Goal: Information Seeking & Learning: Find specific page/section

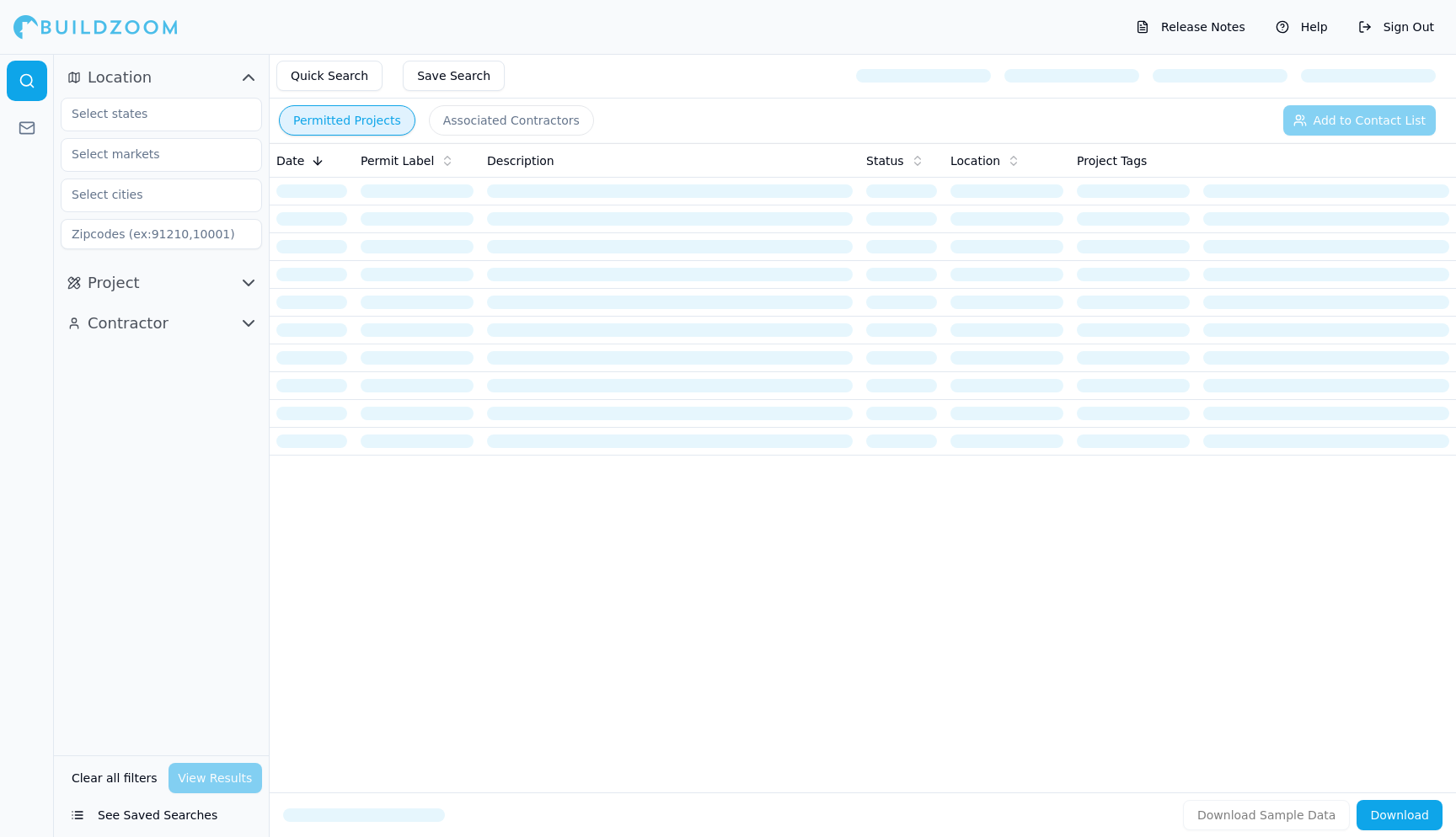
click at [118, 282] on span "Project" at bounding box center [114, 284] width 53 height 24
click at [424, 576] on div "Date Permit Label Description Status Location Project Tags" at bounding box center [863, 441] width 1186 height 596
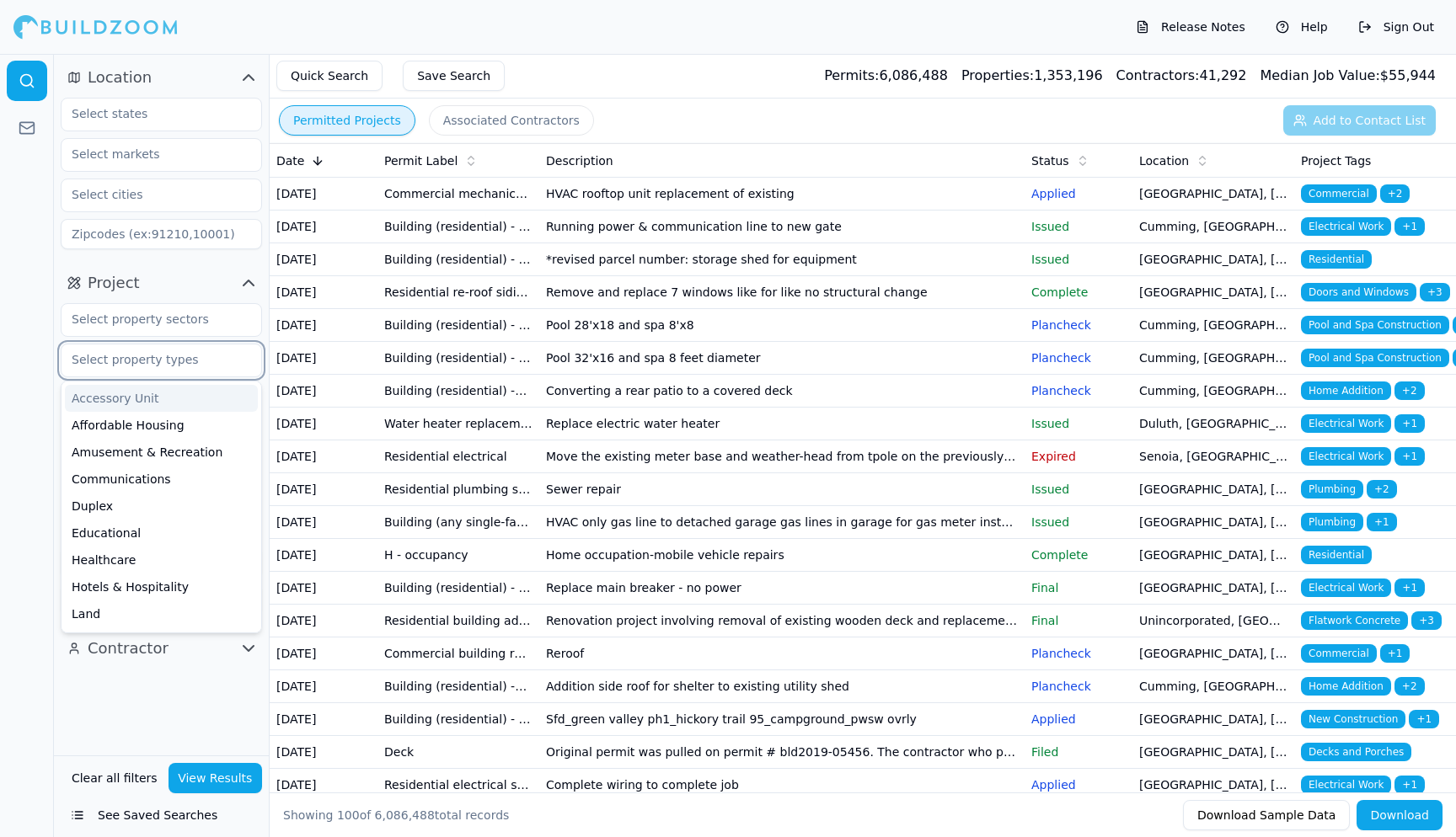
click at [175, 367] on input "text" at bounding box center [150, 360] width 178 height 31
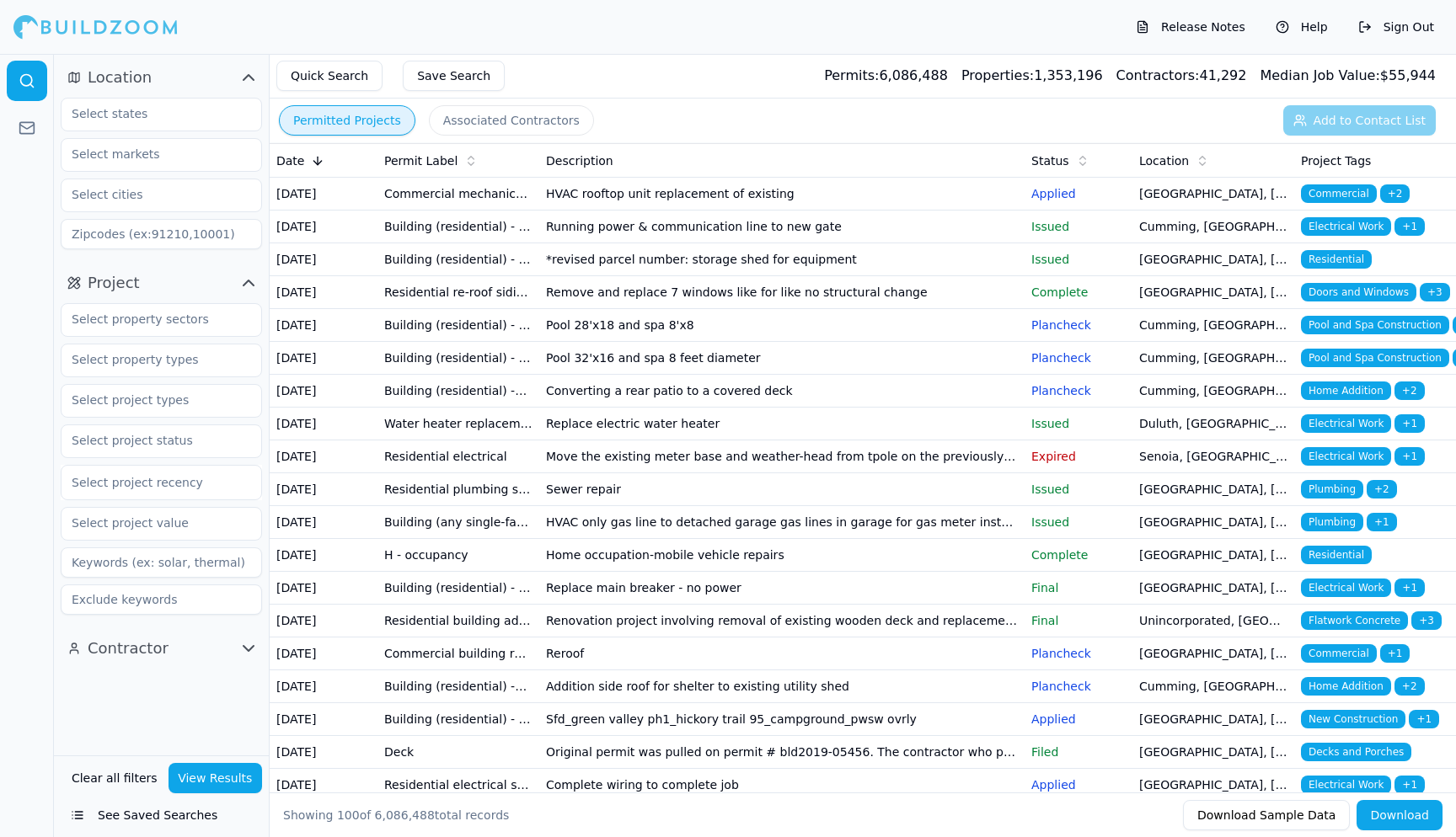
click at [24, 298] on div at bounding box center [27, 446] width 54 height 784
click at [131, 117] on input "text" at bounding box center [150, 114] width 178 height 31
click at [97, 150] on div "[US_STATE]" at bounding box center [160, 153] width 193 height 27
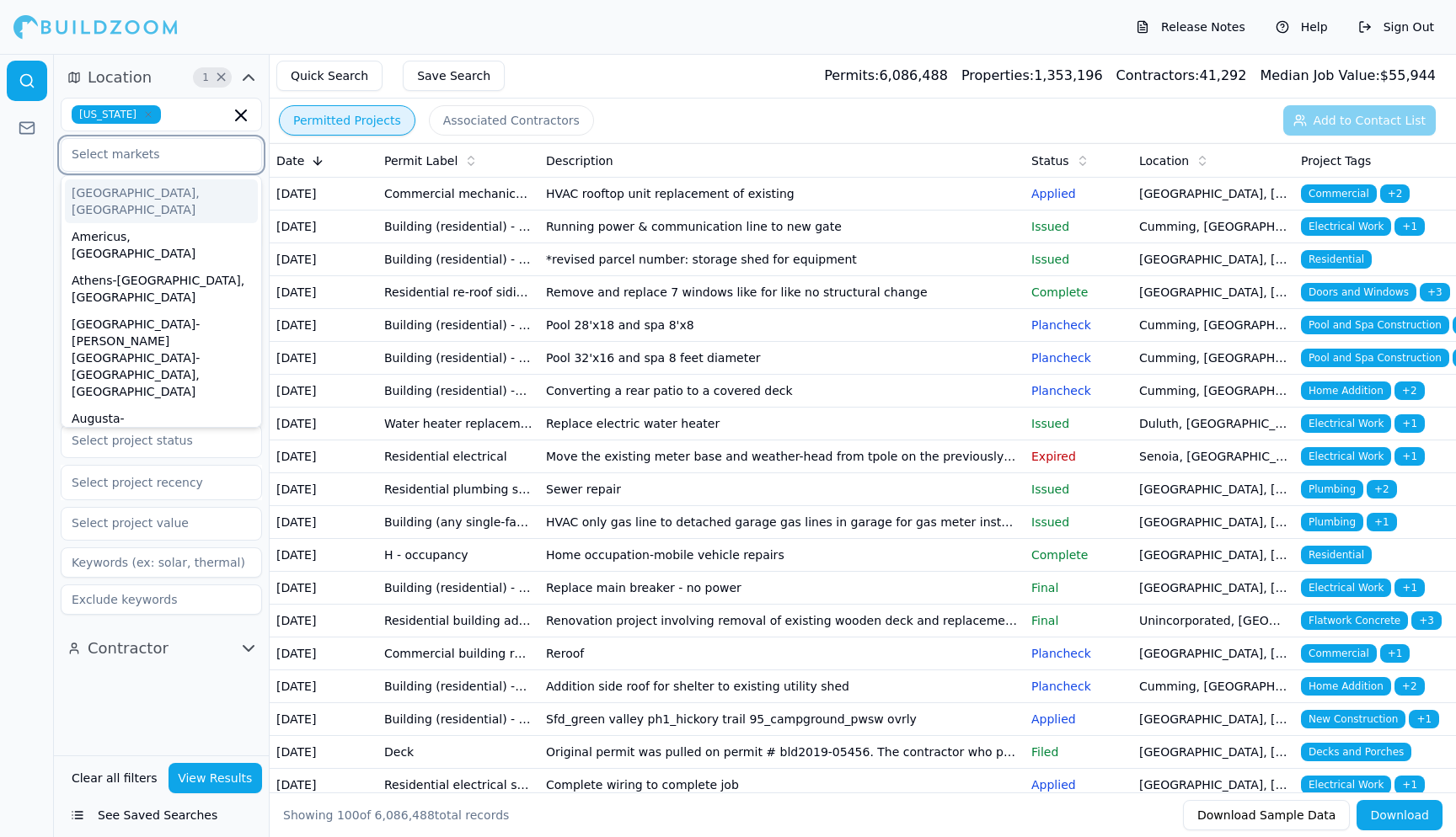
click at [110, 159] on input "text" at bounding box center [150, 154] width 178 height 31
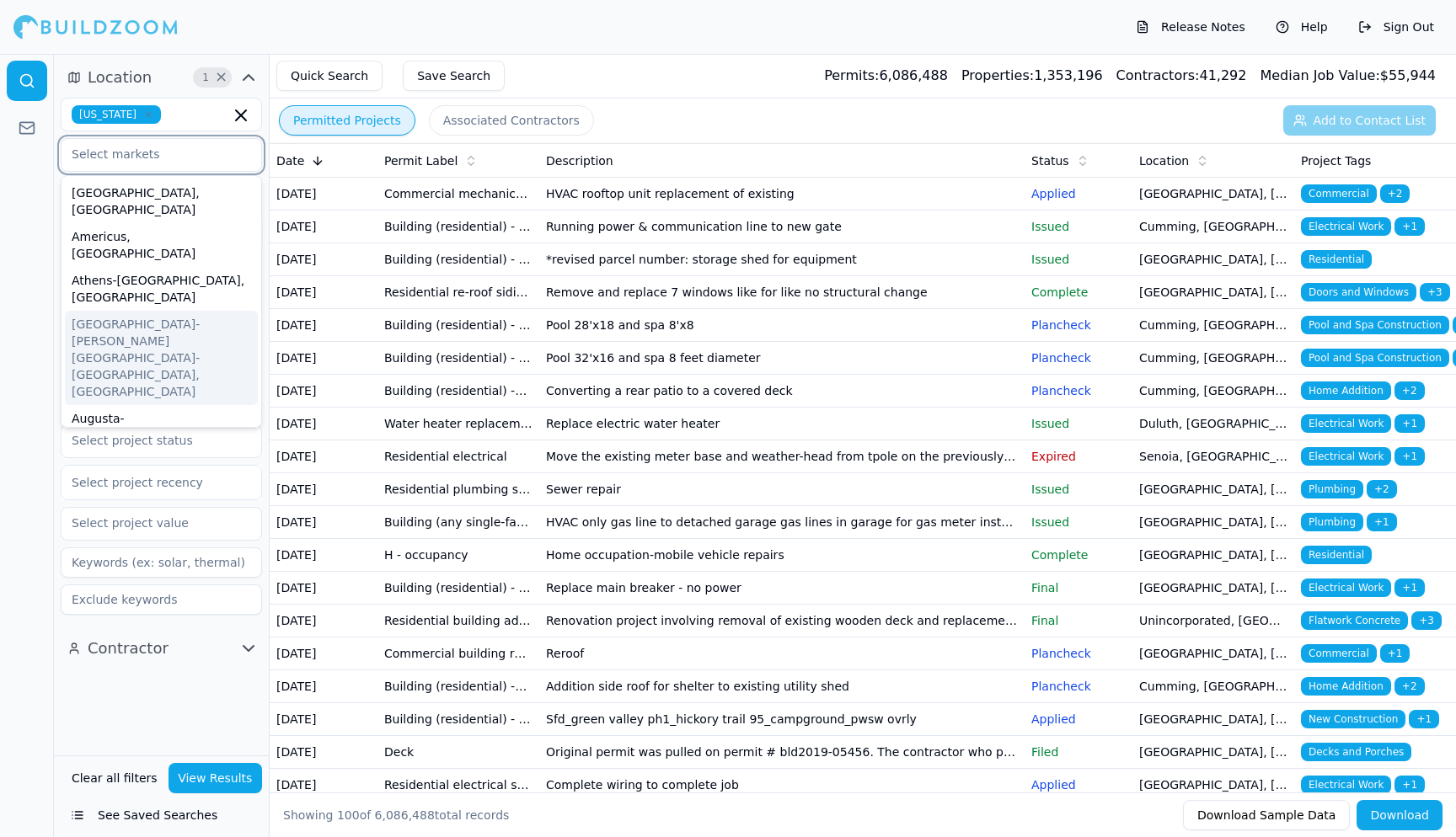
click at [174, 311] on div "[GEOGRAPHIC_DATA]-[PERSON_NAME][GEOGRAPHIC_DATA]-[GEOGRAPHIC_DATA], [GEOGRAPHIC…" at bounding box center [160, 357] width 193 height 94
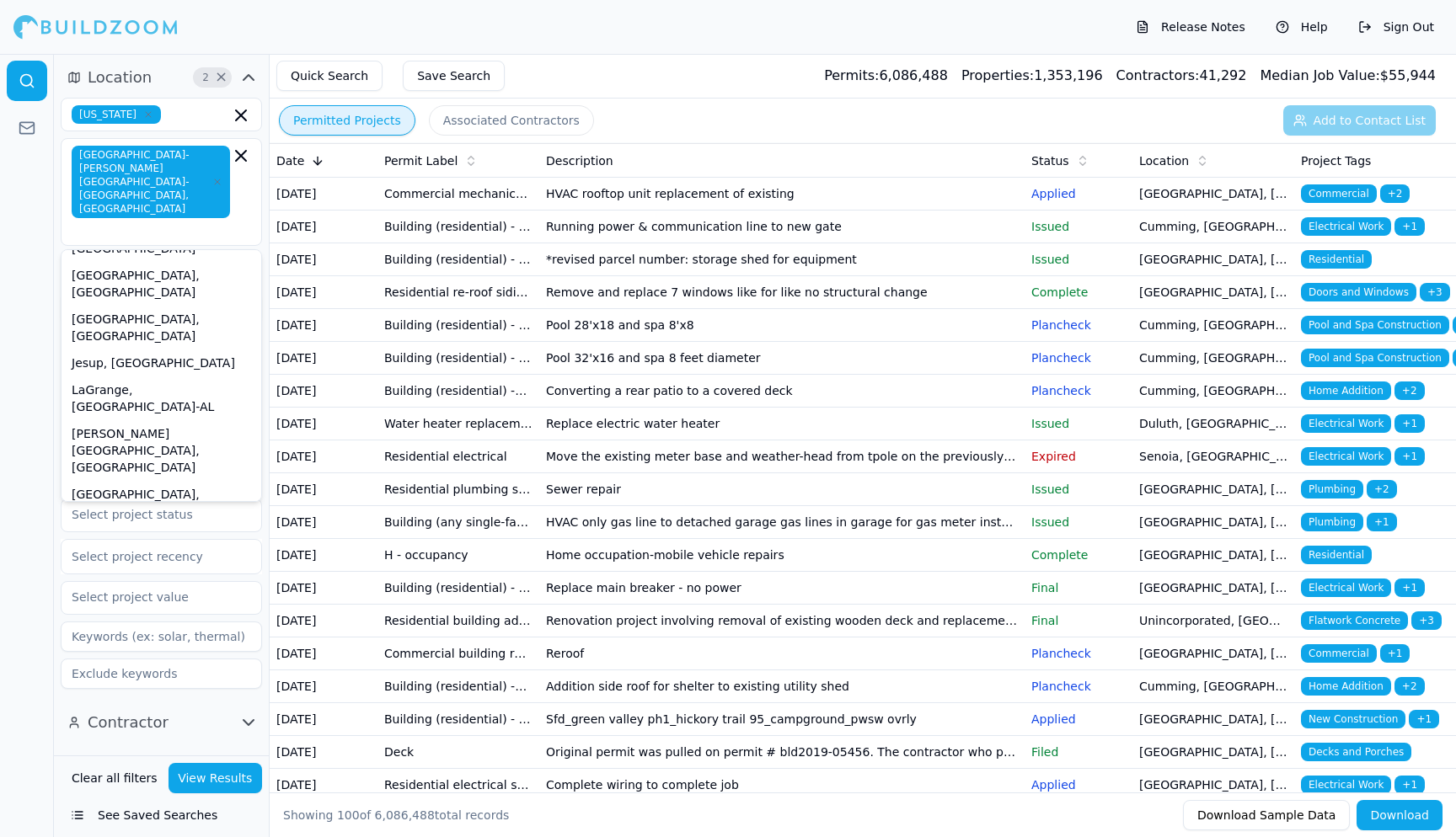
click at [21, 334] on div at bounding box center [27, 446] width 54 height 784
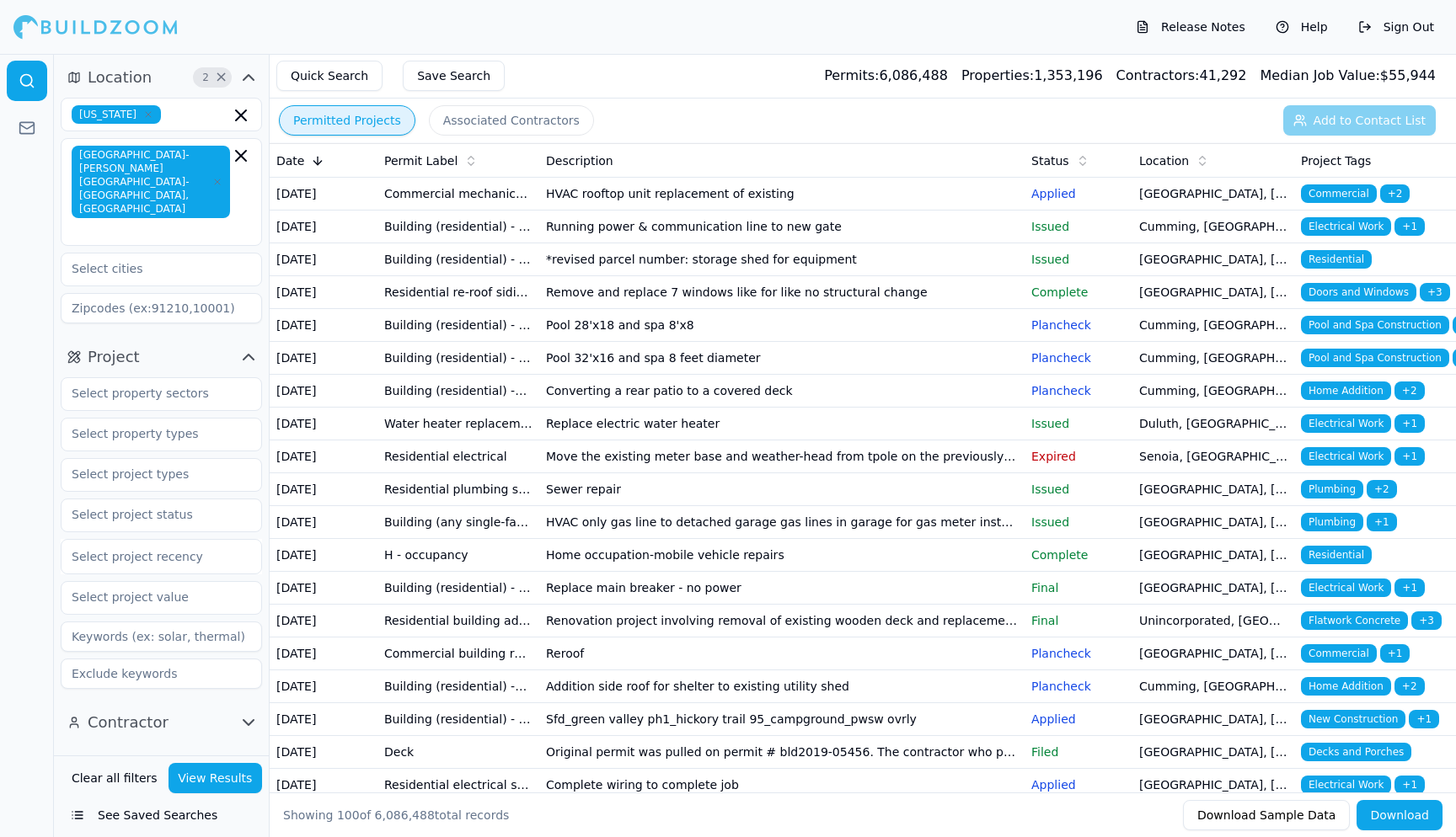
click at [114, 293] on input at bounding box center [160, 308] width 201 height 31
type input "30066"
click at [37, 244] on div at bounding box center [27, 446] width 54 height 784
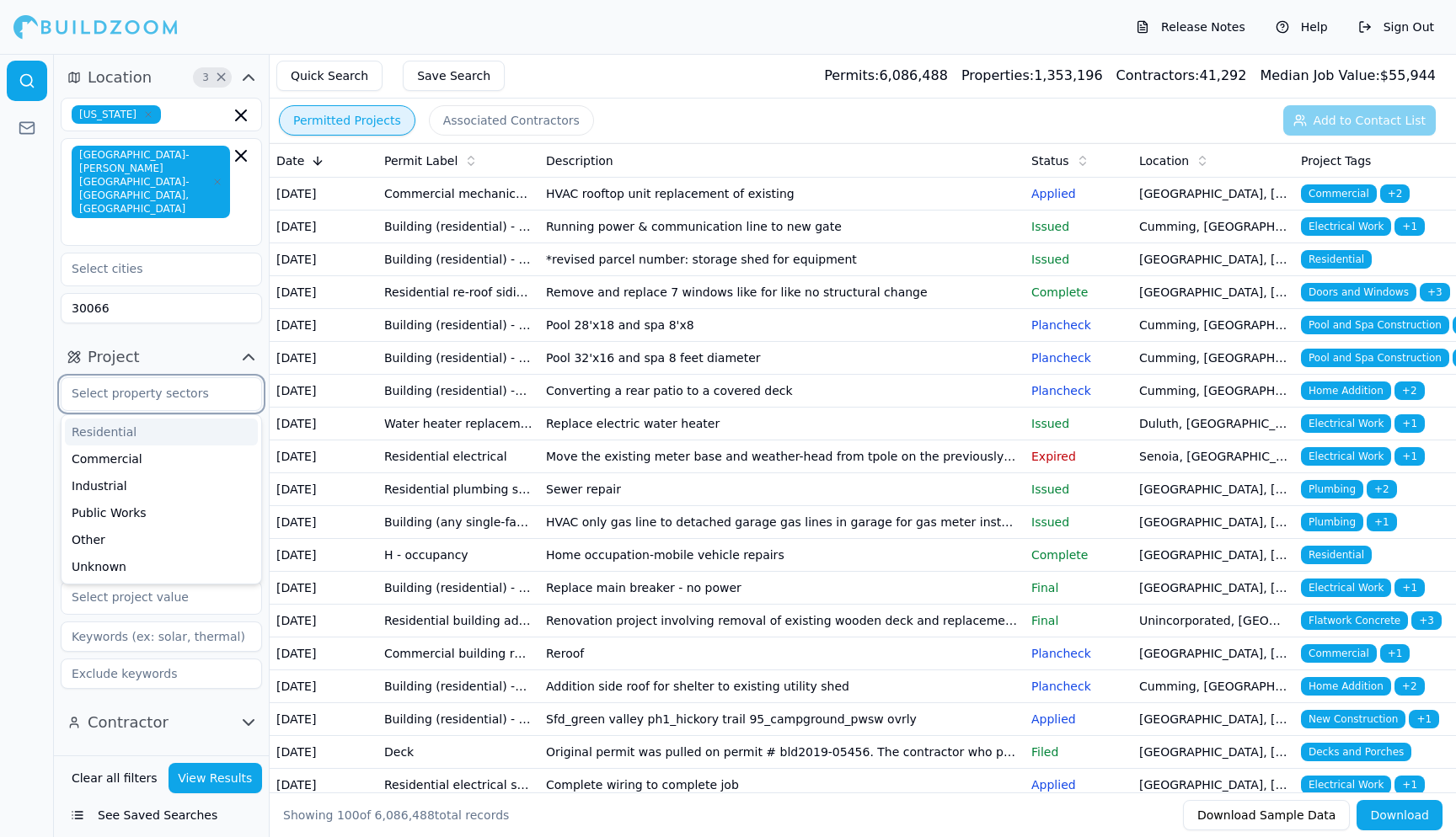
click at [164, 379] on input "text" at bounding box center [150, 394] width 178 height 31
click at [162, 446] on div "Commercial" at bounding box center [160, 459] width 193 height 27
click at [160, 418] on div "Residential" at bounding box center [160, 432] width 193 height 27
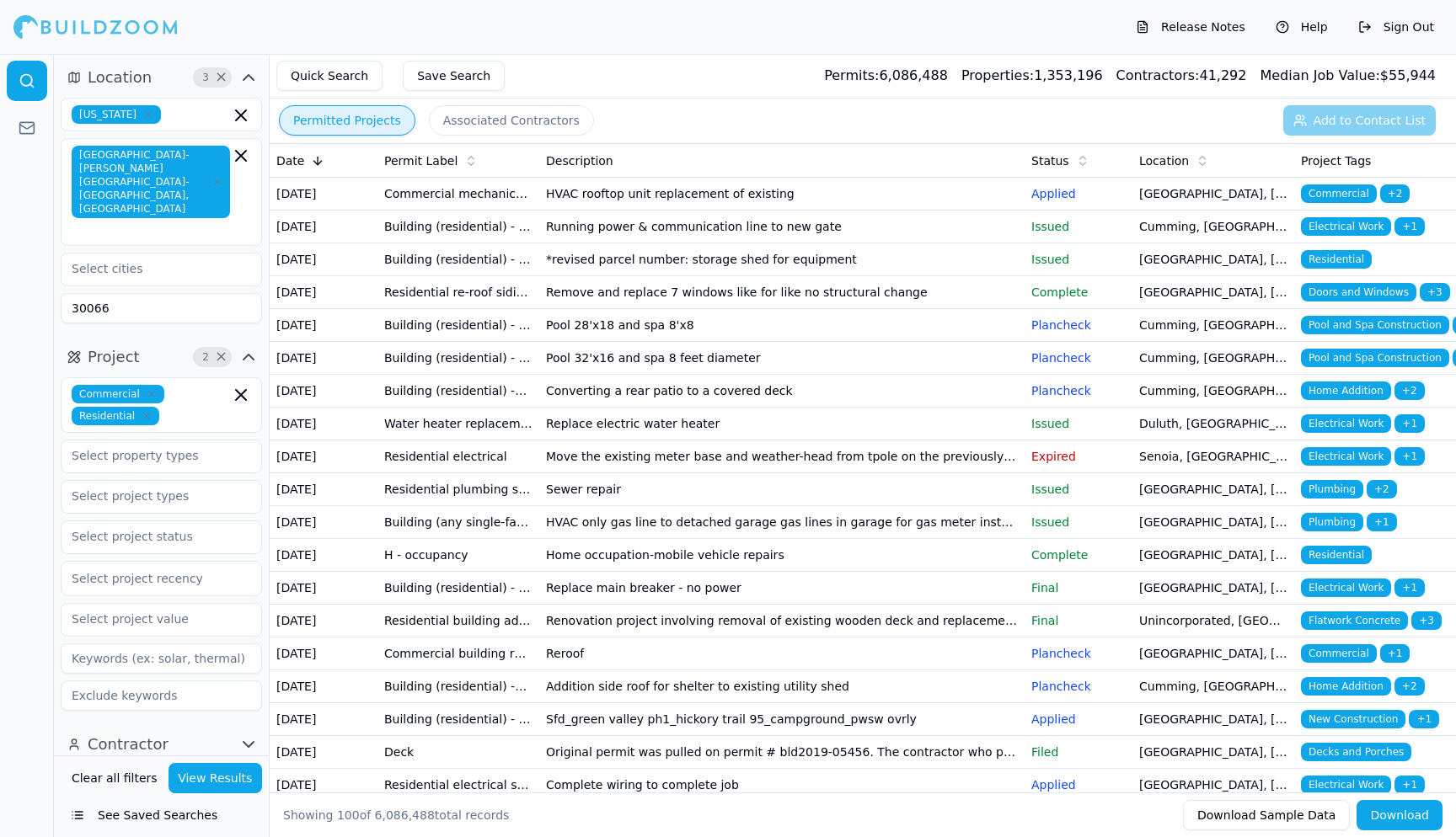
click at [34, 414] on div at bounding box center [27, 446] width 54 height 784
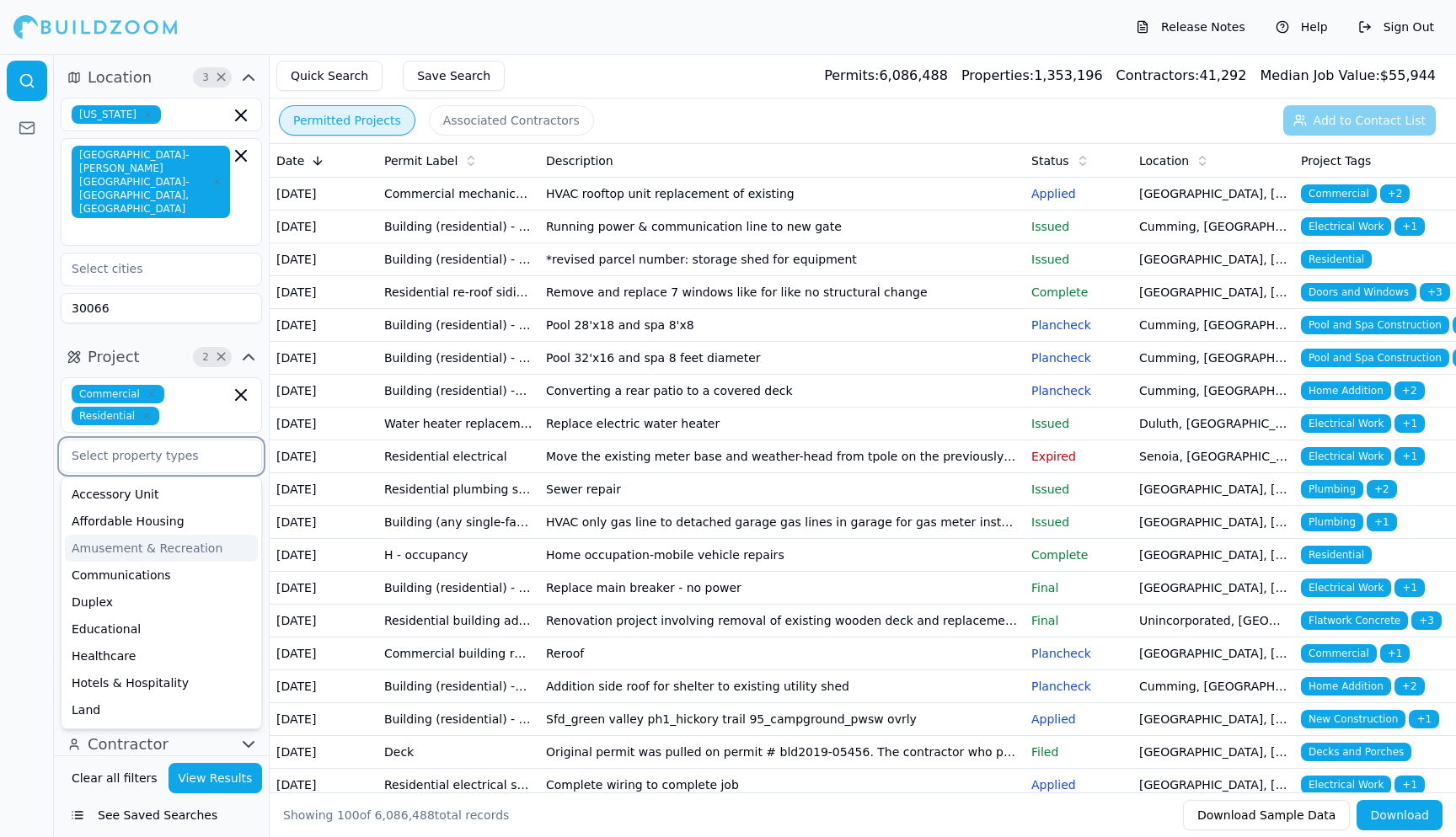
click at [108, 441] on input "text" at bounding box center [150, 456] width 178 height 31
click at [104, 589] on div "Duplex" at bounding box center [160, 603] width 193 height 27
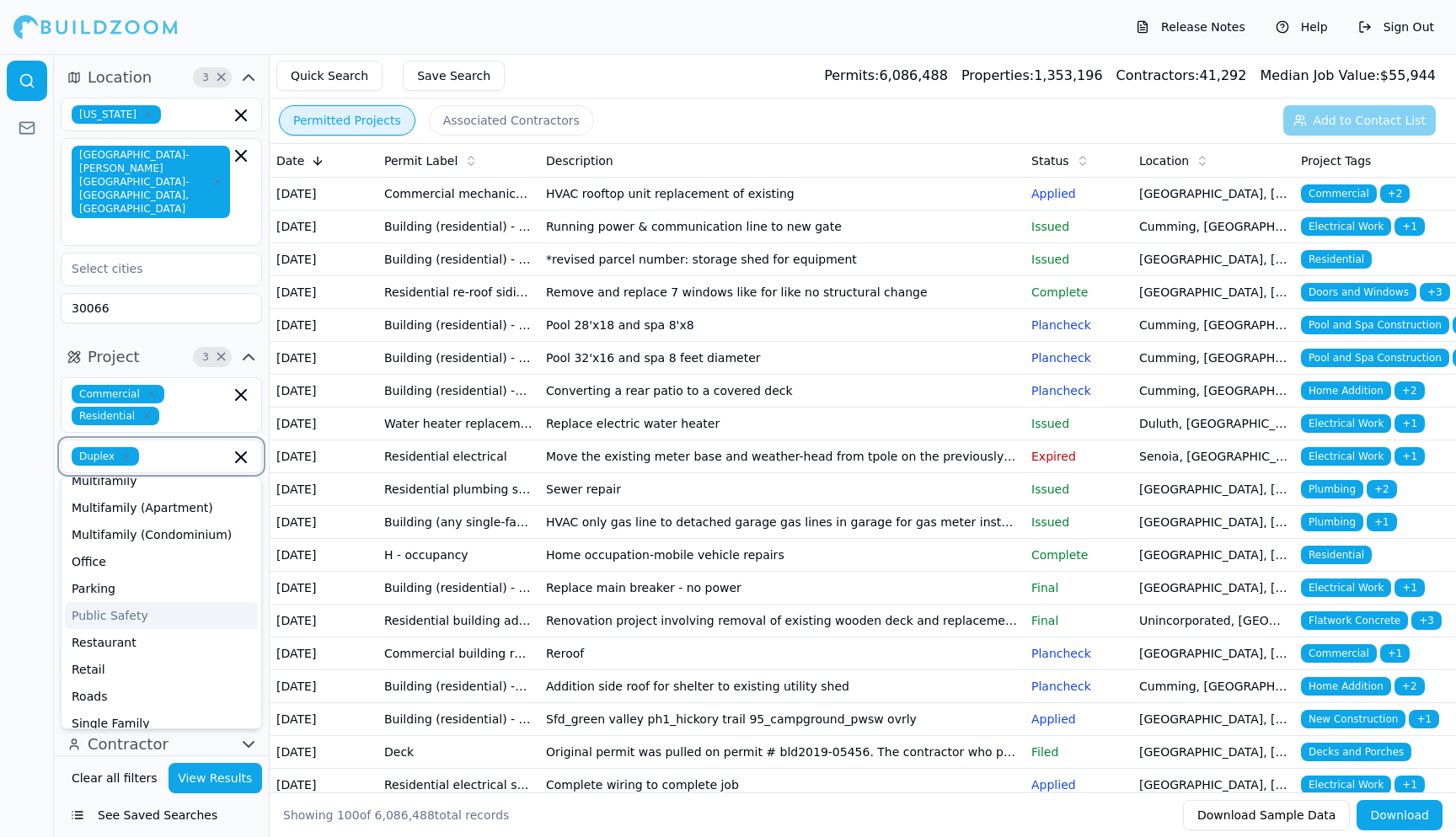
scroll to position [312, 0]
click at [104, 547] on div "Office" at bounding box center [160, 560] width 193 height 27
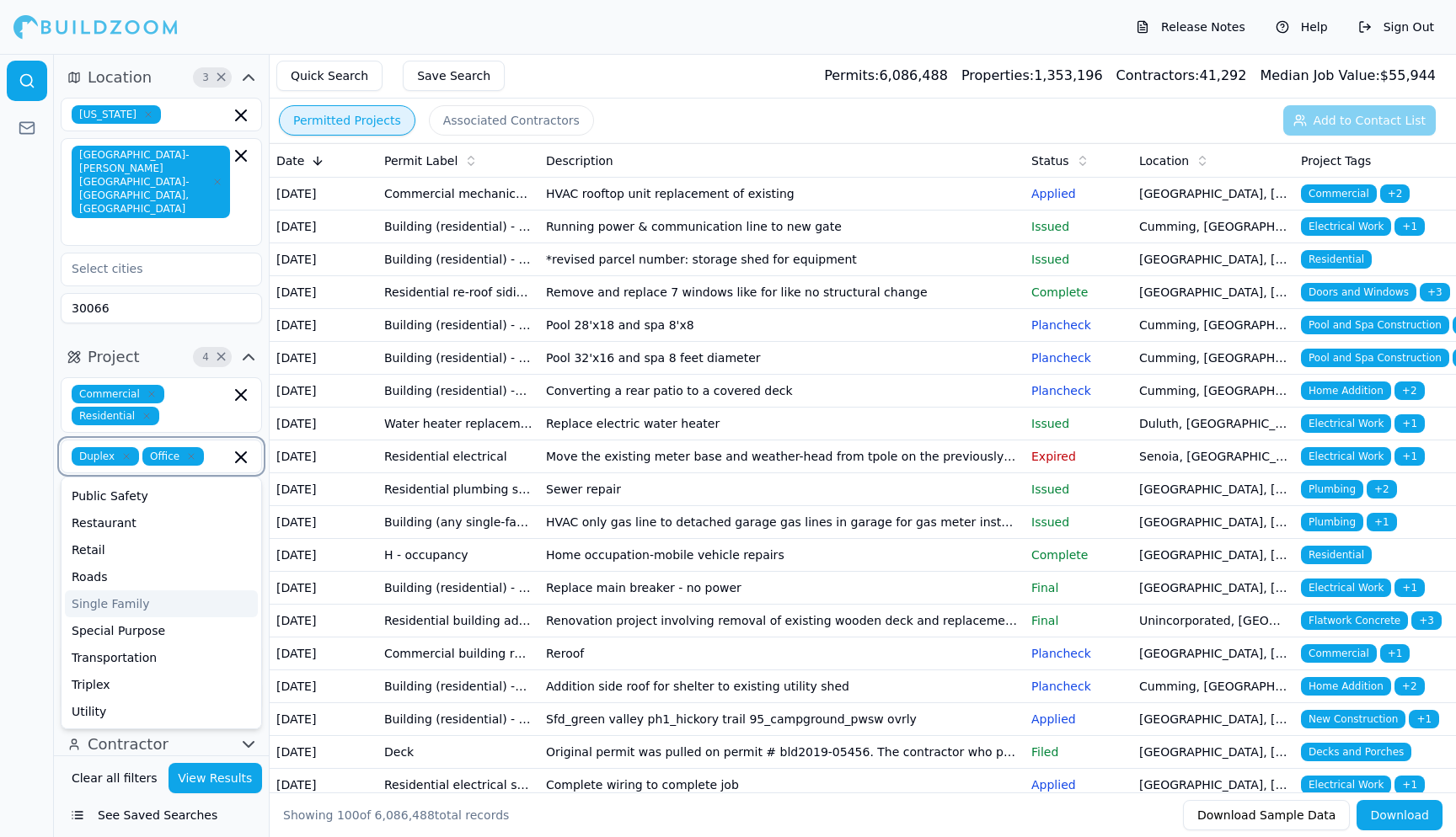
click at [125, 591] on div "Single Family" at bounding box center [160, 604] width 193 height 27
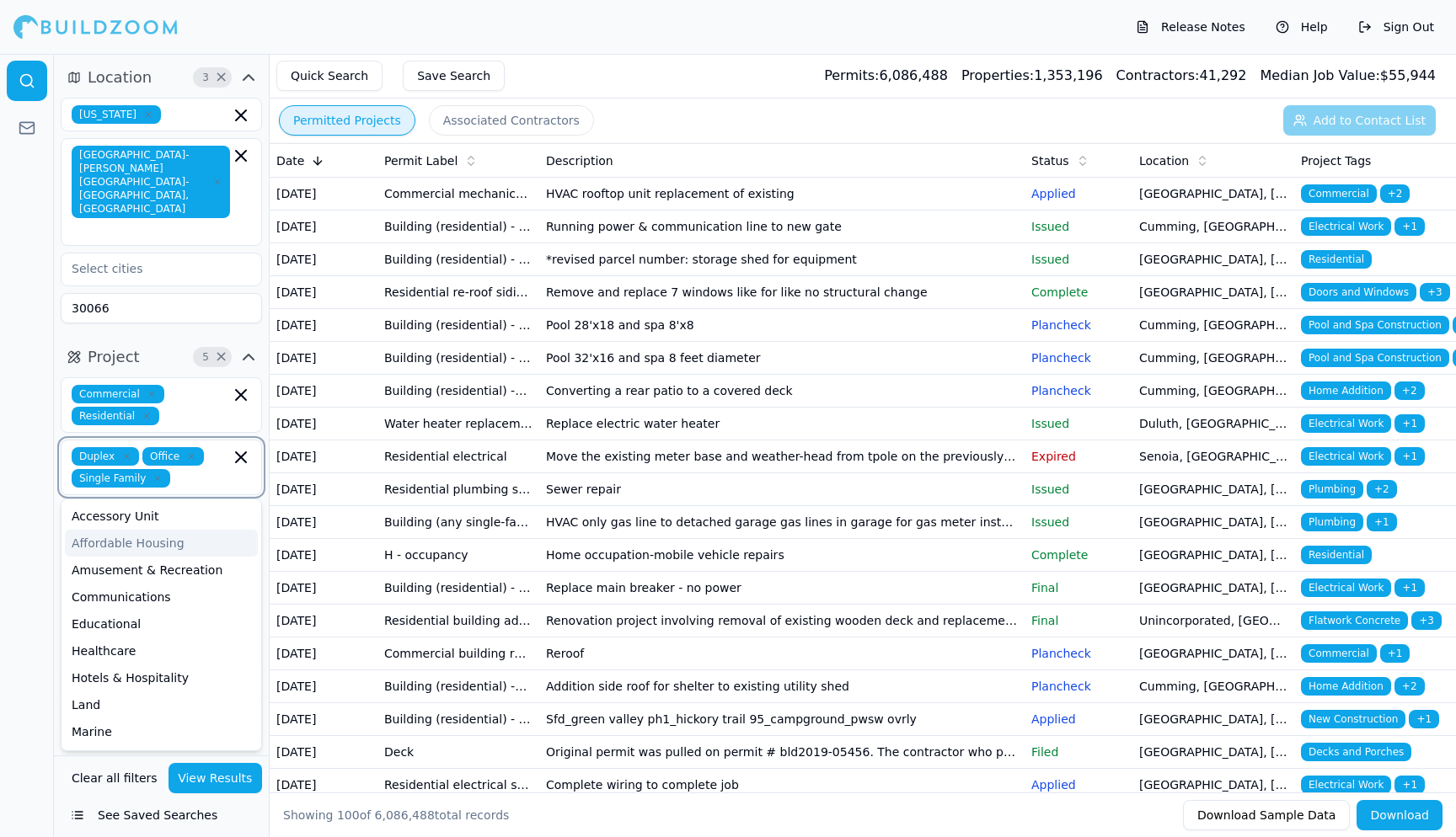
click at [127, 530] on div "Affordable Housing" at bounding box center [160, 543] width 193 height 27
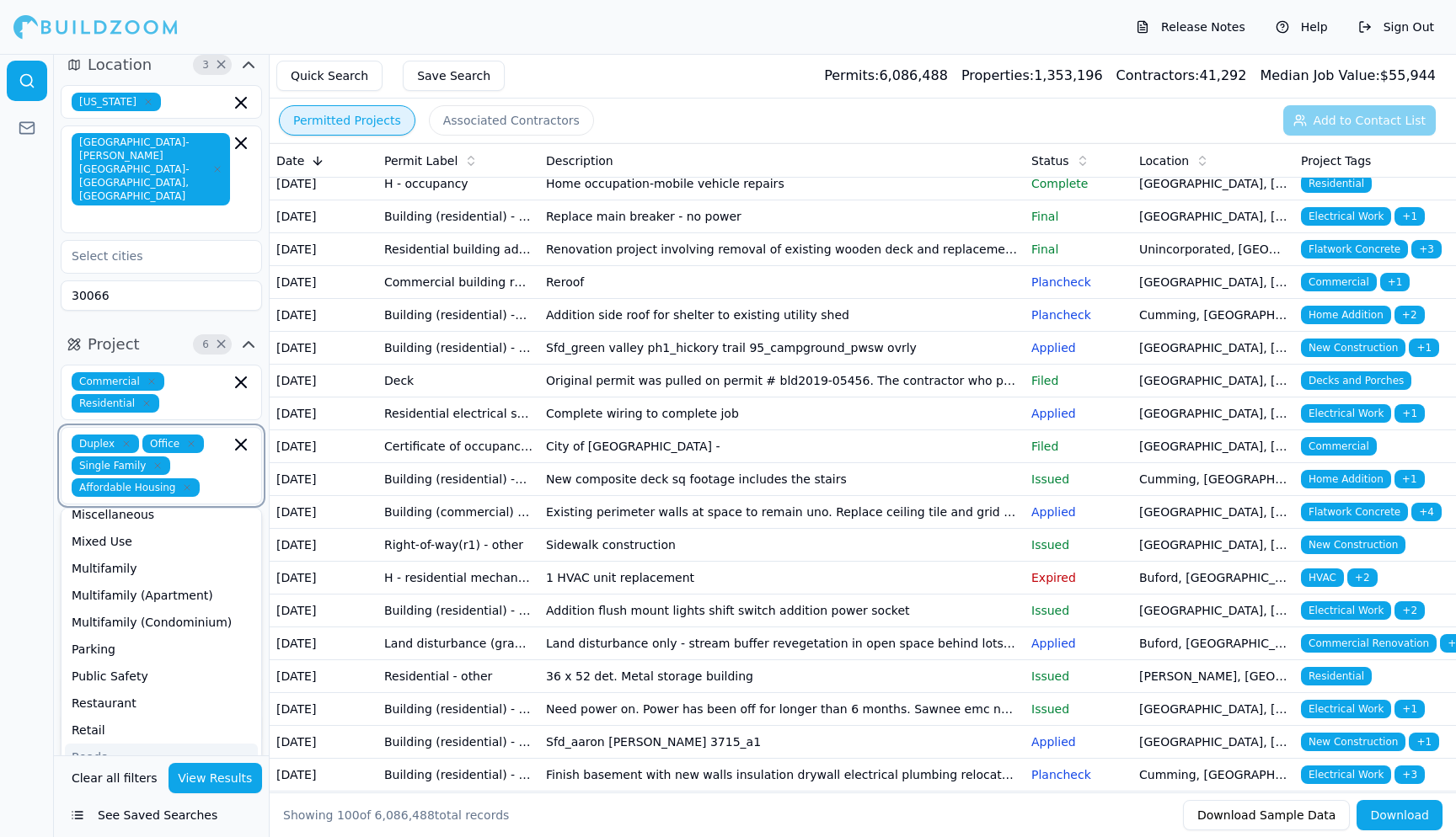
scroll to position [422, 0]
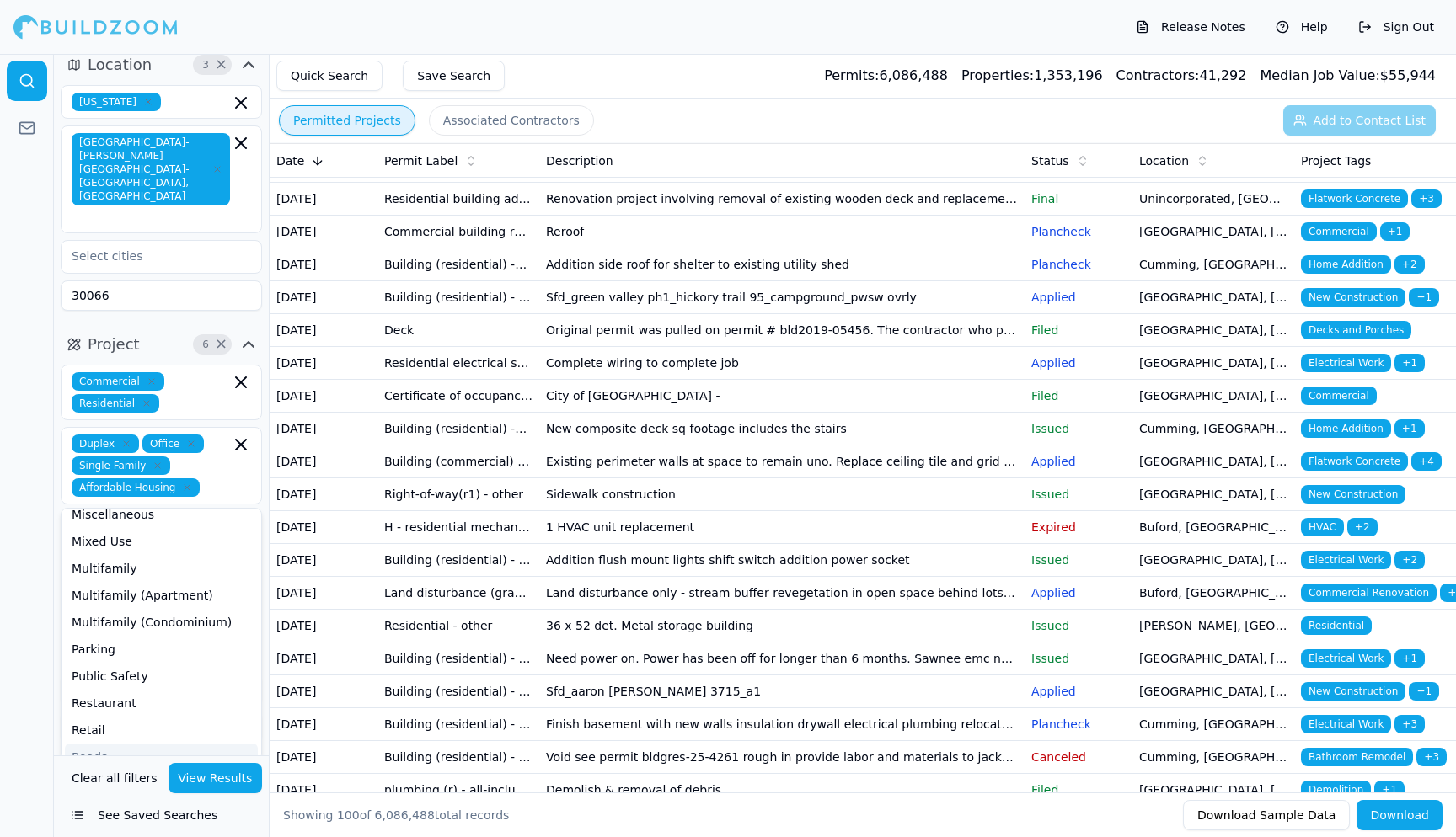
click at [248, 773] on icon "button" at bounding box center [249, 776] width 10 height 5
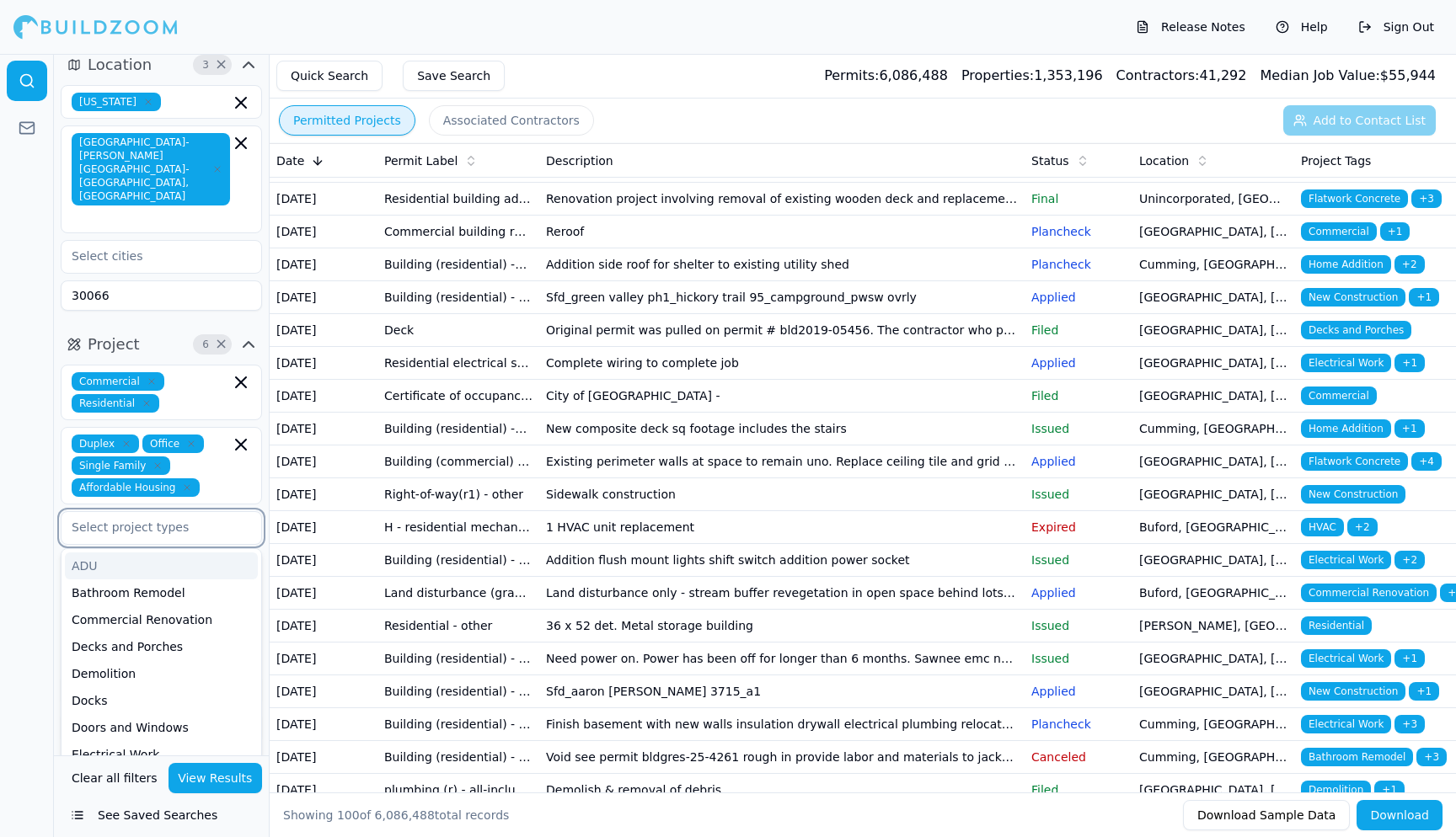
click at [105, 512] on input "text" at bounding box center [150, 527] width 178 height 31
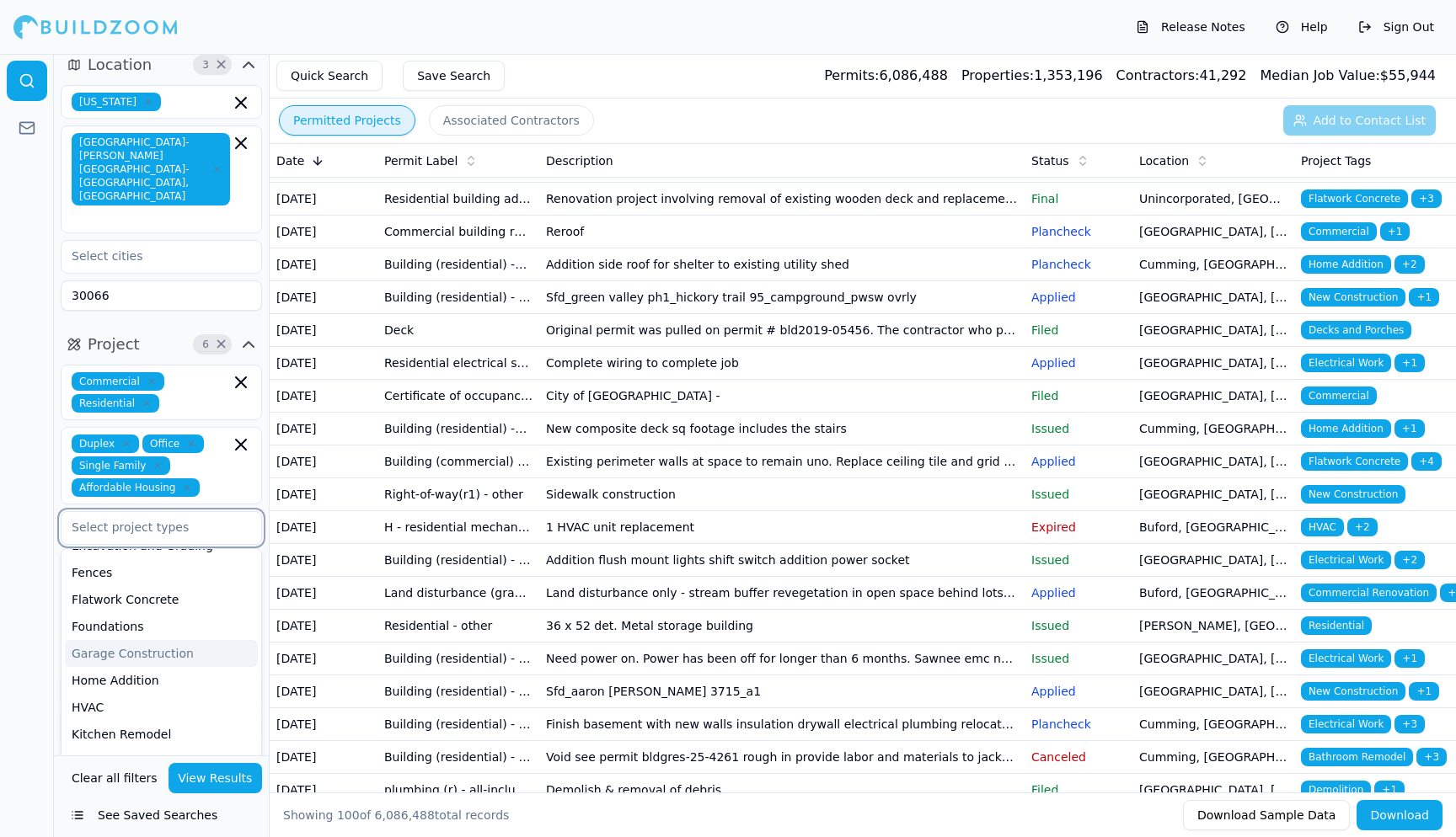
scroll to position [246, 0]
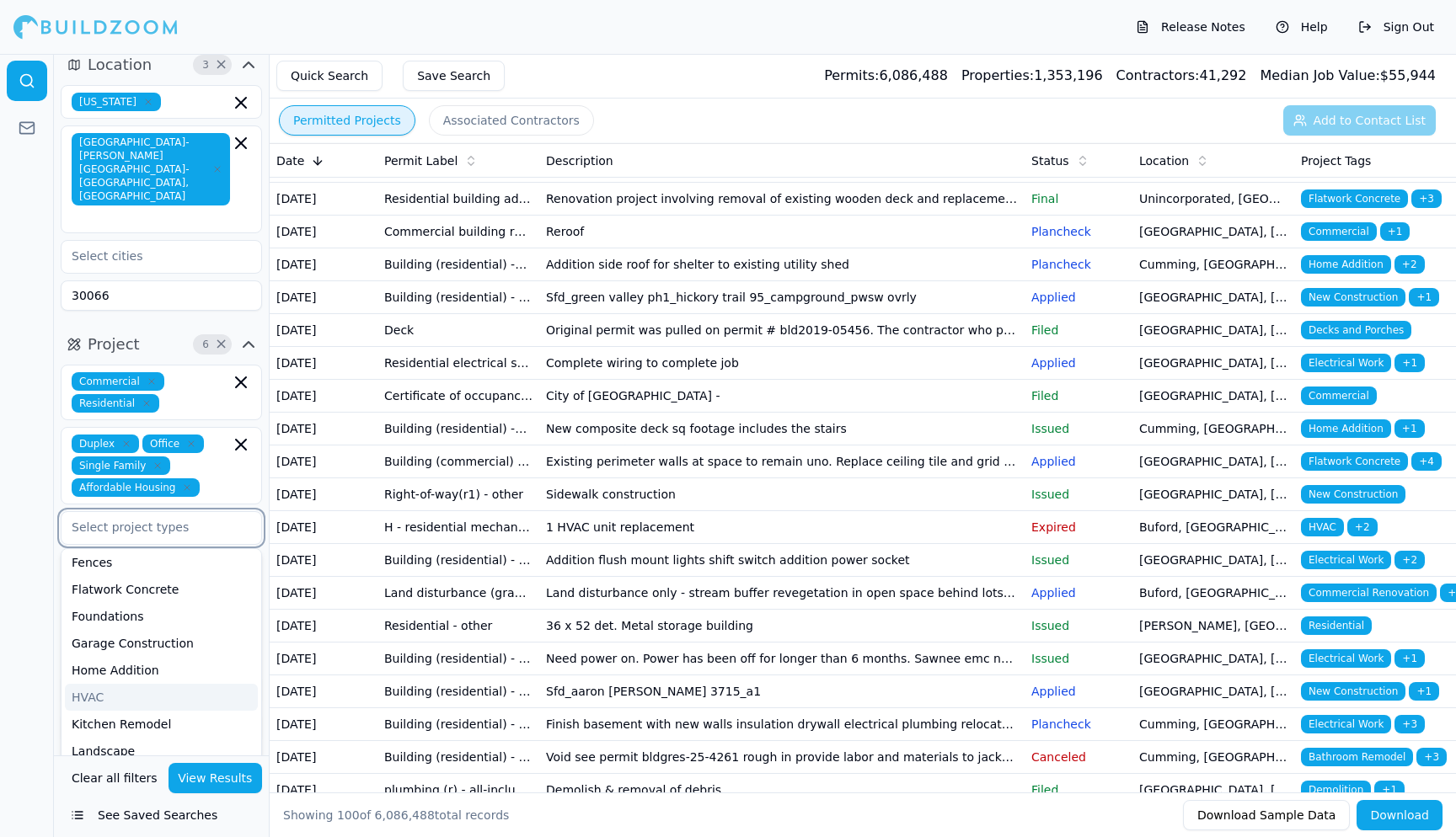
click at [93, 684] on div "HVAC" at bounding box center [160, 698] width 193 height 27
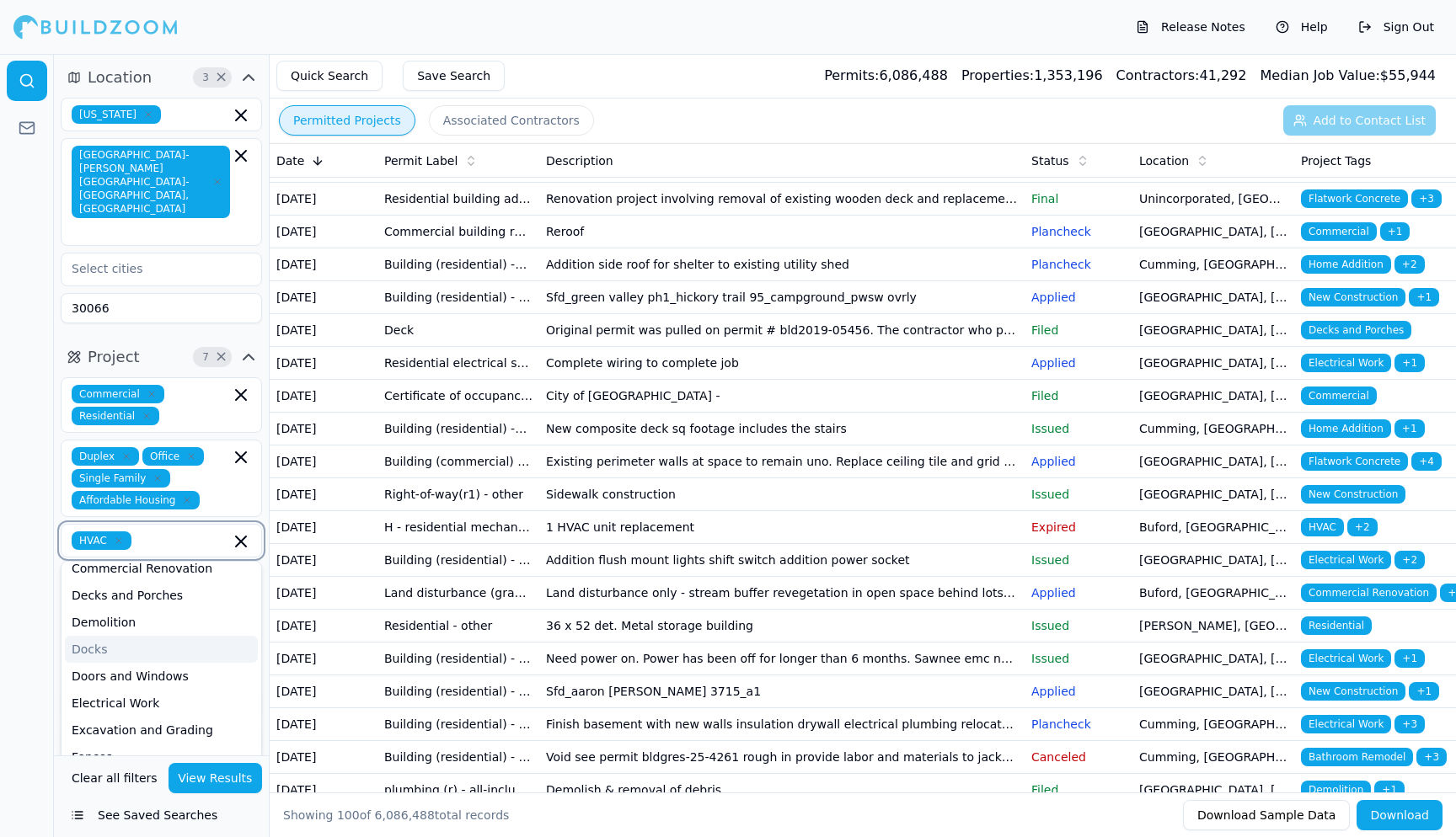
scroll to position [100, 0]
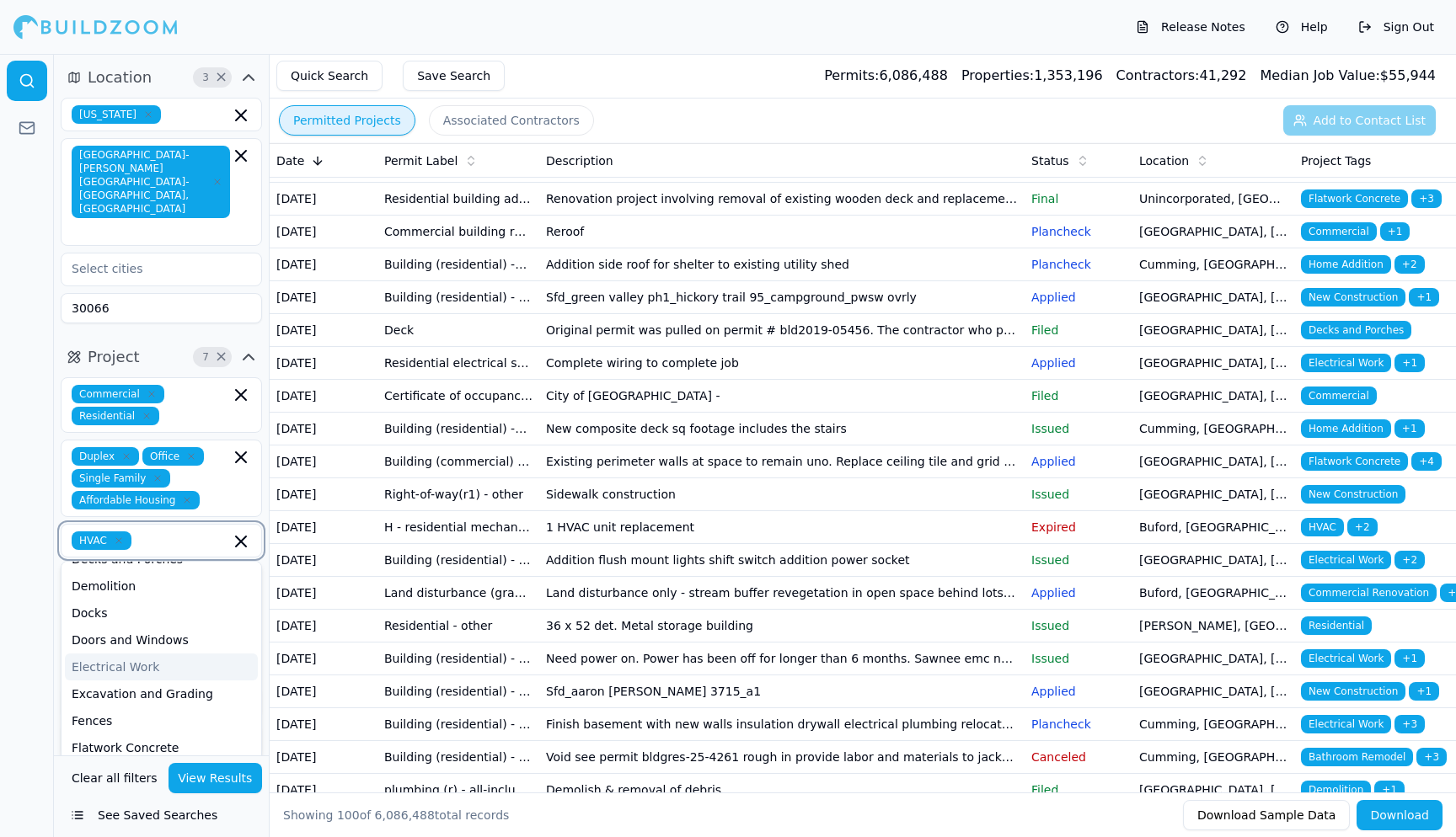
click at [111, 654] on div "Electrical Work" at bounding box center [160, 667] width 193 height 27
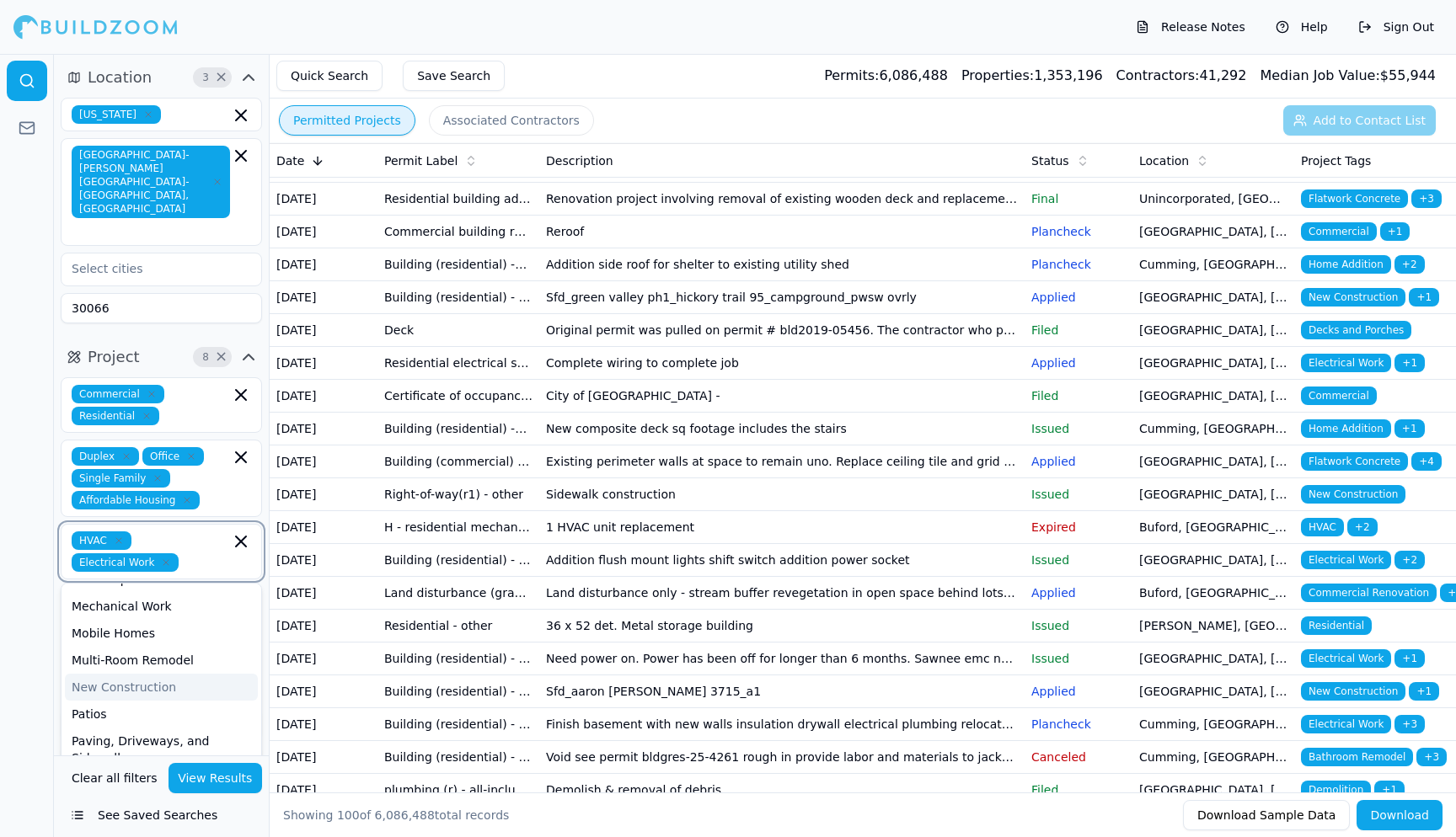
click at [165, 674] on div "New Construction" at bounding box center [160, 688] width 193 height 27
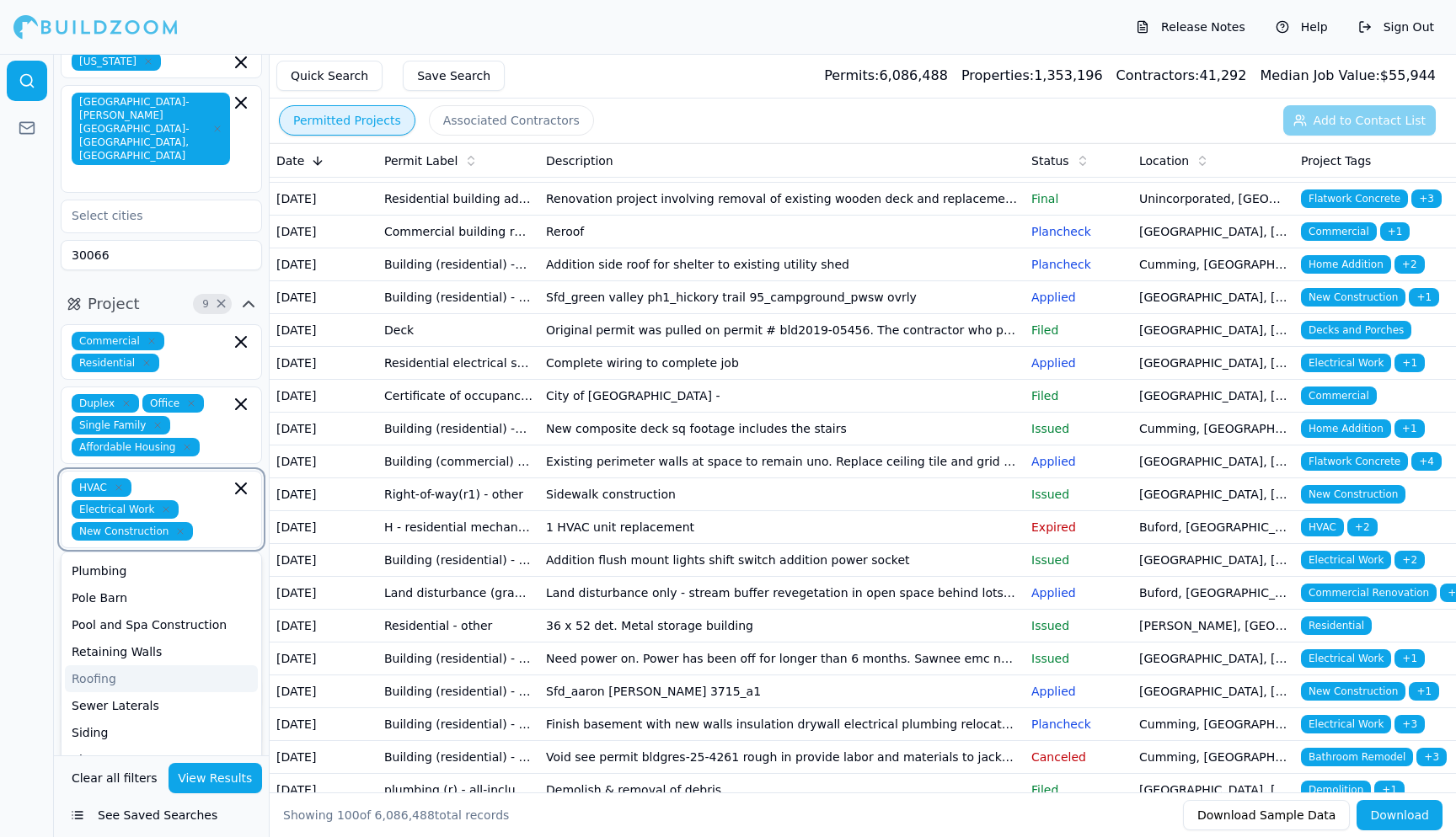
scroll to position [83, 0]
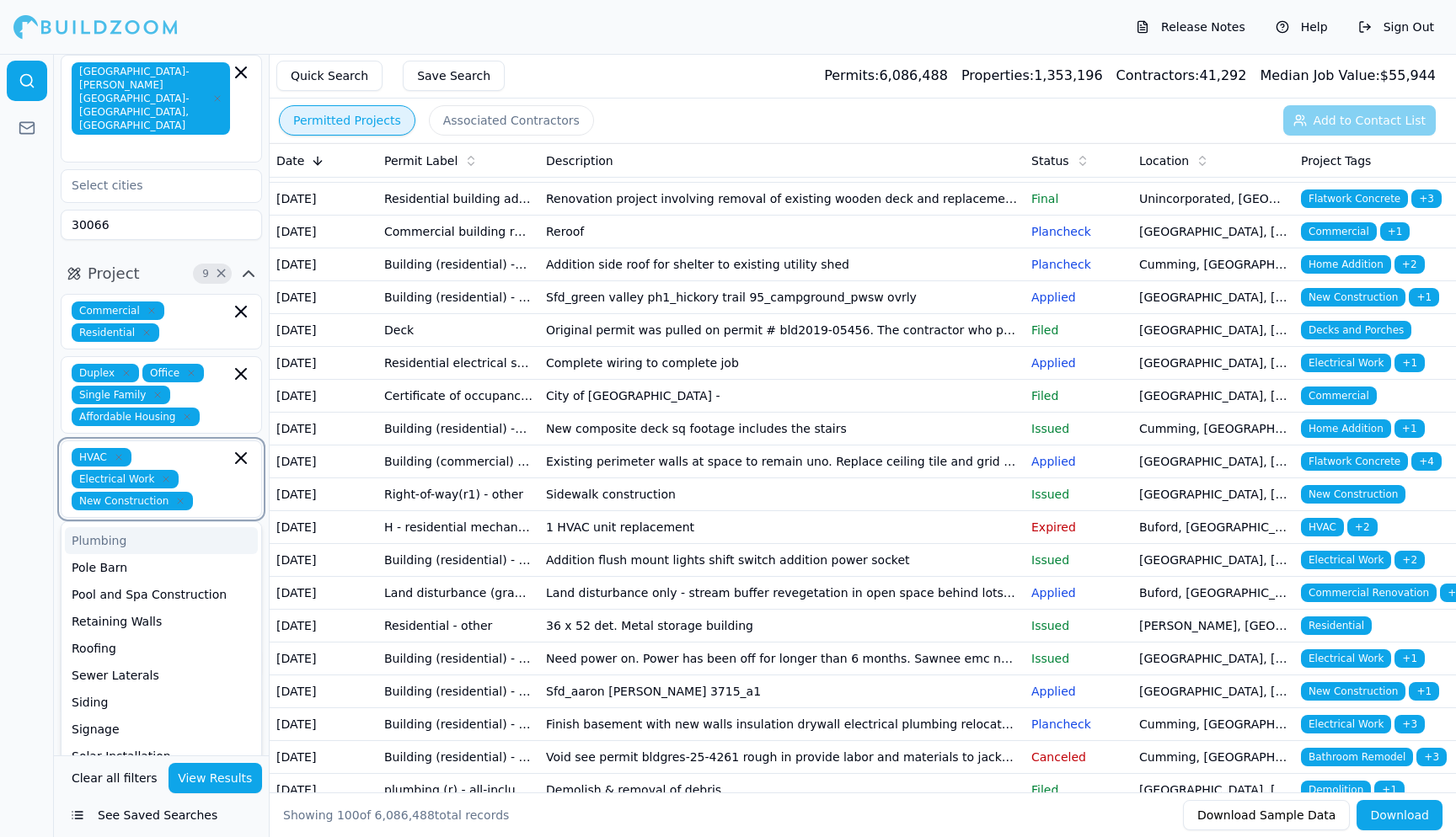
click at [121, 527] on div "Plumbing" at bounding box center [160, 541] width 193 height 27
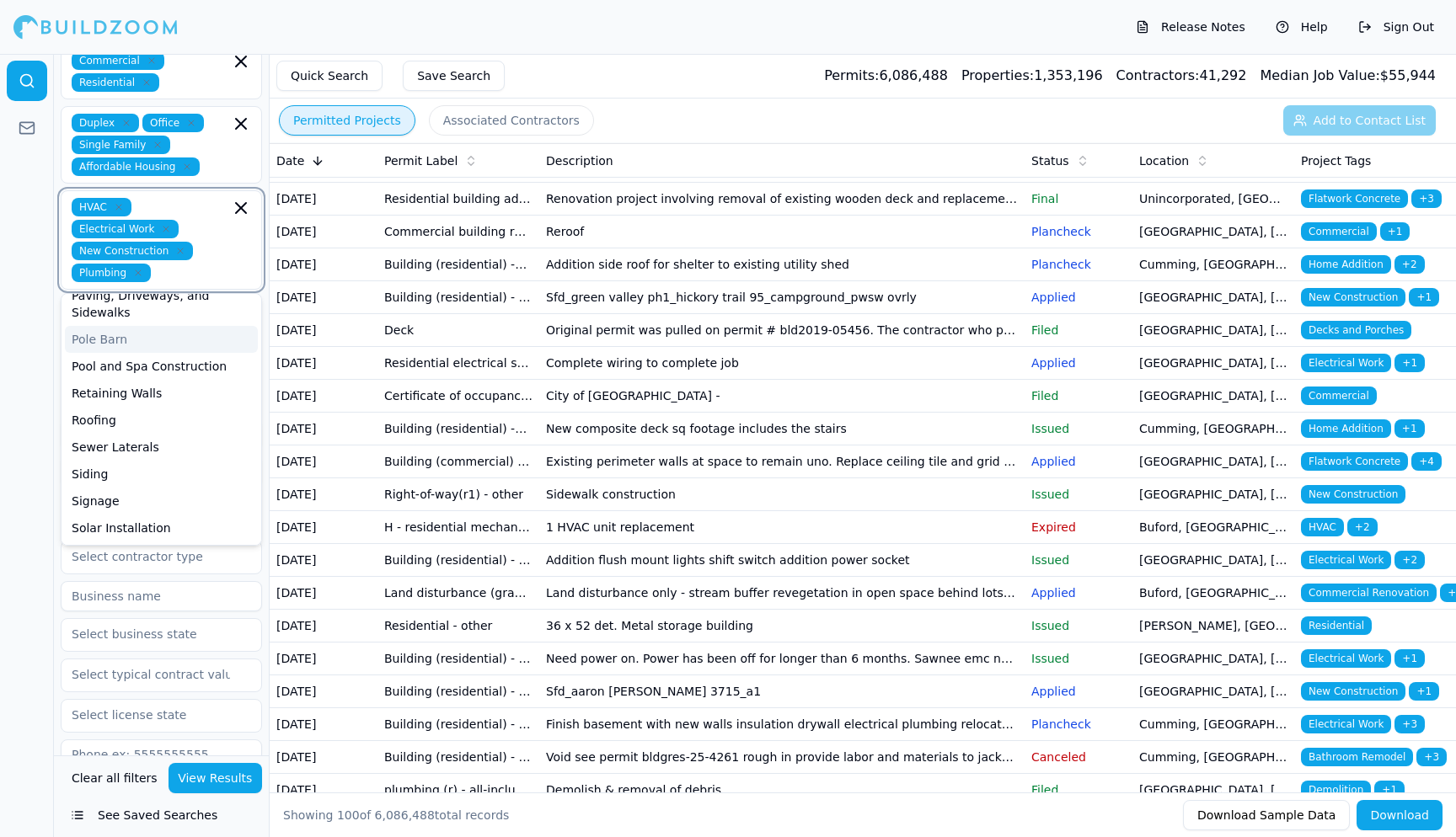
scroll to position [342, 0]
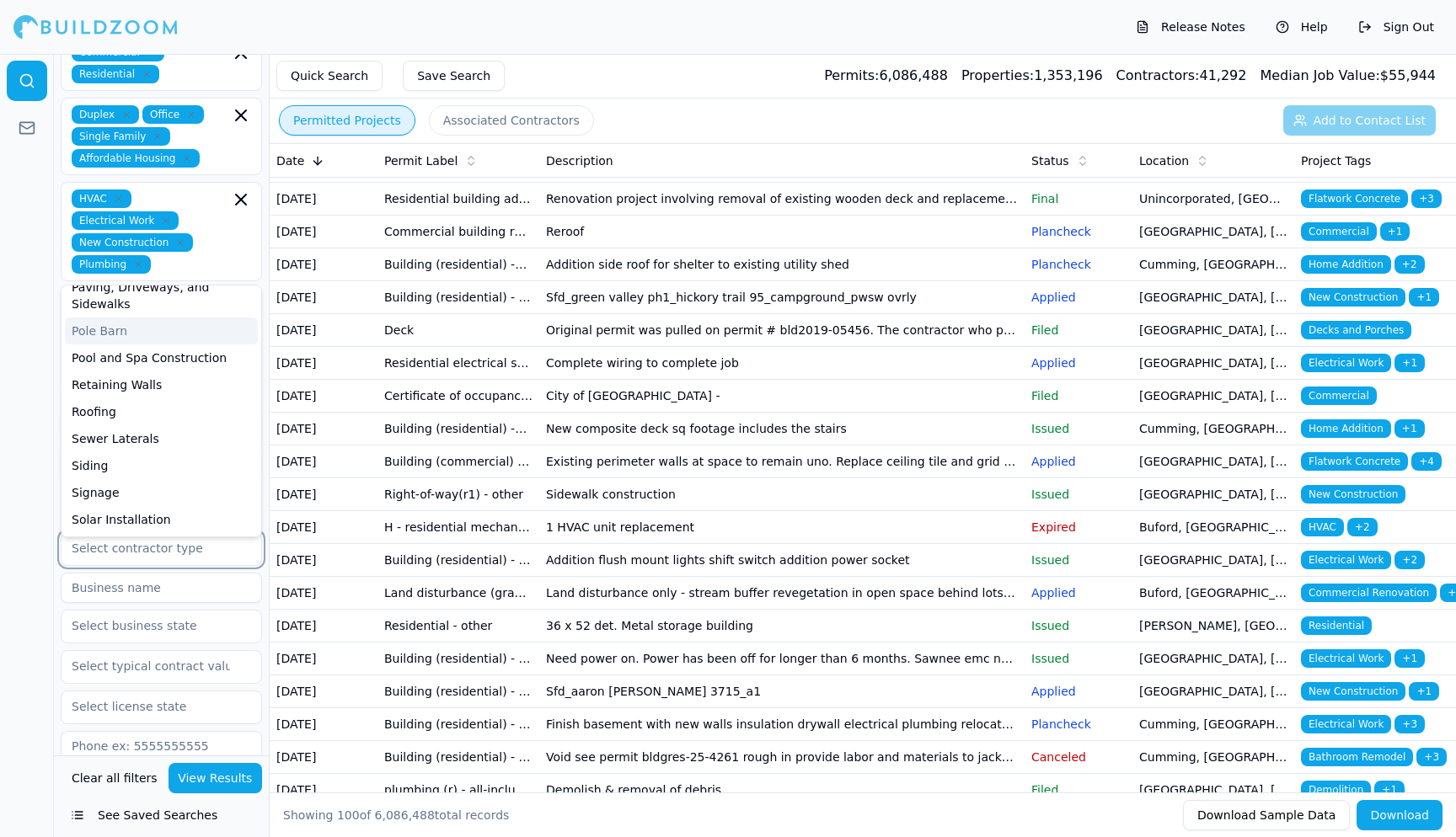
click at [136, 533] on input "text" at bounding box center [150, 548] width 178 height 31
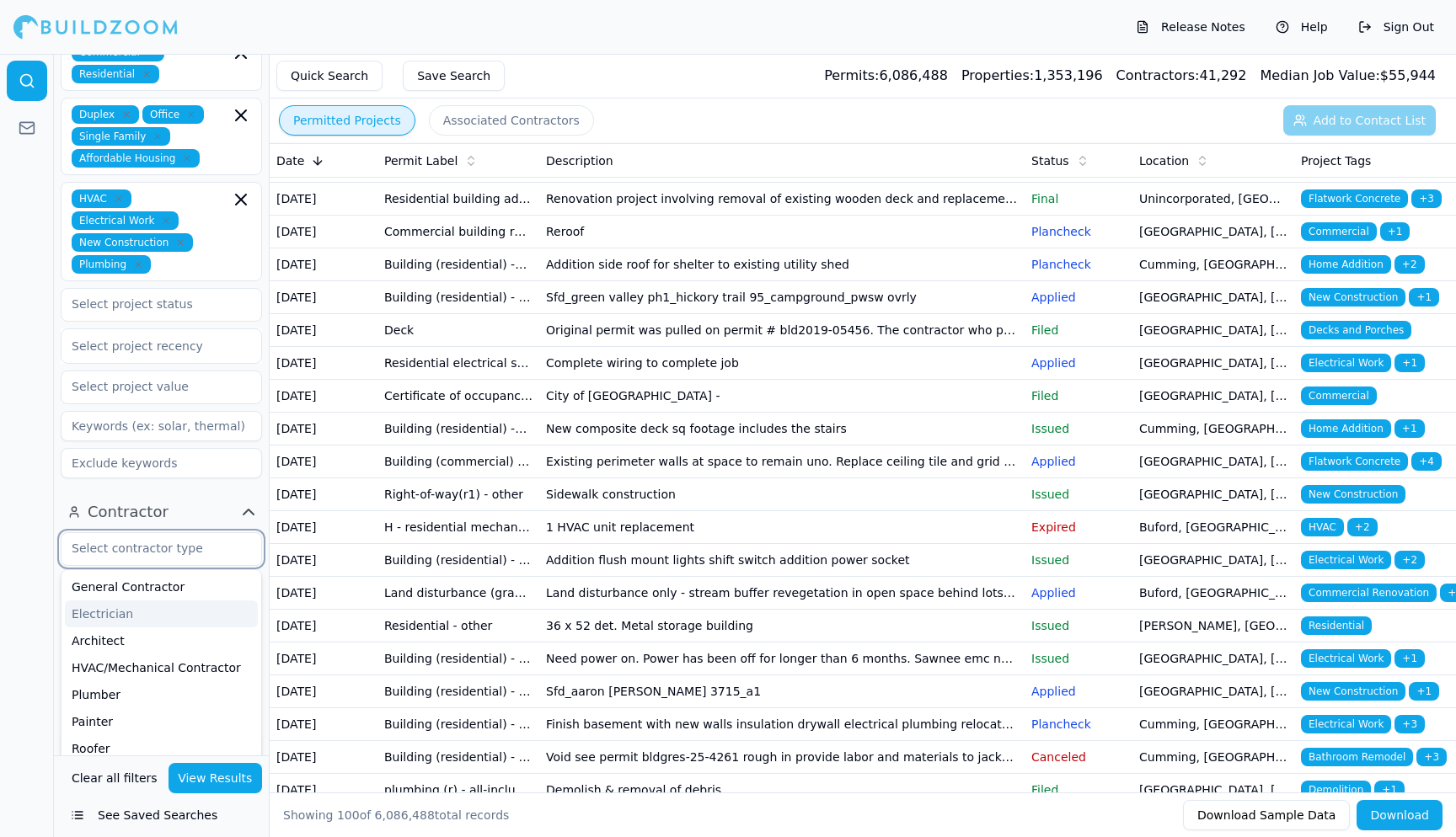
click at [126, 601] on div "Electrician" at bounding box center [160, 615] width 193 height 27
click at [114, 627] on div "HVAC/Mechanical Contractor" at bounding box center [160, 641] width 193 height 27
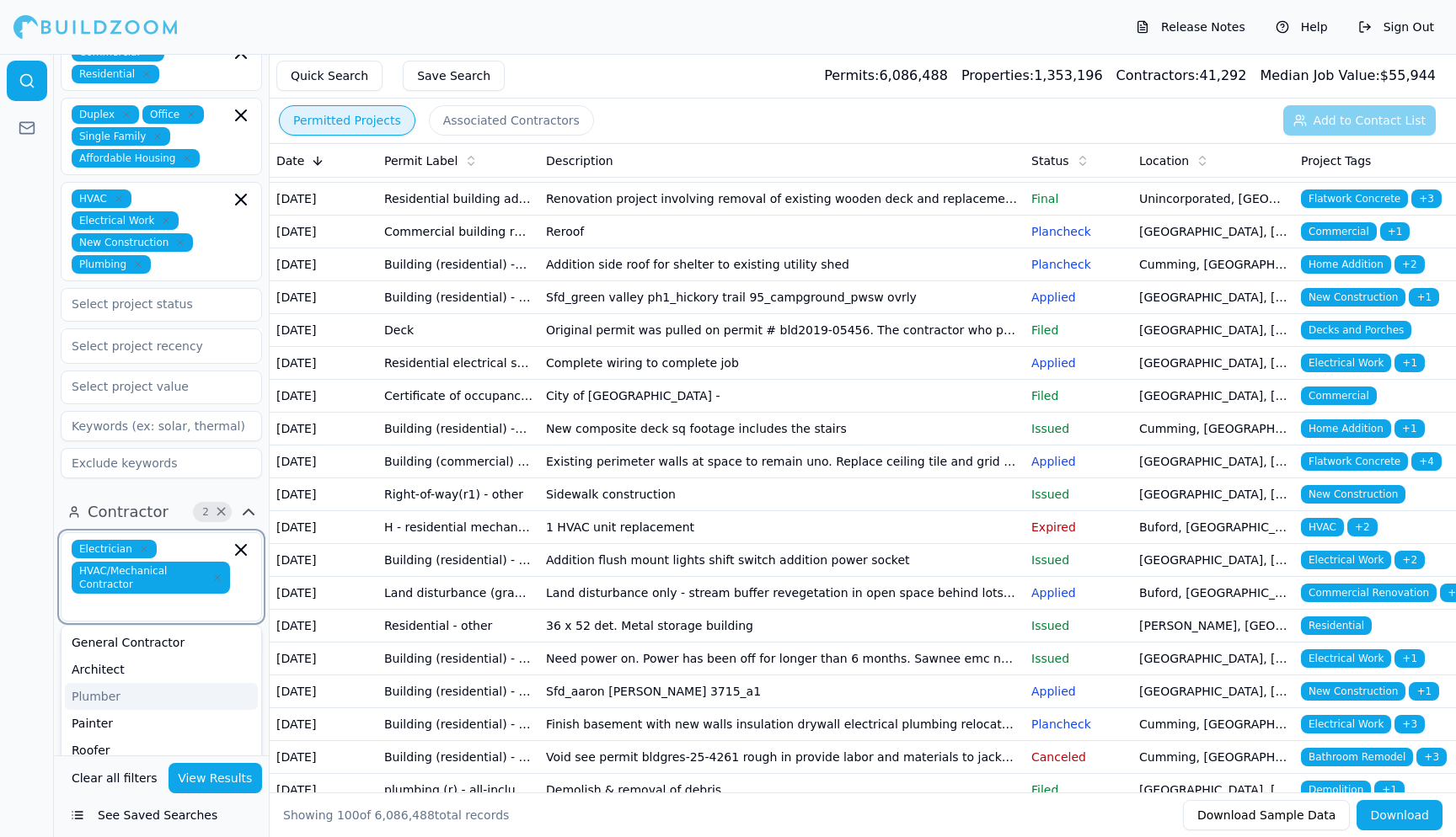
click at [109, 683] on div "Plumber" at bounding box center [160, 697] width 193 height 27
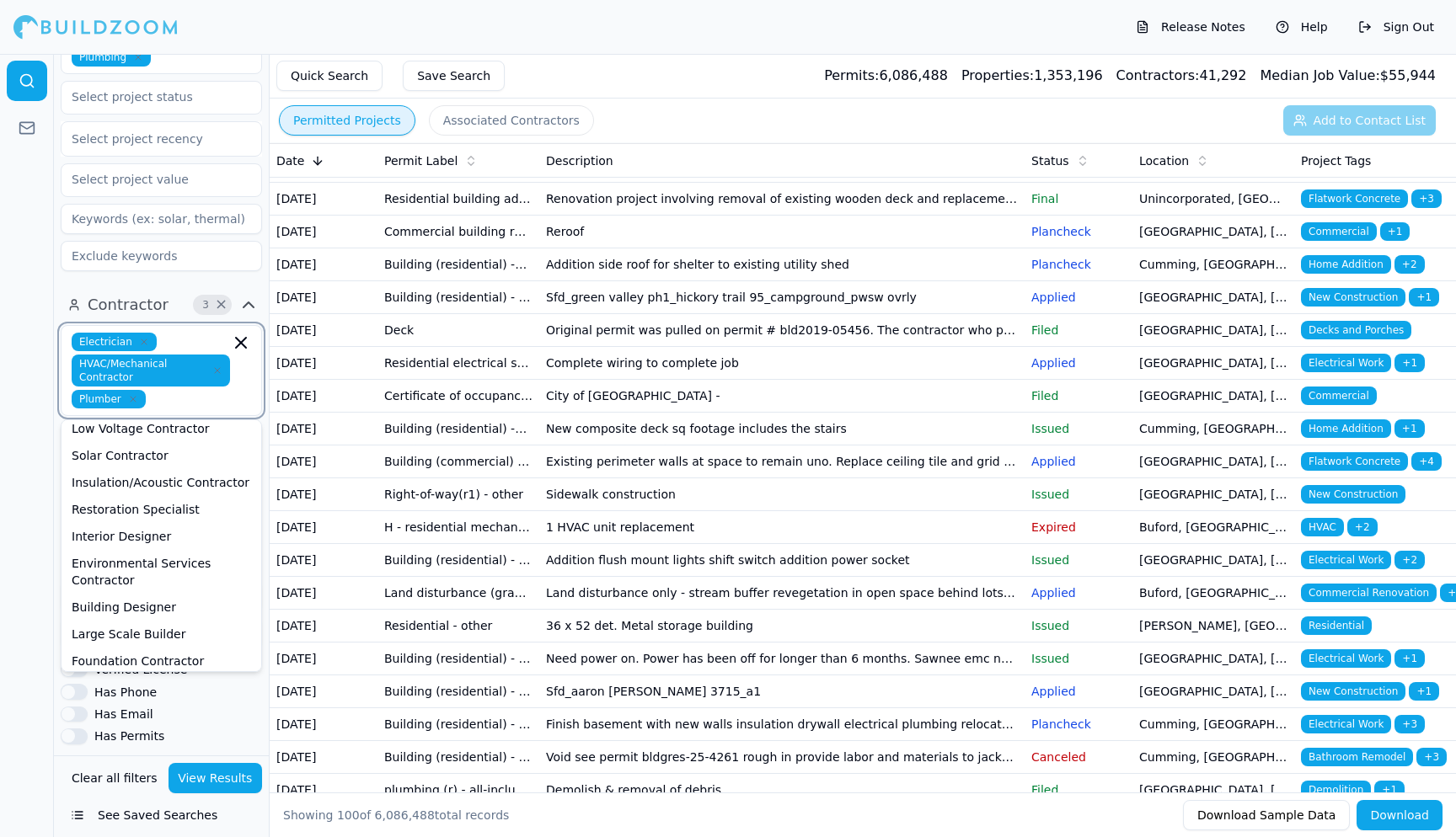
scroll to position [565, 0]
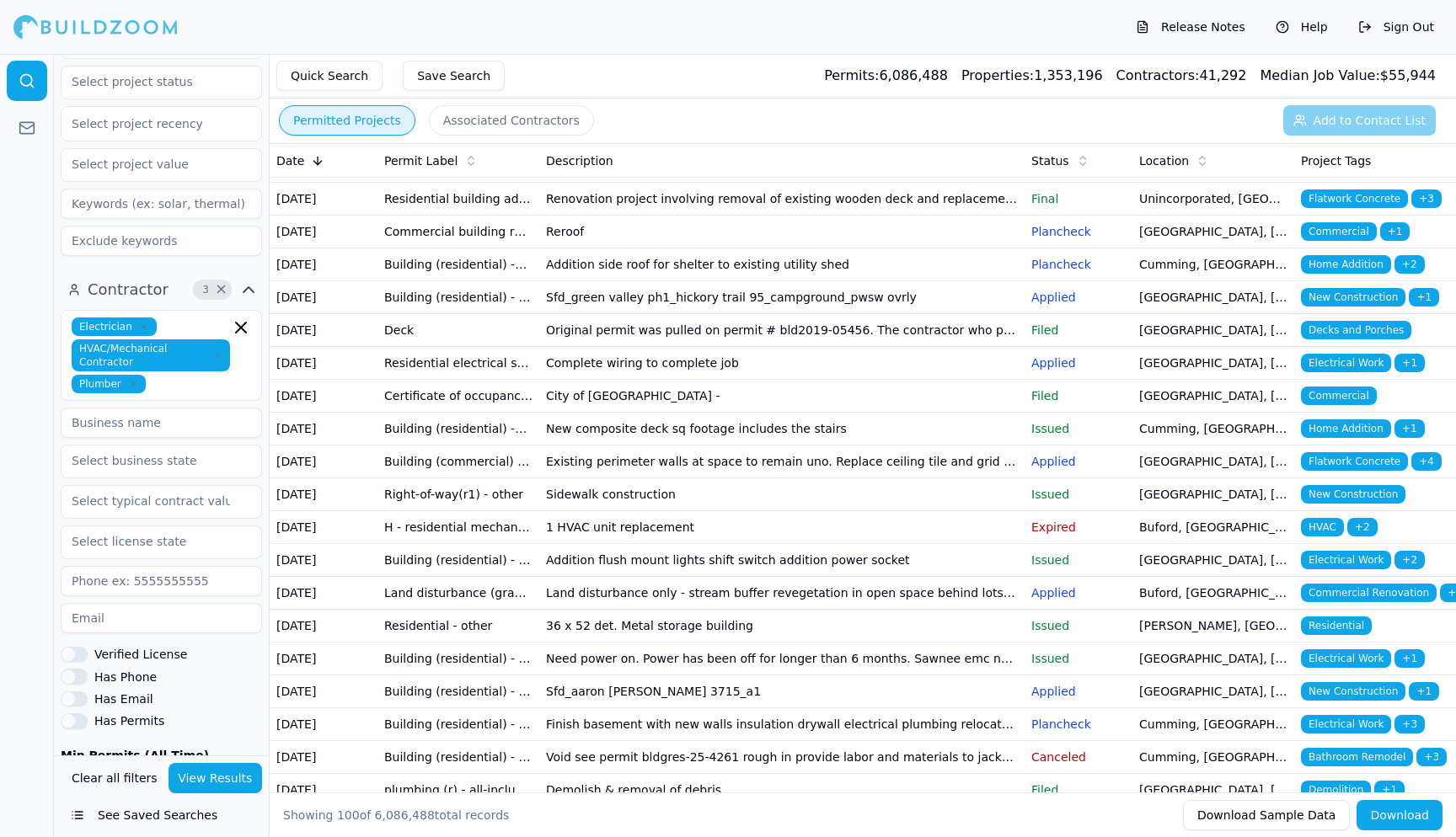
click at [24, 415] on div at bounding box center [27, 446] width 54 height 784
click at [122, 486] on div "[US_STATE]" at bounding box center [160, 500] width 193 height 27
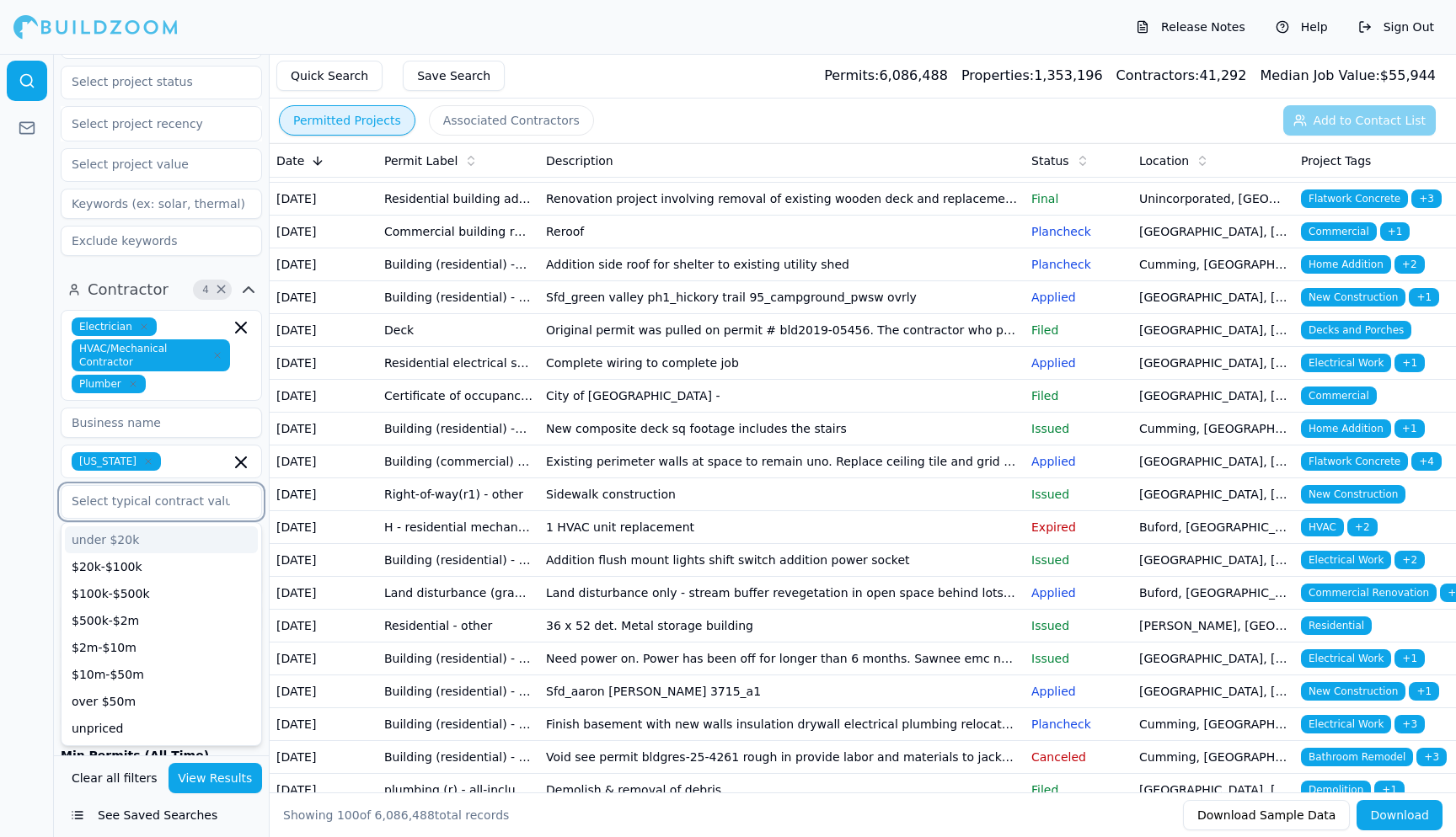
click at [120, 486] on input "text" at bounding box center [150, 502] width 178 height 31
click at [102, 553] on div "$20k-$100k" at bounding box center [160, 567] width 193 height 27
click at [104, 553] on div "$100k-$500k" at bounding box center [160, 567] width 193 height 27
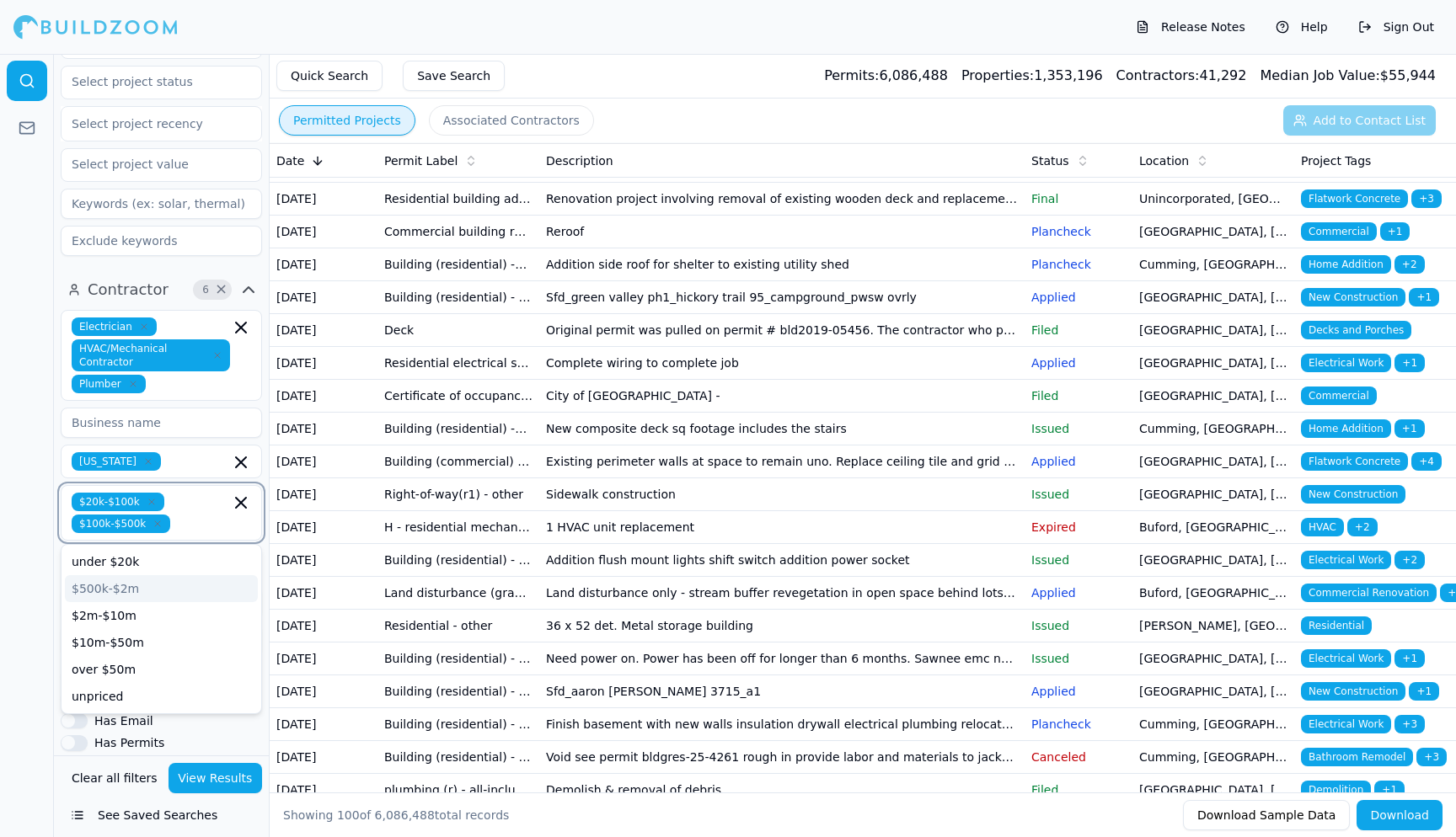
click at [98, 576] on div "$500k-$2m" at bounding box center [160, 589] width 193 height 27
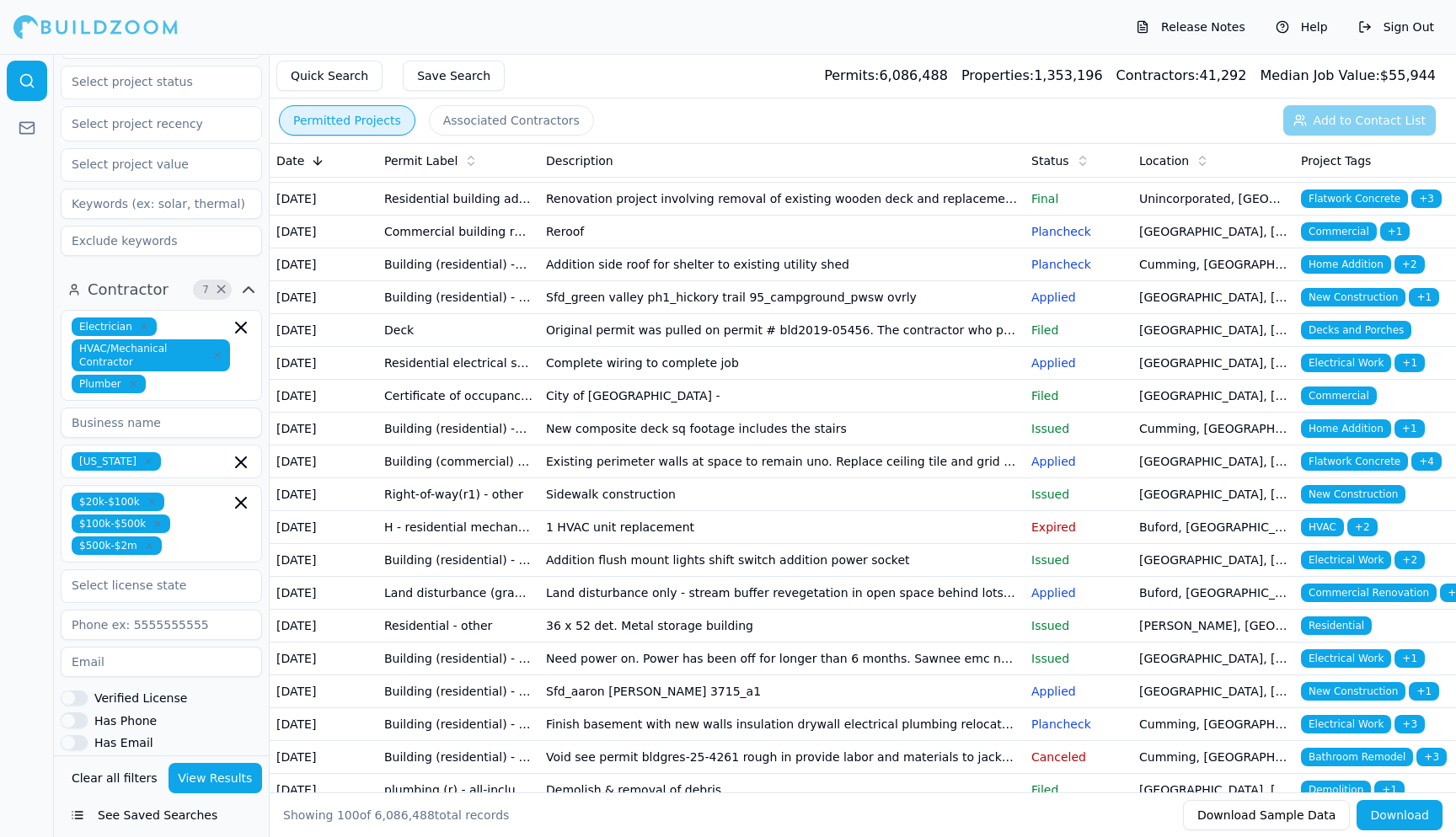
click at [19, 438] on div at bounding box center [27, 446] width 54 height 784
click at [118, 610] on div "[US_STATE]" at bounding box center [160, 624] width 193 height 27
click at [31, 550] on div at bounding box center [27, 446] width 54 height 784
type input "6787"
type input "6787936367"
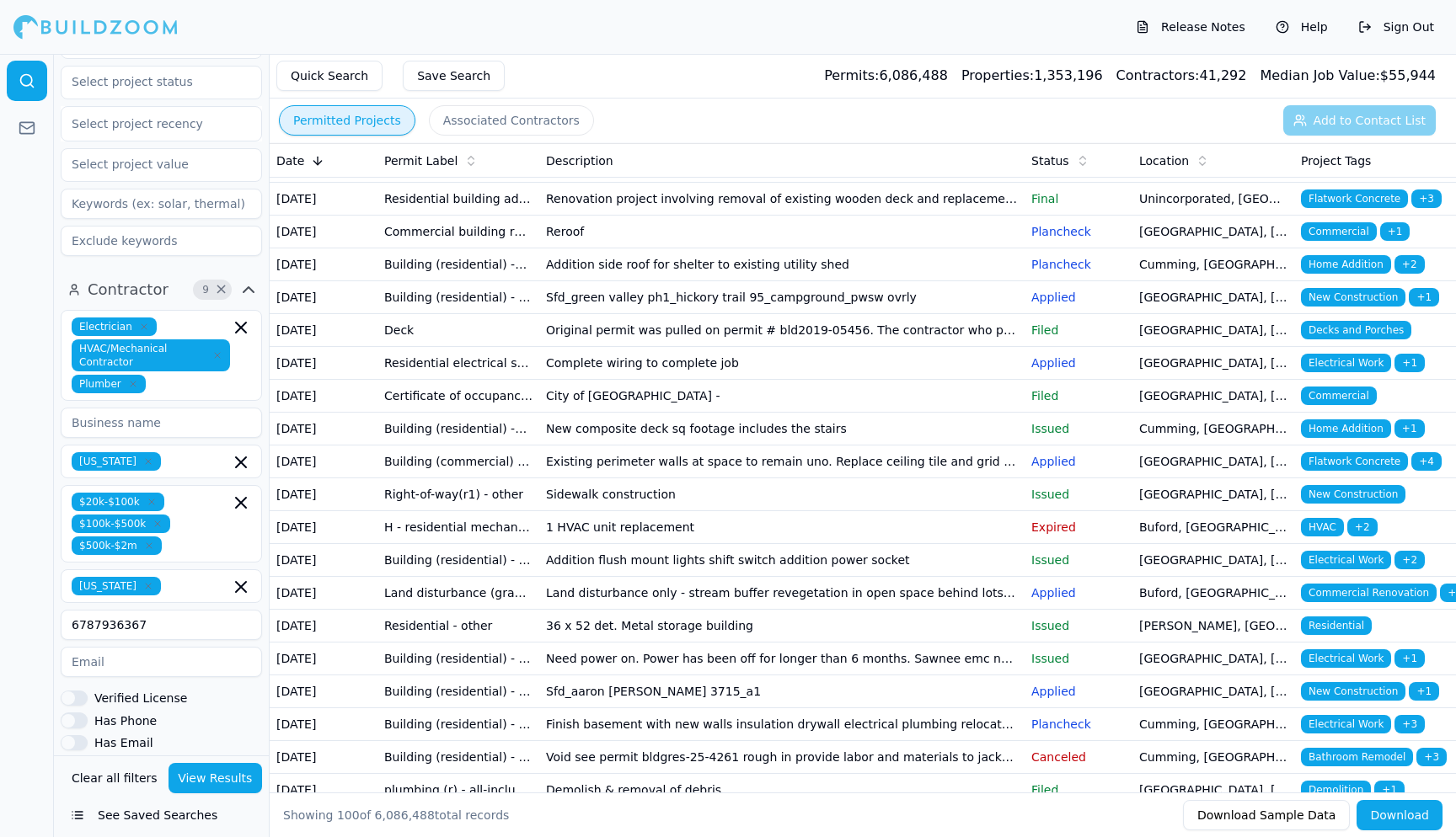
click at [31, 618] on div at bounding box center [27, 446] width 54 height 784
type input "[EMAIL_ADDRESS][DOMAIN_NAME]"
click at [23, 642] on div at bounding box center [27, 446] width 54 height 784
click at [71, 691] on button "Verified License" at bounding box center [74, 699] width 27 height 15
click at [71, 735] on button "Has Email" at bounding box center [74, 743] width 27 height 15
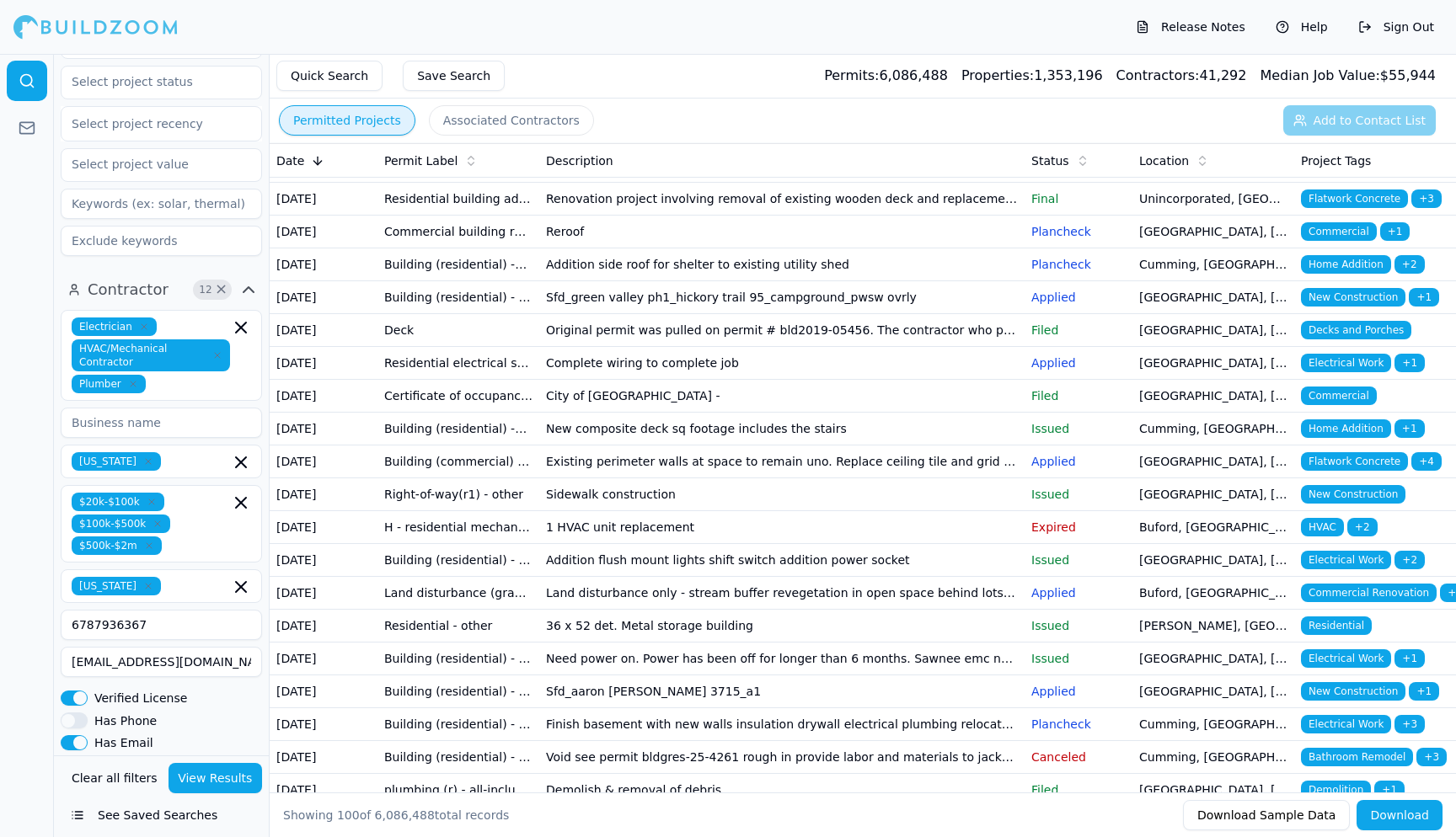
click at [66, 712] on button "Has Phone" at bounding box center [74, 720] width 27 height 15
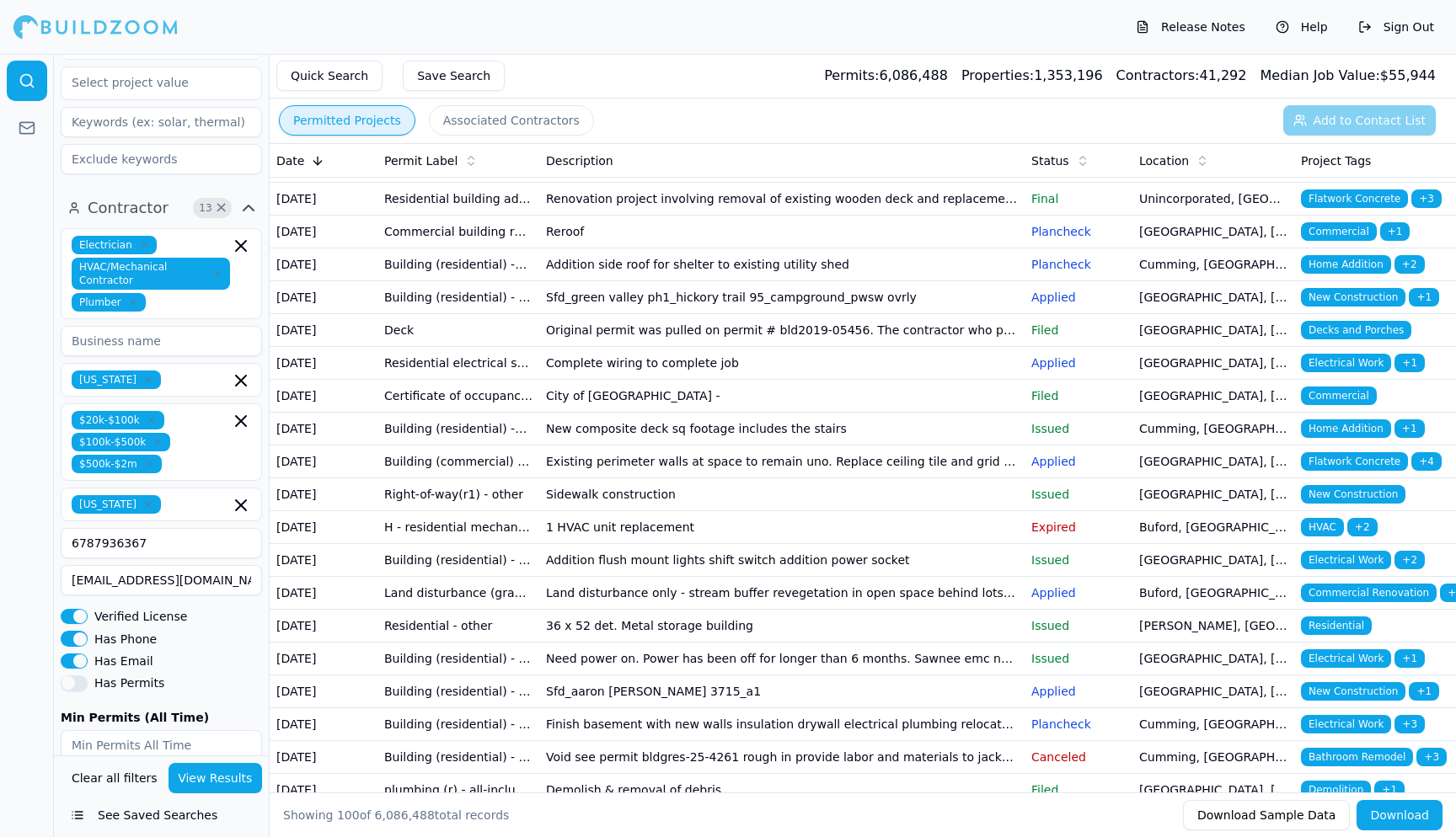
scroll to position [654, 0]
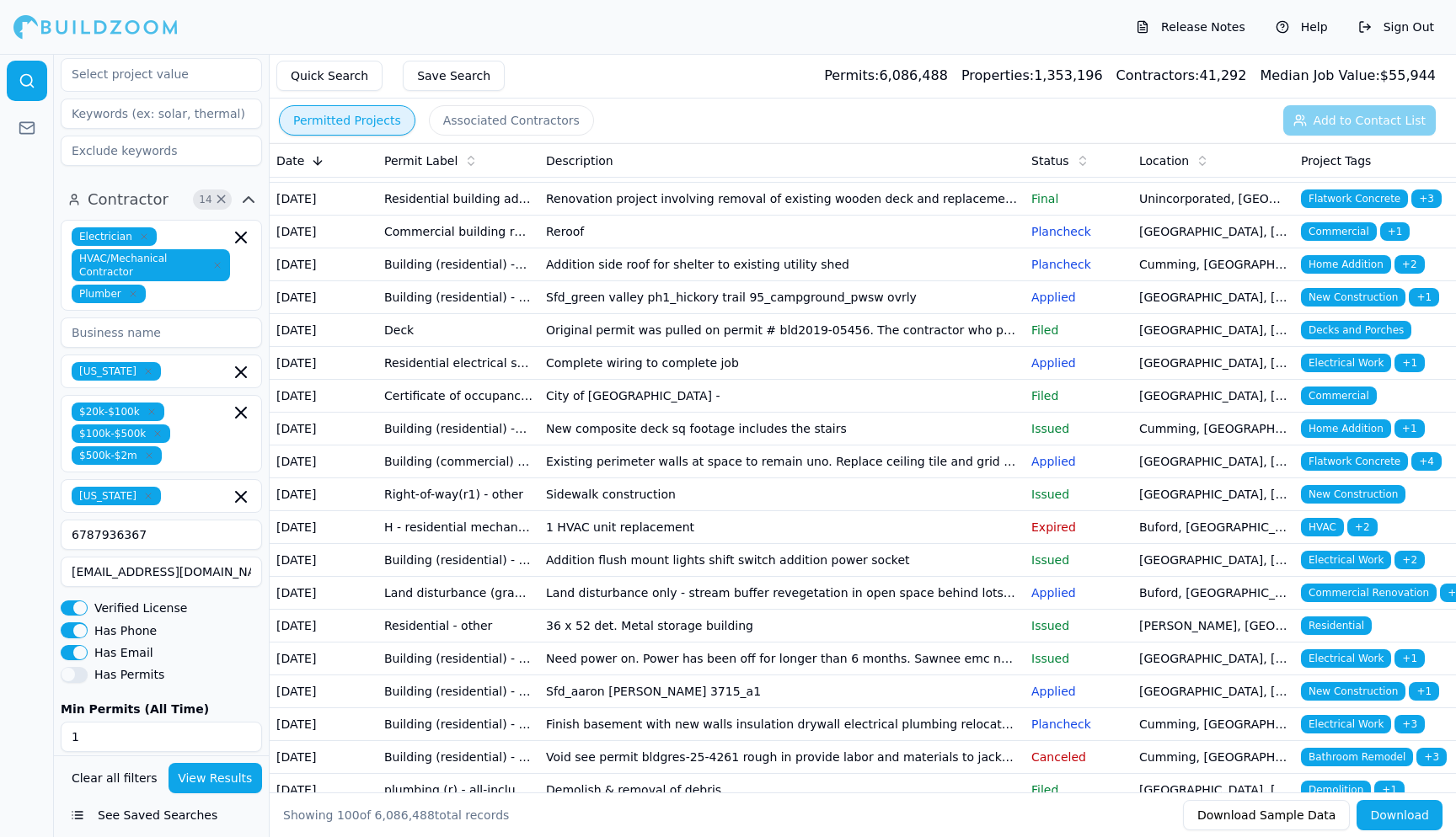
click at [246, 722] on input "1" at bounding box center [160, 737] width 201 height 31
type input "0"
click at [247, 722] on input "0" at bounding box center [160, 737] width 201 height 31
click at [28, 631] on div at bounding box center [27, 446] width 54 height 784
drag, startPoint x: 166, startPoint y: 696, endPoint x: 70, endPoint y: 678, distance: 97.7
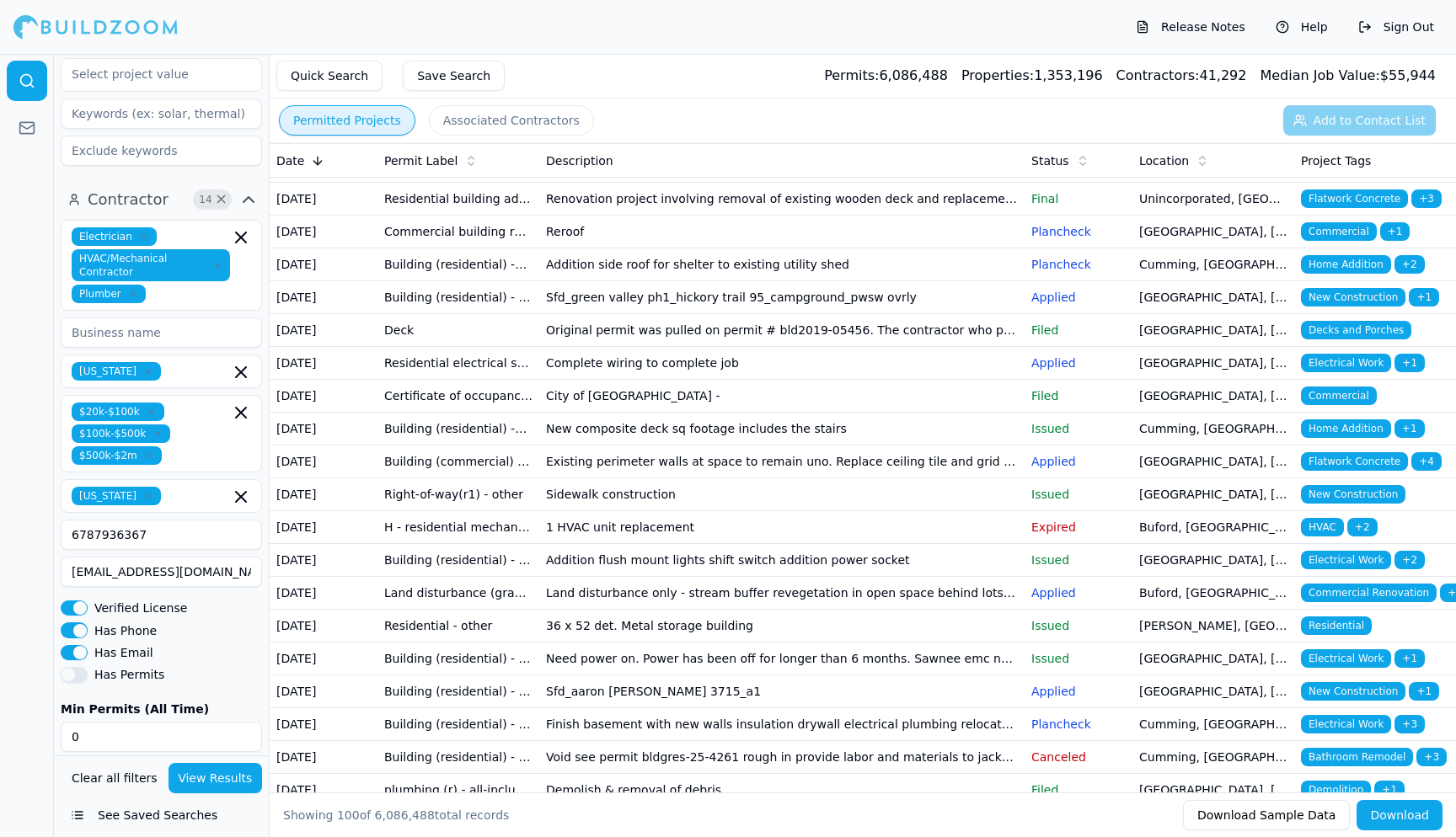
click at [73, 704] on div "Min Permits (All Time) 0" at bounding box center [160, 728] width 201 height 49
click at [19, 707] on div at bounding box center [27, 446] width 54 height 784
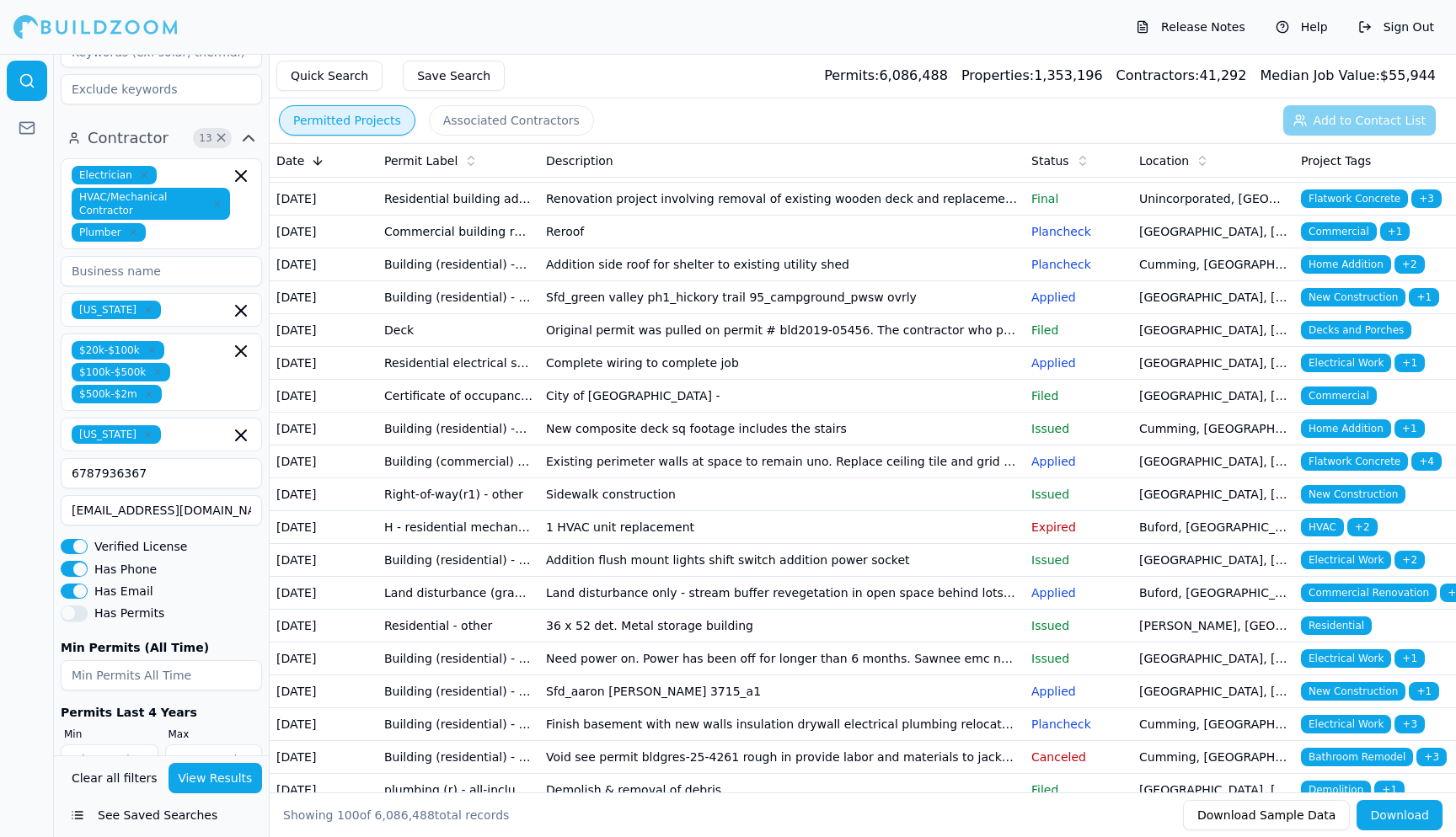
scroll to position [715, 0]
click at [141, 745] on input "1" at bounding box center [109, 761] width 98 height 31
click at [120, 745] on input "2" at bounding box center [109, 761] width 98 height 31
click at [120, 745] on input "3" at bounding box center [109, 761] width 98 height 31
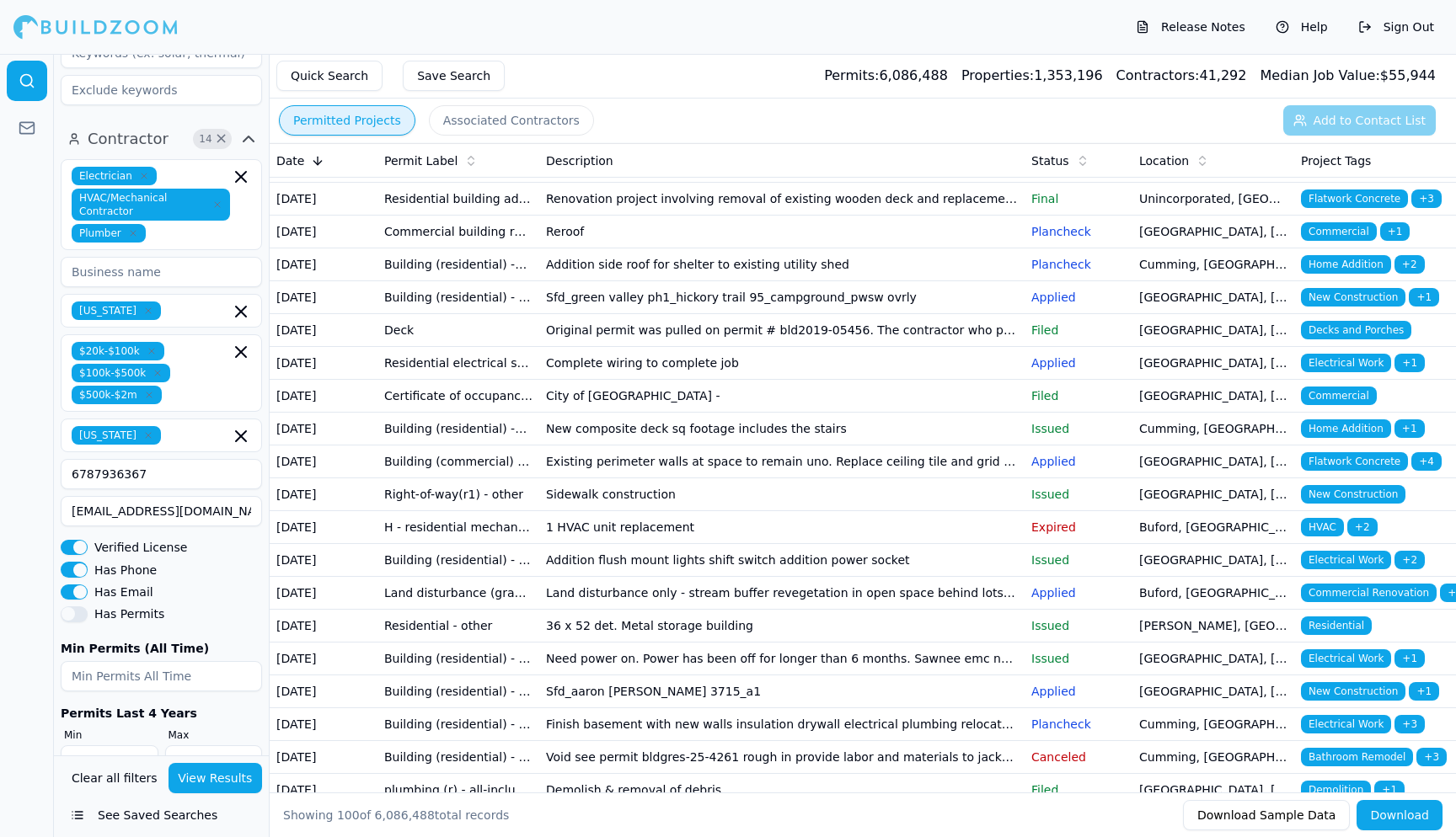
click at [120, 745] on input "4" at bounding box center [109, 761] width 98 height 31
click at [120, 745] on input "5" at bounding box center [109, 761] width 98 height 31
click at [120, 745] on input "6" at bounding box center [109, 761] width 98 height 31
click at [120, 745] on input "7" at bounding box center [109, 761] width 98 height 31
click at [120, 745] on input "8" at bounding box center [109, 761] width 98 height 31
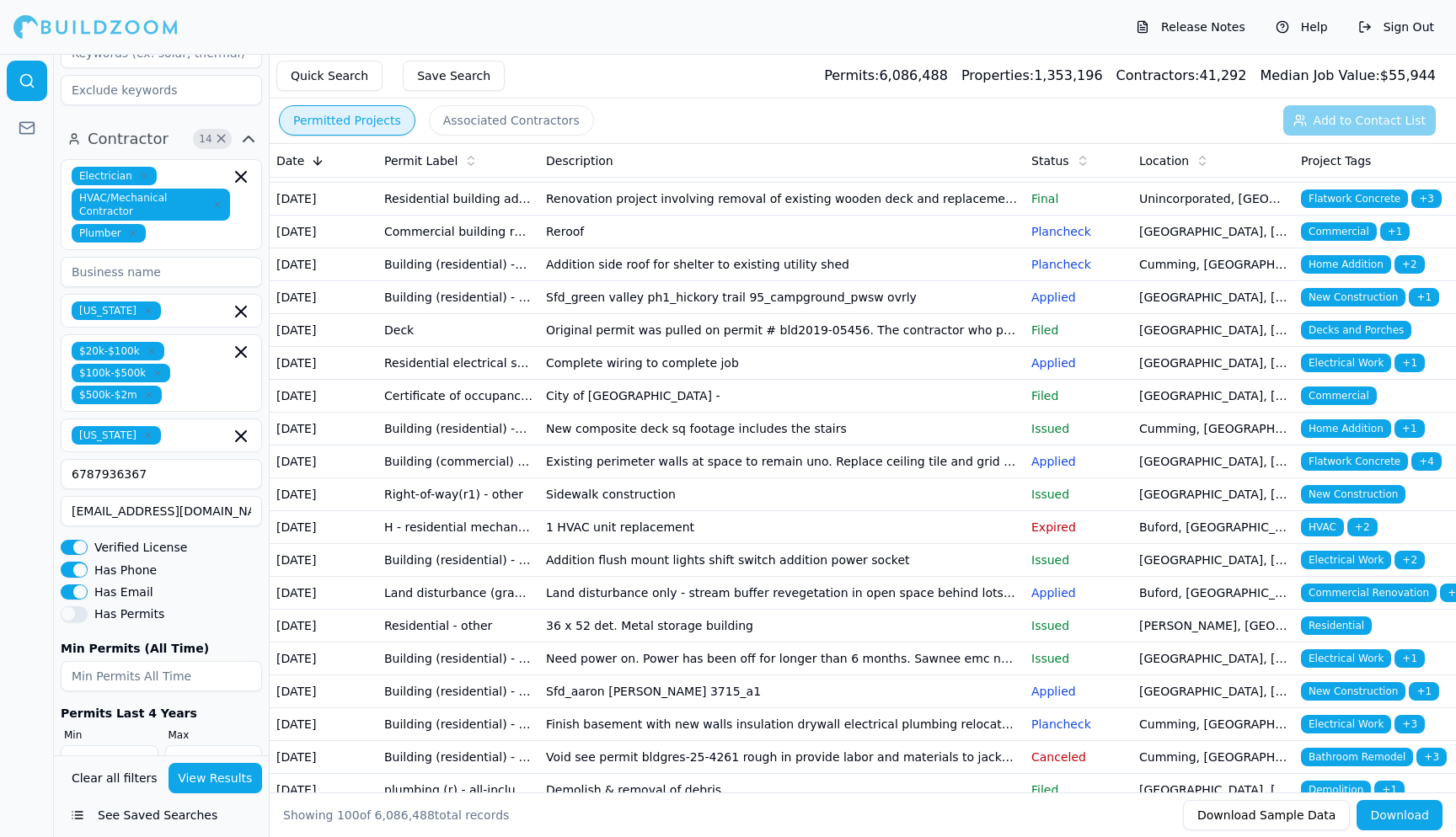
click at [120, 745] on input "9" at bounding box center [109, 761] width 98 height 31
click at [120, 745] on input "10" at bounding box center [109, 761] width 98 height 31
click at [120, 745] on input "11" at bounding box center [109, 761] width 98 height 31
click at [120, 745] on input "12" at bounding box center [109, 761] width 98 height 31
click at [120, 745] on input "13" at bounding box center [109, 761] width 98 height 31
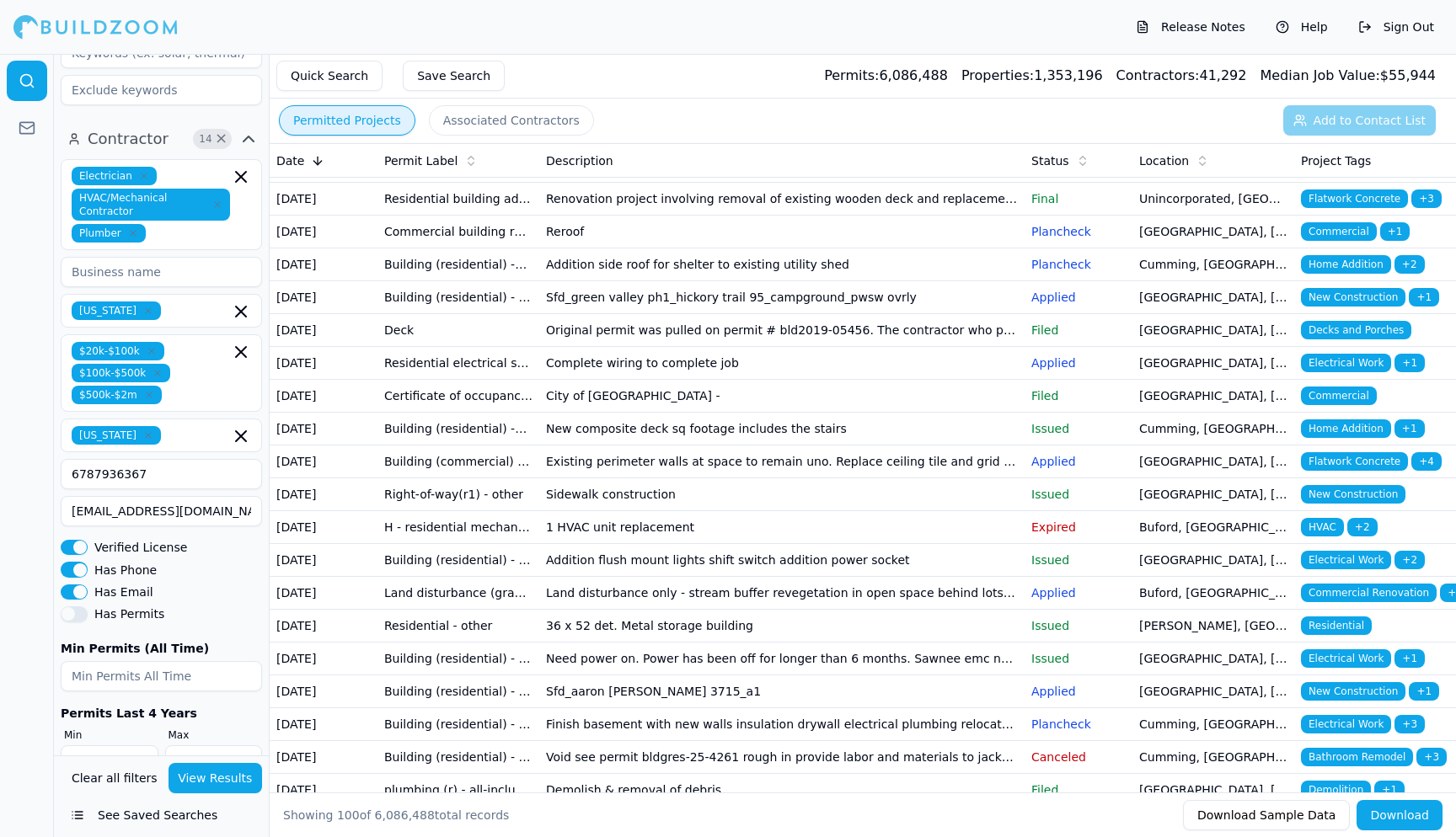
type input "14"
click at [120, 745] on input "14" at bounding box center [109, 761] width 98 height 31
type input "1"
click at [248, 745] on input "1" at bounding box center [213, 761] width 98 height 31
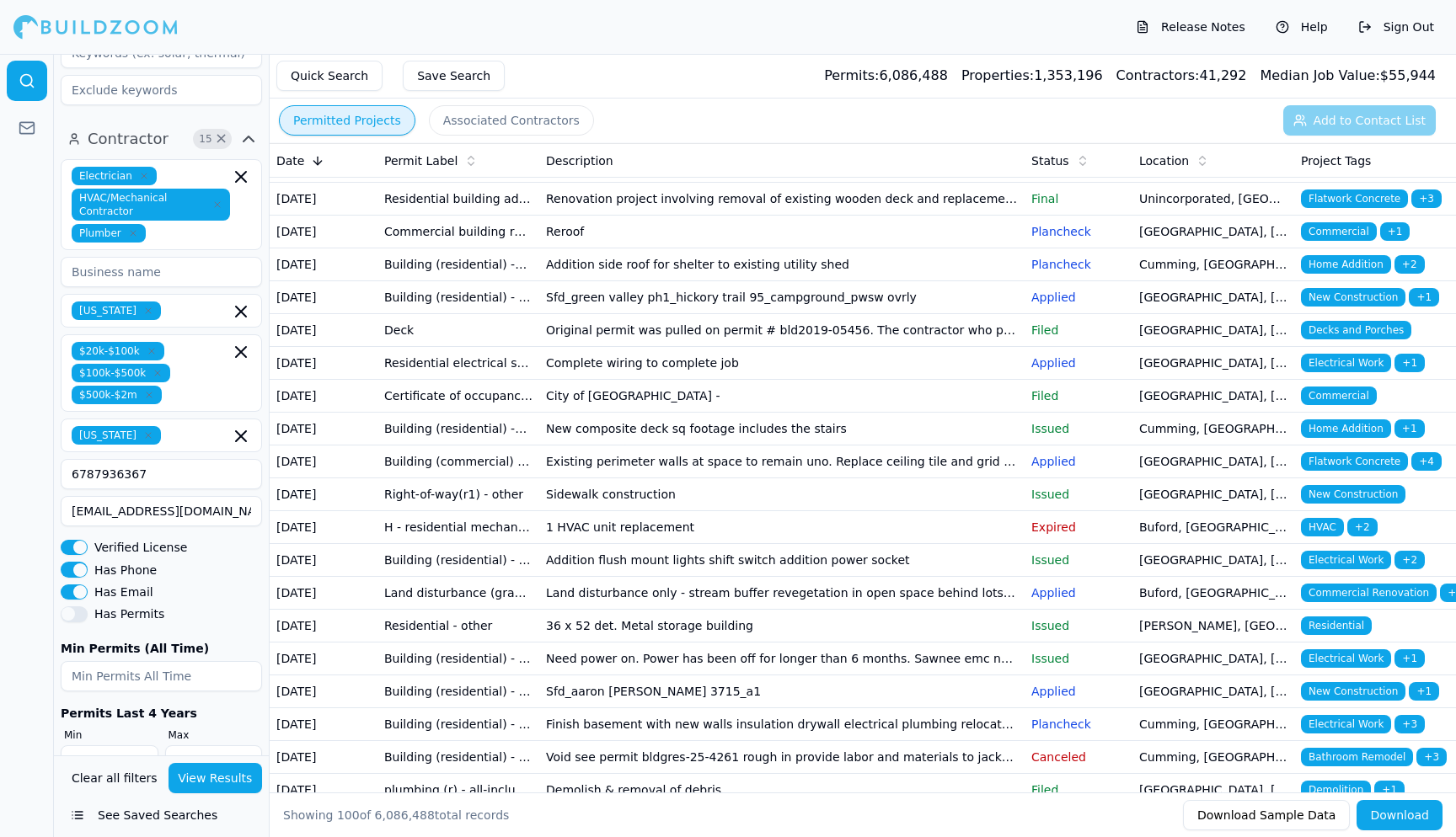
click at [248, 745] on input "1" at bounding box center [213, 761] width 98 height 31
click at [246, 745] on input "1" at bounding box center [213, 761] width 98 height 31
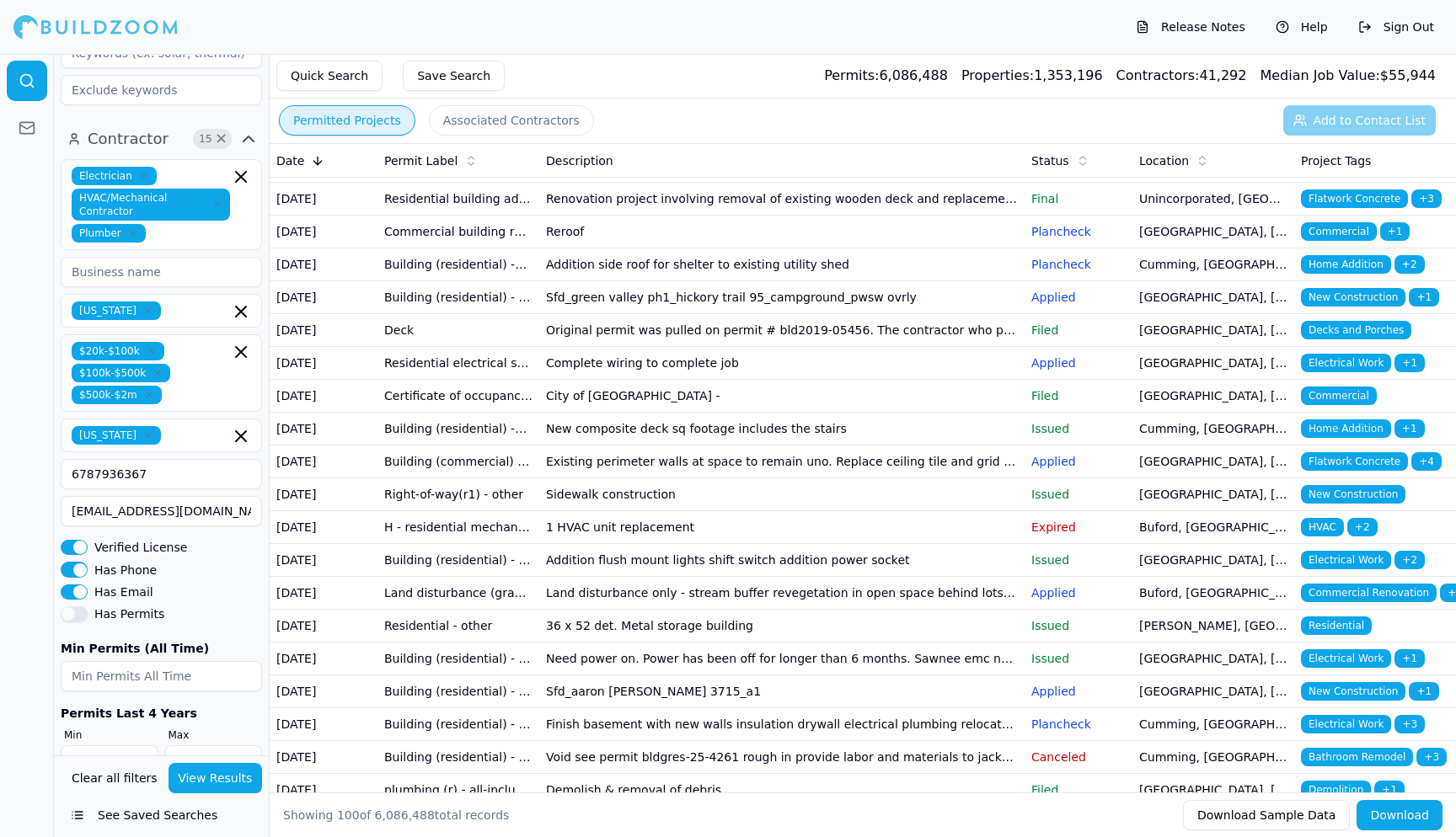
click at [141, 745] on input "15" at bounding box center [109, 761] width 98 height 31
click at [139, 745] on input "15" at bounding box center [109, 761] width 98 height 31
click at [115, 745] on input "16" at bounding box center [109, 761] width 98 height 31
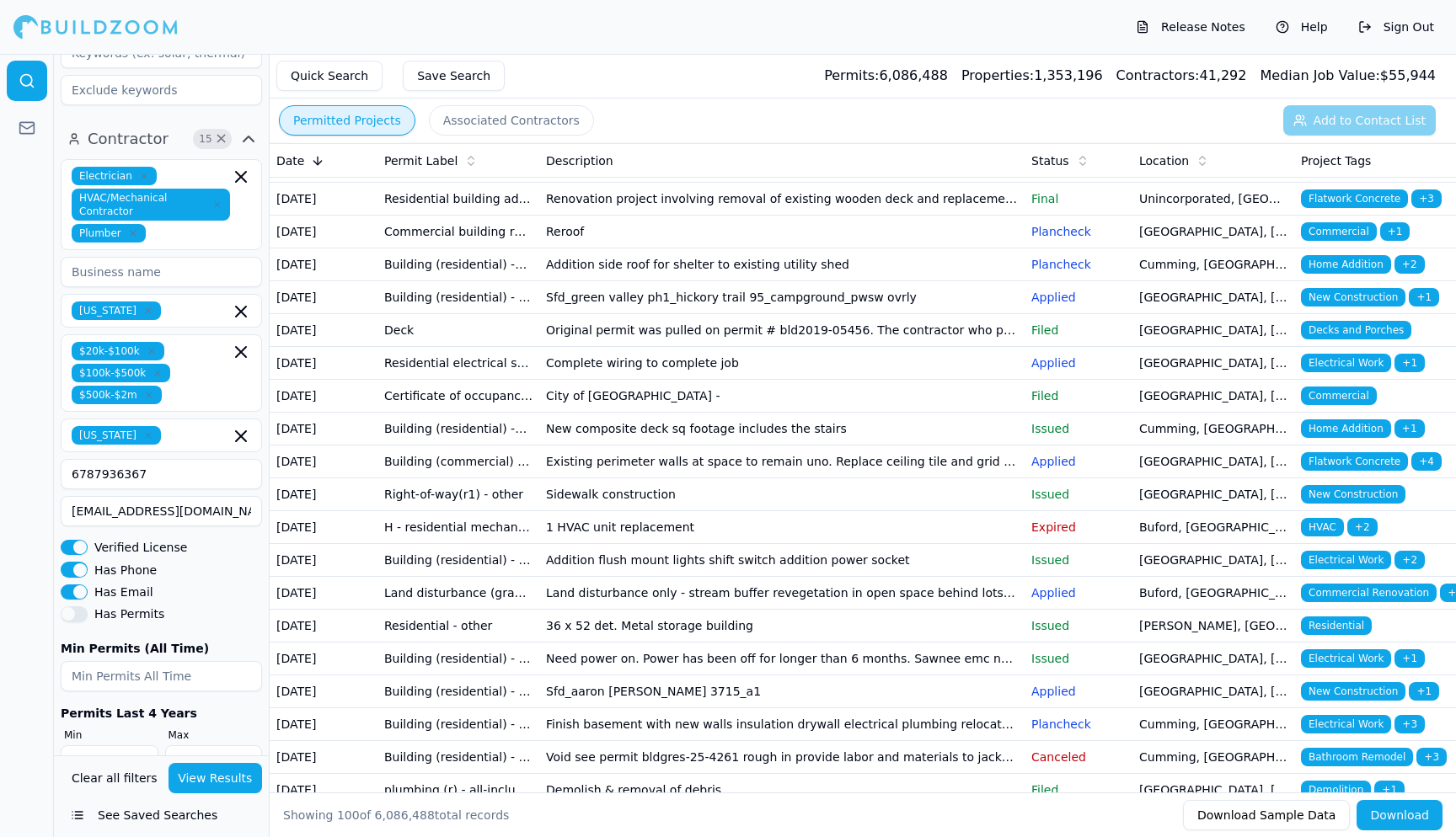
click at [115, 745] on input "17" at bounding box center [109, 761] width 98 height 31
click at [115, 745] on input "18" at bounding box center [109, 761] width 98 height 31
click at [115, 745] on input "19" at bounding box center [109, 761] width 98 height 31
click at [115, 745] on input "20" at bounding box center [109, 761] width 98 height 31
click at [115, 745] on input "21" at bounding box center [109, 761] width 98 height 31
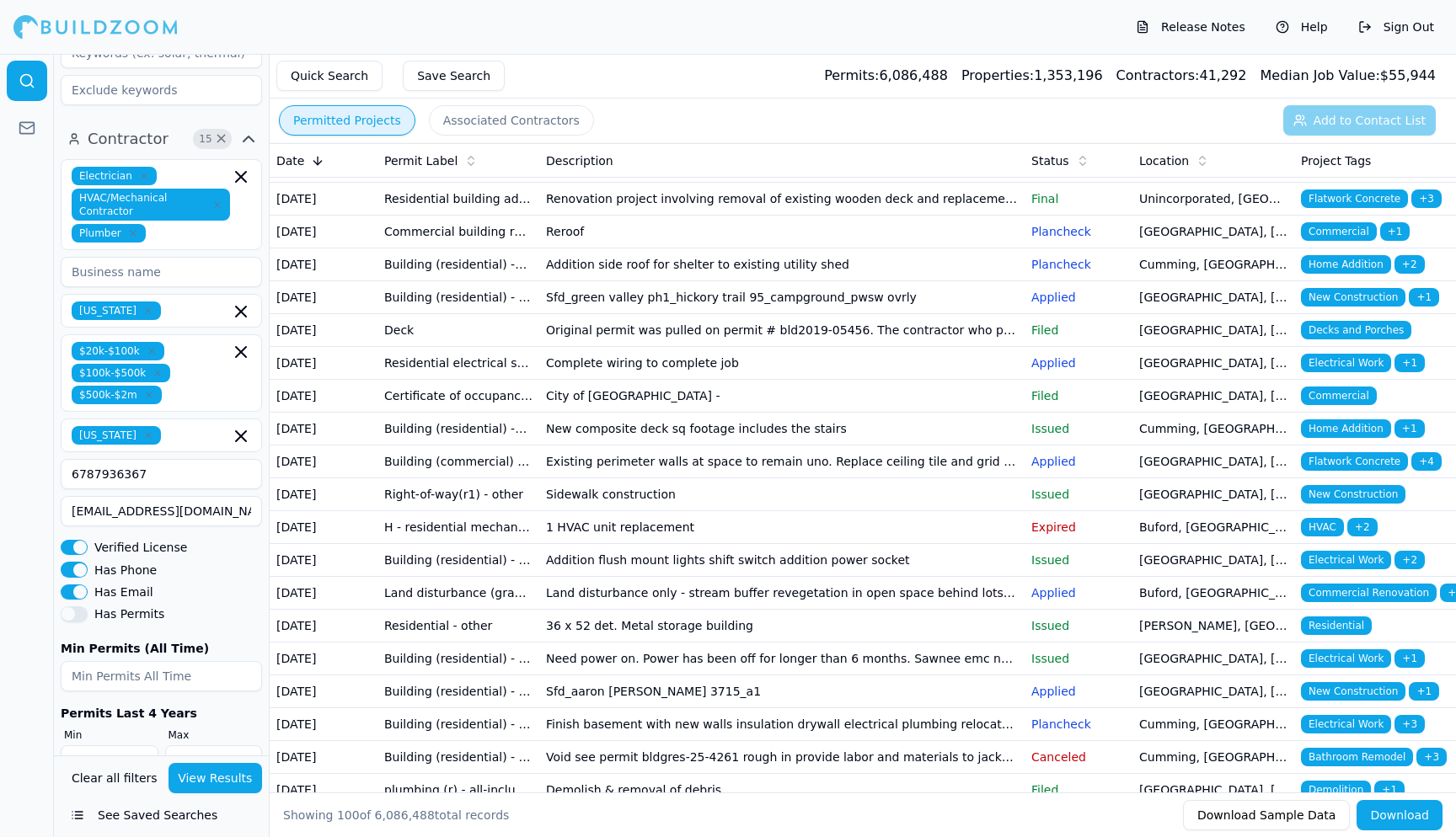
click at [115, 745] on input "22" at bounding box center [109, 761] width 98 height 31
click at [115, 745] on input "23" at bounding box center [109, 761] width 98 height 31
click at [115, 745] on input "24" at bounding box center [109, 761] width 98 height 31
click at [115, 745] on input "25" at bounding box center [109, 761] width 98 height 31
click at [115, 745] on input "26" at bounding box center [109, 761] width 98 height 31
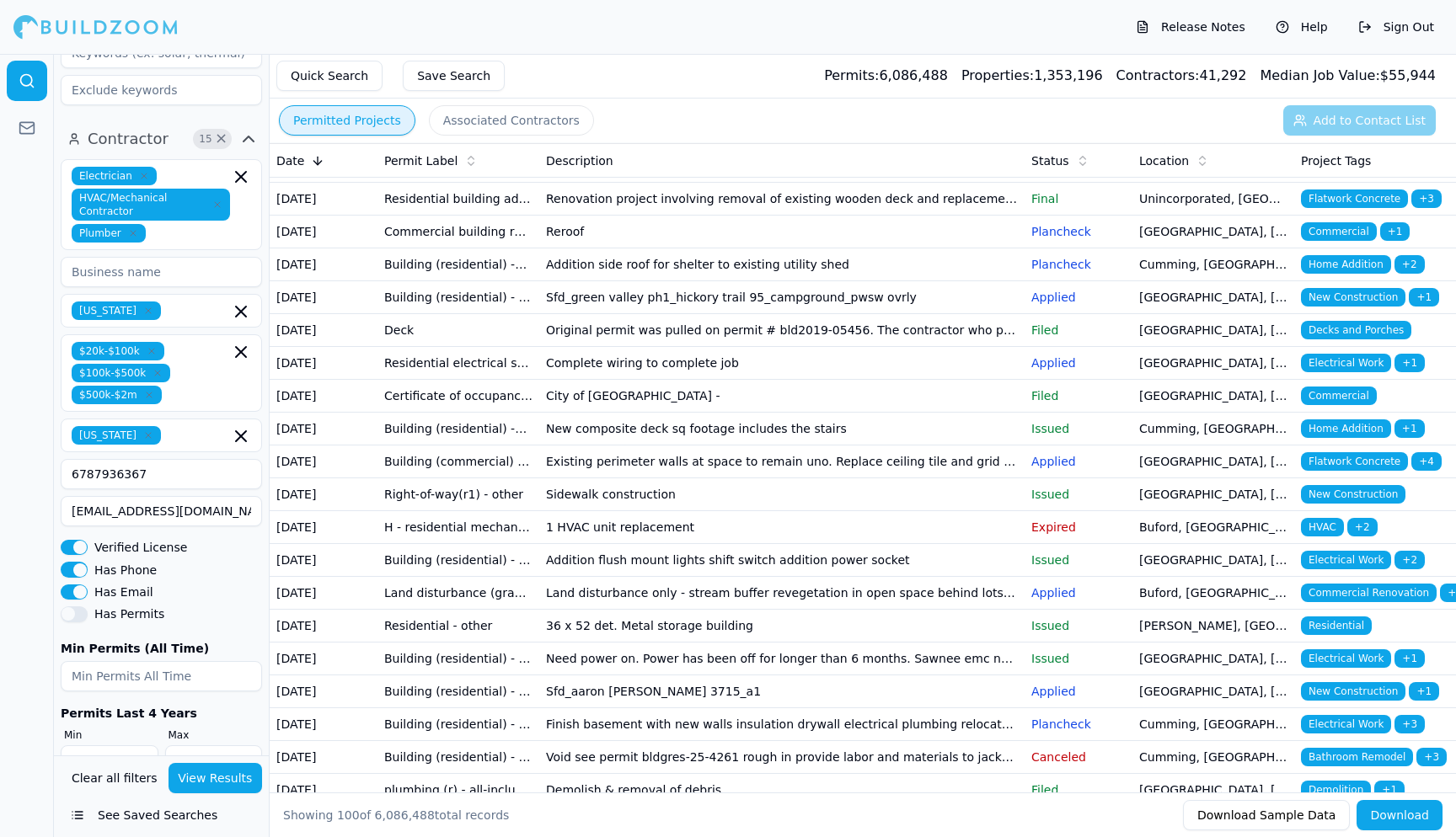
click at [115, 745] on input "27" at bounding box center [109, 761] width 98 height 31
click at [115, 745] on input "28" at bounding box center [109, 761] width 98 height 31
click at [115, 745] on input "29" at bounding box center [109, 761] width 98 height 31
click at [115, 745] on input "30" at bounding box center [109, 761] width 98 height 31
click at [115, 745] on input "31" at bounding box center [109, 761] width 98 height 31
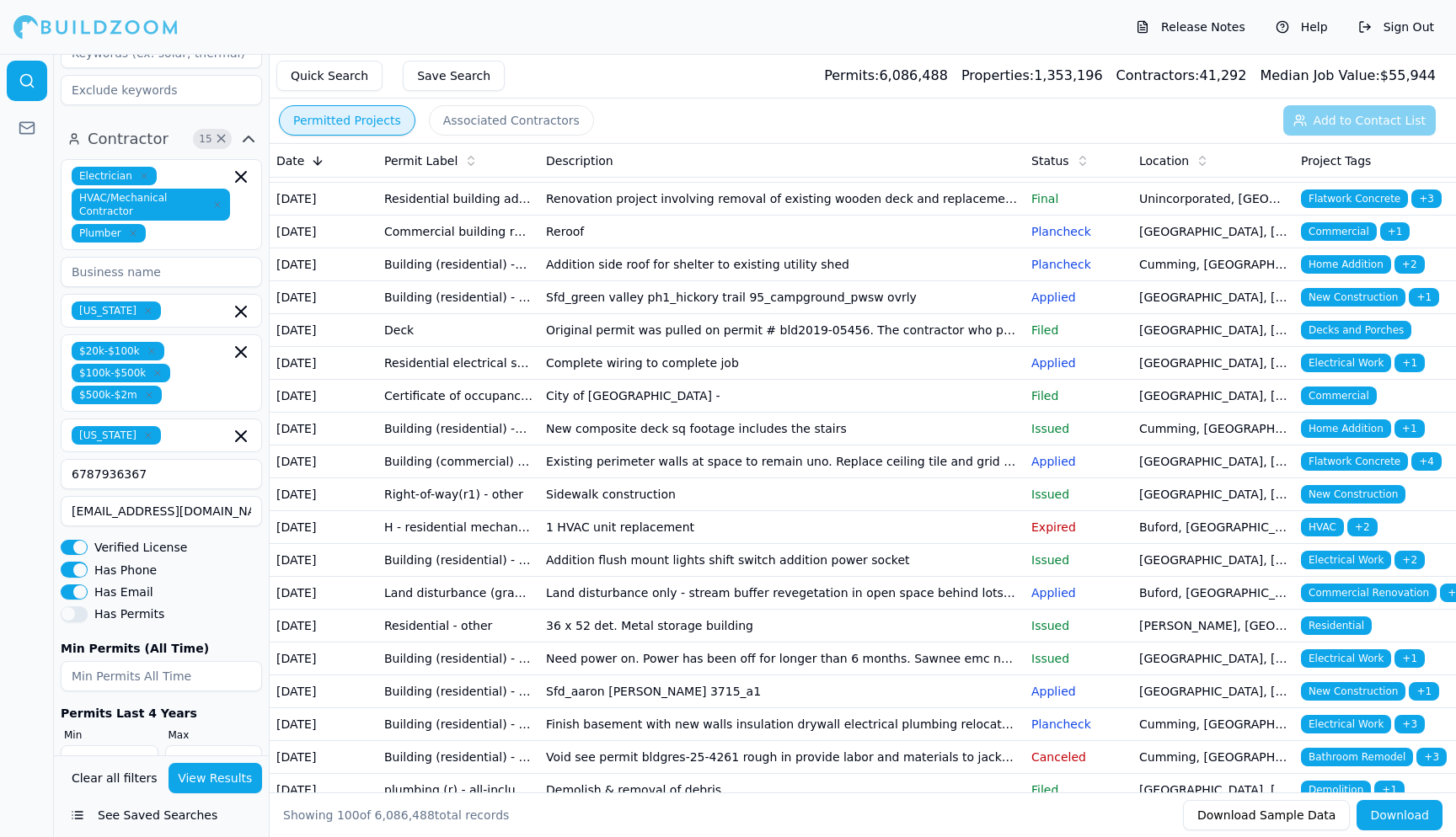
click at [115, 745] on input "32" at bounding box center [109, 761] width 98 height 31
click at [115, 745] on input "33" at bounding box center [109, 761] width 98 height 31
click at [115, 745] on input "34" at bounding box center [109, 761] width 98 height 31
click at [115, 745] on input "35" at bounding box center [109, 761] width 98 height 31
click at [115, 745] on input "36" at bounding box center [109, 761] width 98 height 31
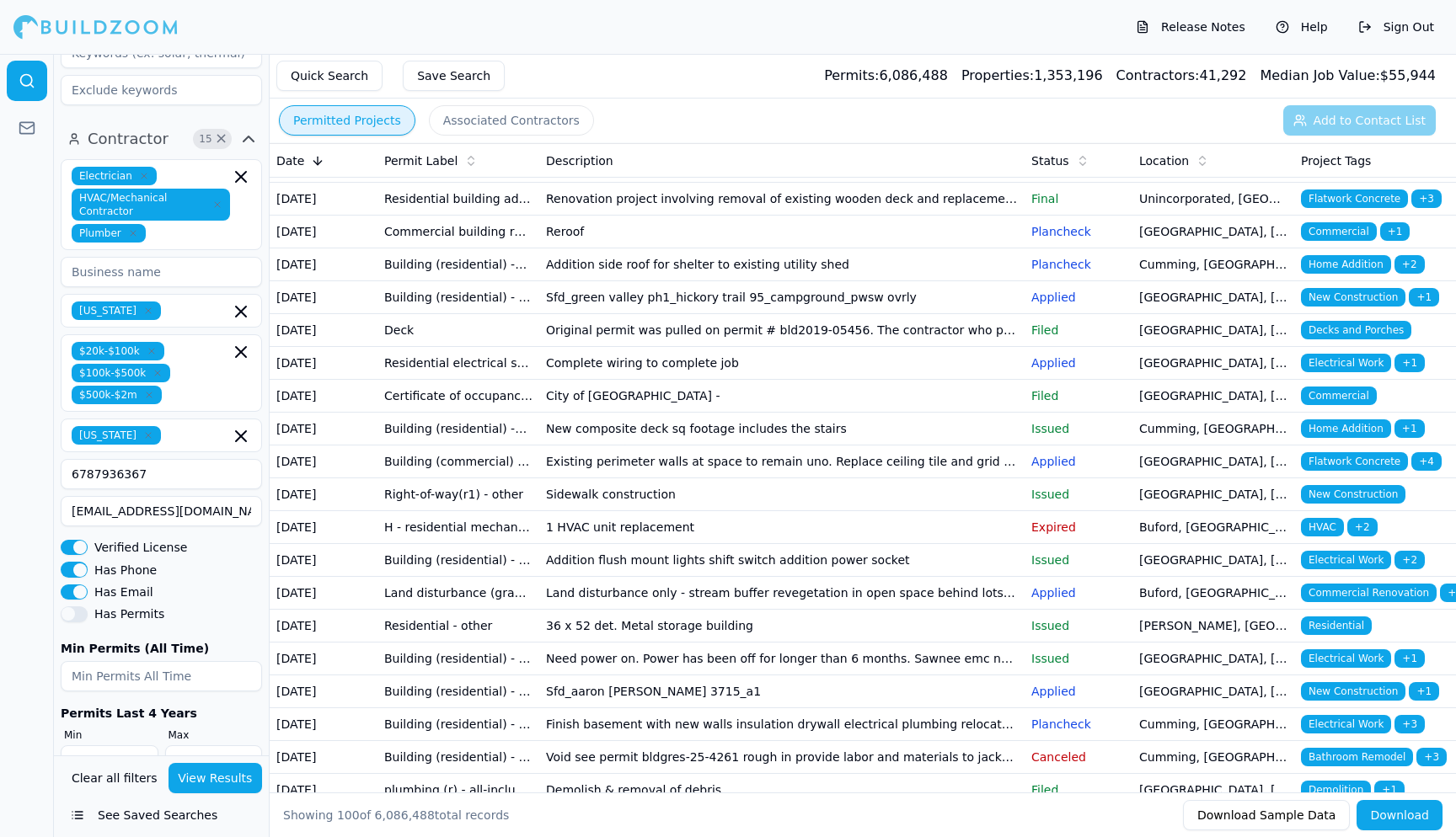
click at [116, 745] on input "35" at bounding box center [109, 761] width 98 height 31
click at [116, 745] on input "34" at bounding box center [109, 761] width 98 height 31
click at [116, 745] on input "33" at bounding box center [109, 761] width 98 height 31
click at [116, 745] on input "32" at bounding box center [109, 761] width 98 height 31
click at [116, 745] on input "31" at bounding box center [109, 761] width 98 height 31
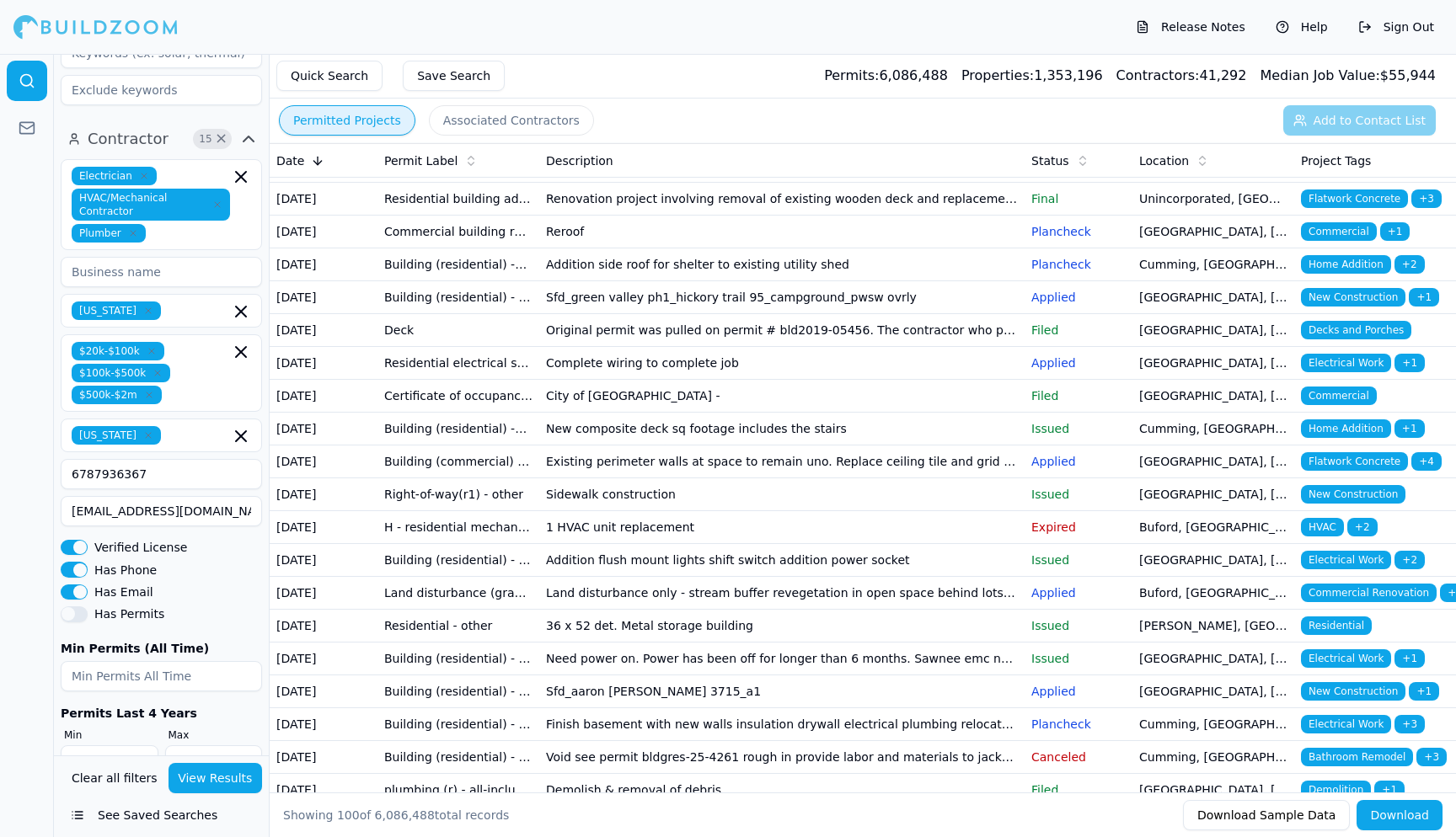
click at [116, 745] on input "30" at bounding box center [109, 761] width 98 height 31
click at [116, 745] on input "29" at bounding box center [109, 761] width 98 height 31
type input "30"
click at [116, 745] on input "30" at bounding box center [109, 761] width 98 height 31
click at [246, 745] on input "2" at bounding box center [213, 761] width 98 height 31
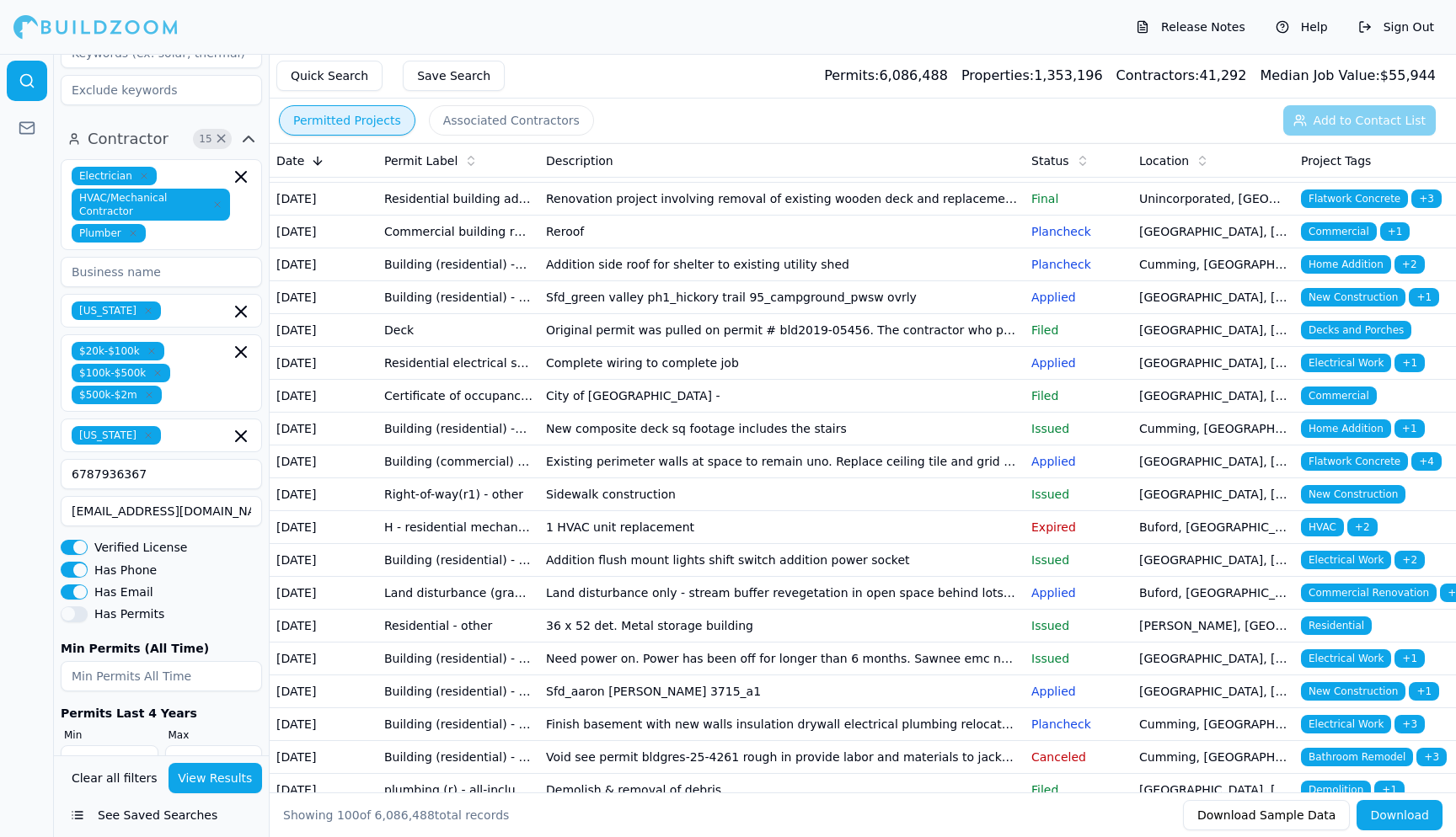
click at [246, 745] on input "2" at bounding box center [213, 761] width 98 height 31
click at [222, 745] on input "35" at bounding box center [213, 761] width 98 height 31
click at [222, 745] on input "52" at bounding box center [213, 761] width 98 height 31
click at [222, 745] on input "51" at bounding box center [213, 761] width 98 height 31
type input "50"
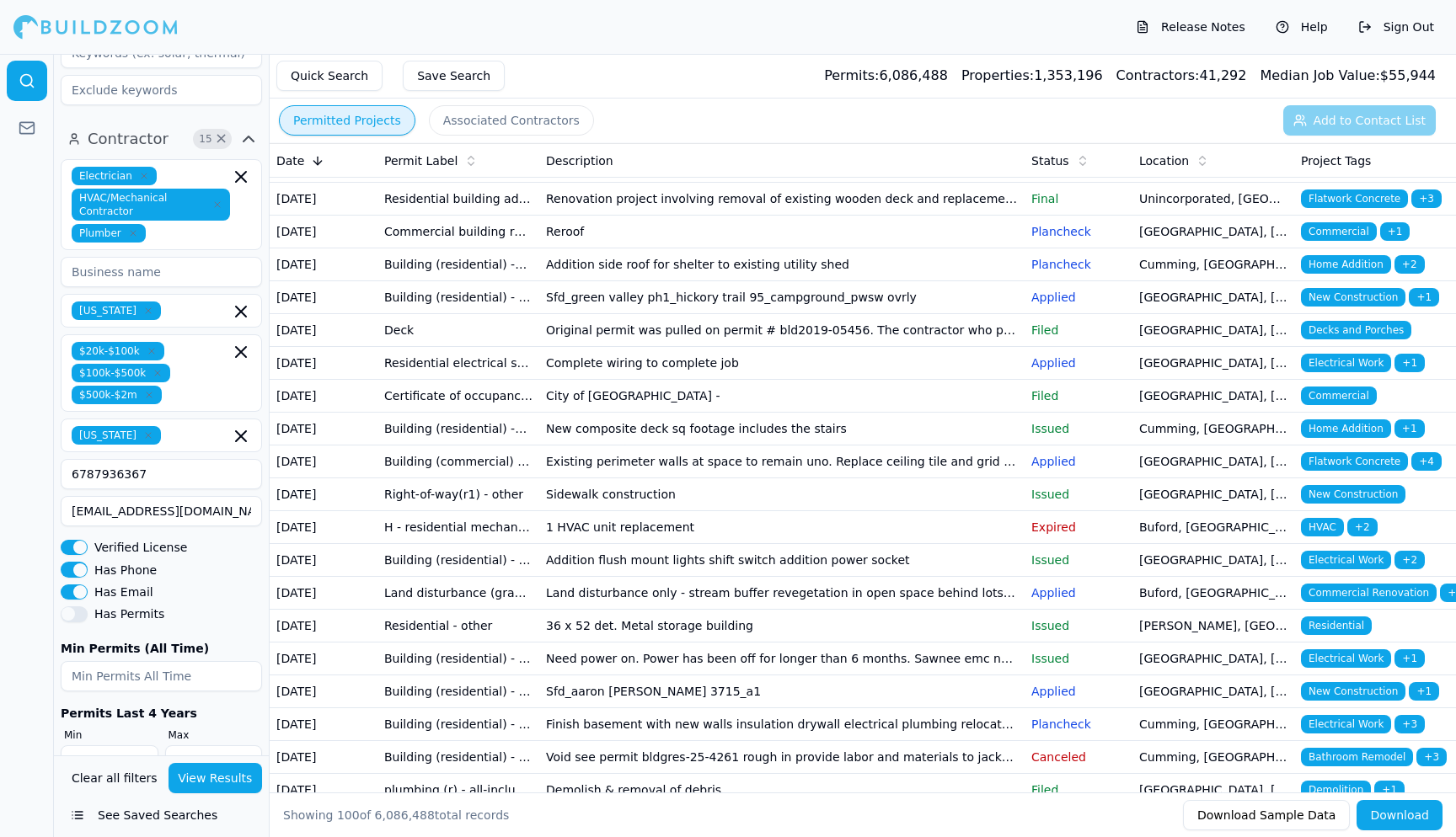
click at [222, 745] on input "50" at bounding box center [213, 761] width 98 height 31
click at [1, 654] on div at bounding box center [27, 446] width 54 height 784
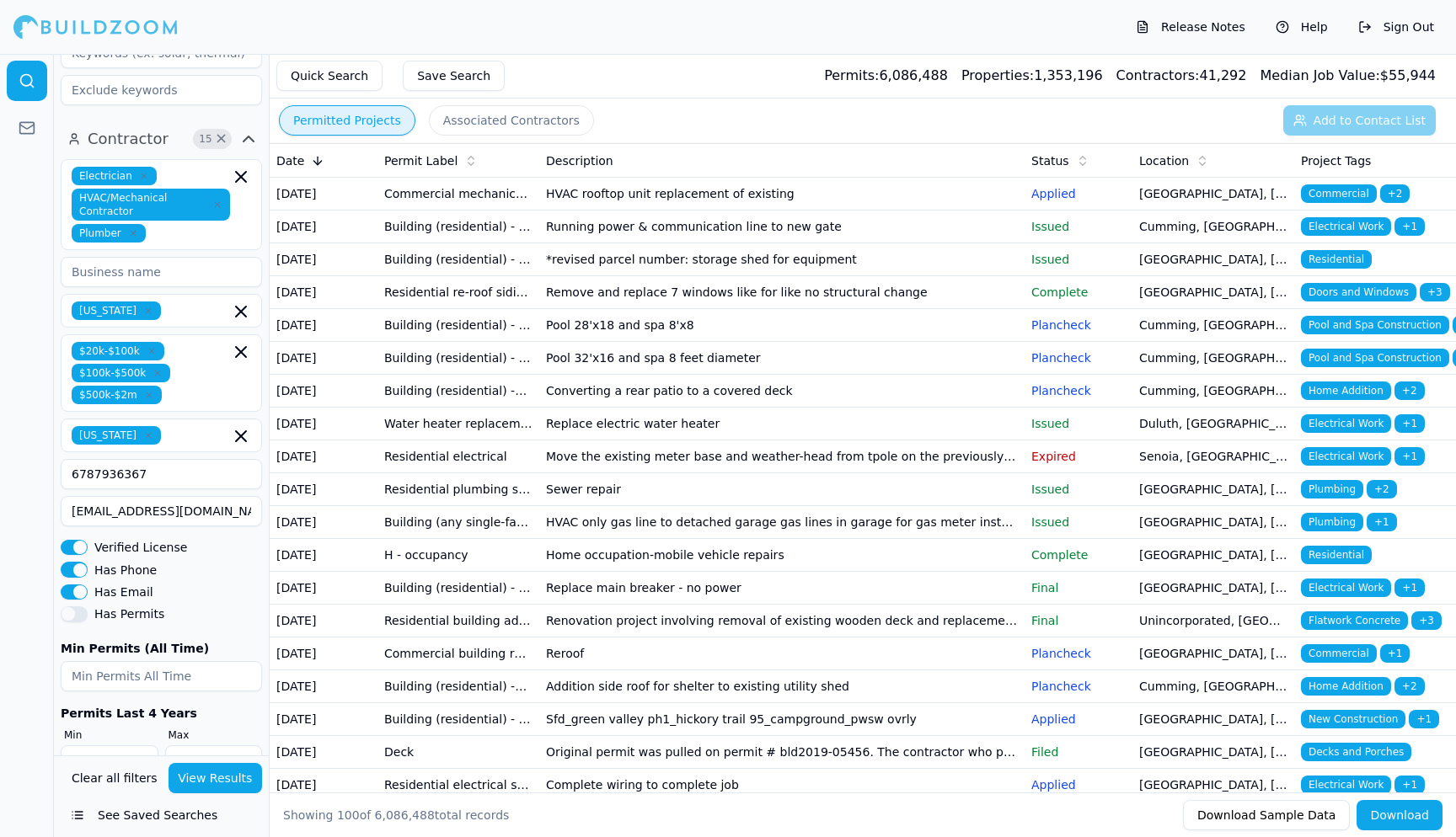
click at [211, 779] on button "View Results" at bounding box center [215, 778] width 94 height 31
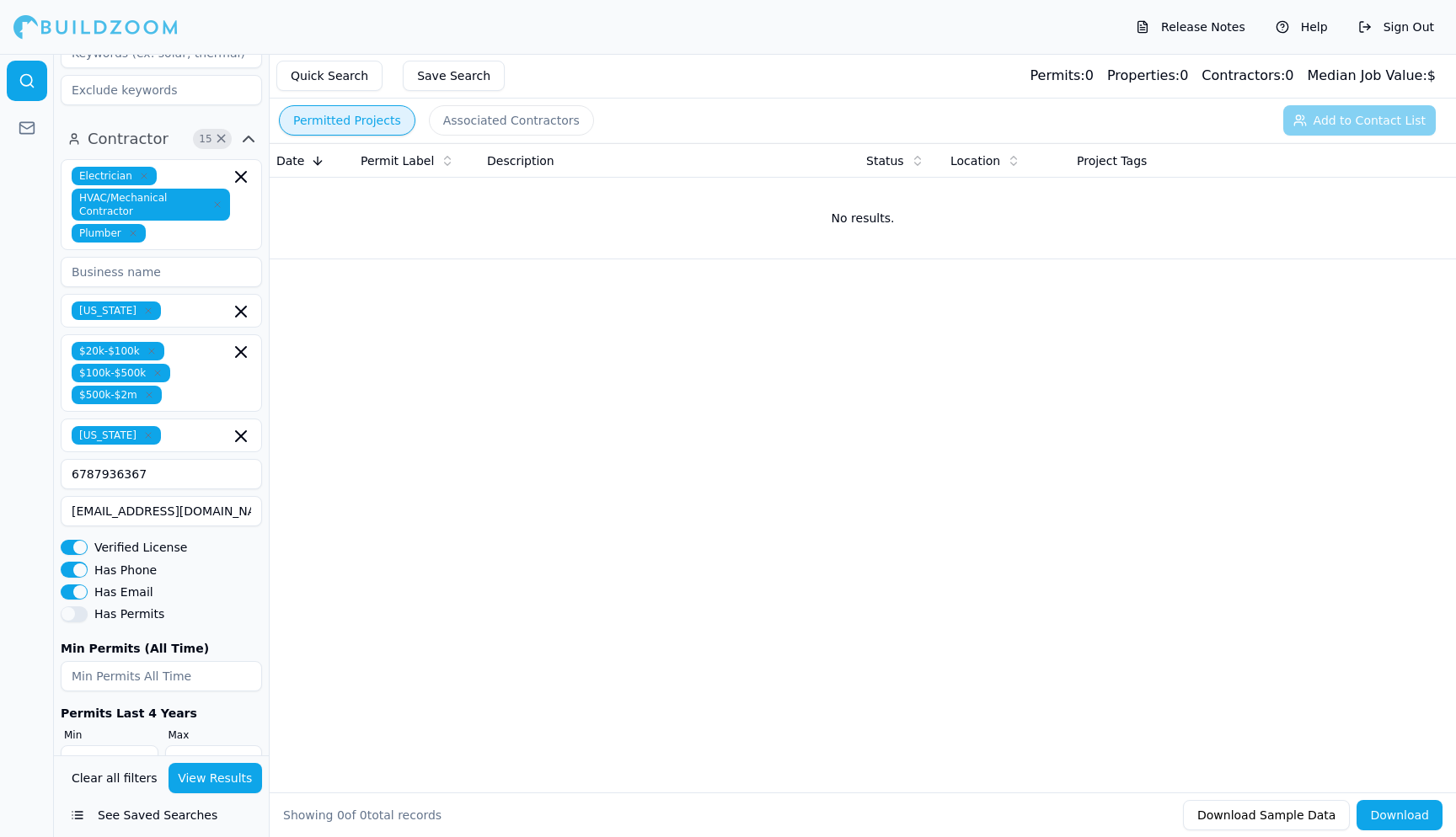
click at [239, 171] on icon "button" at bounding box center [241, 177] width 10 height 10
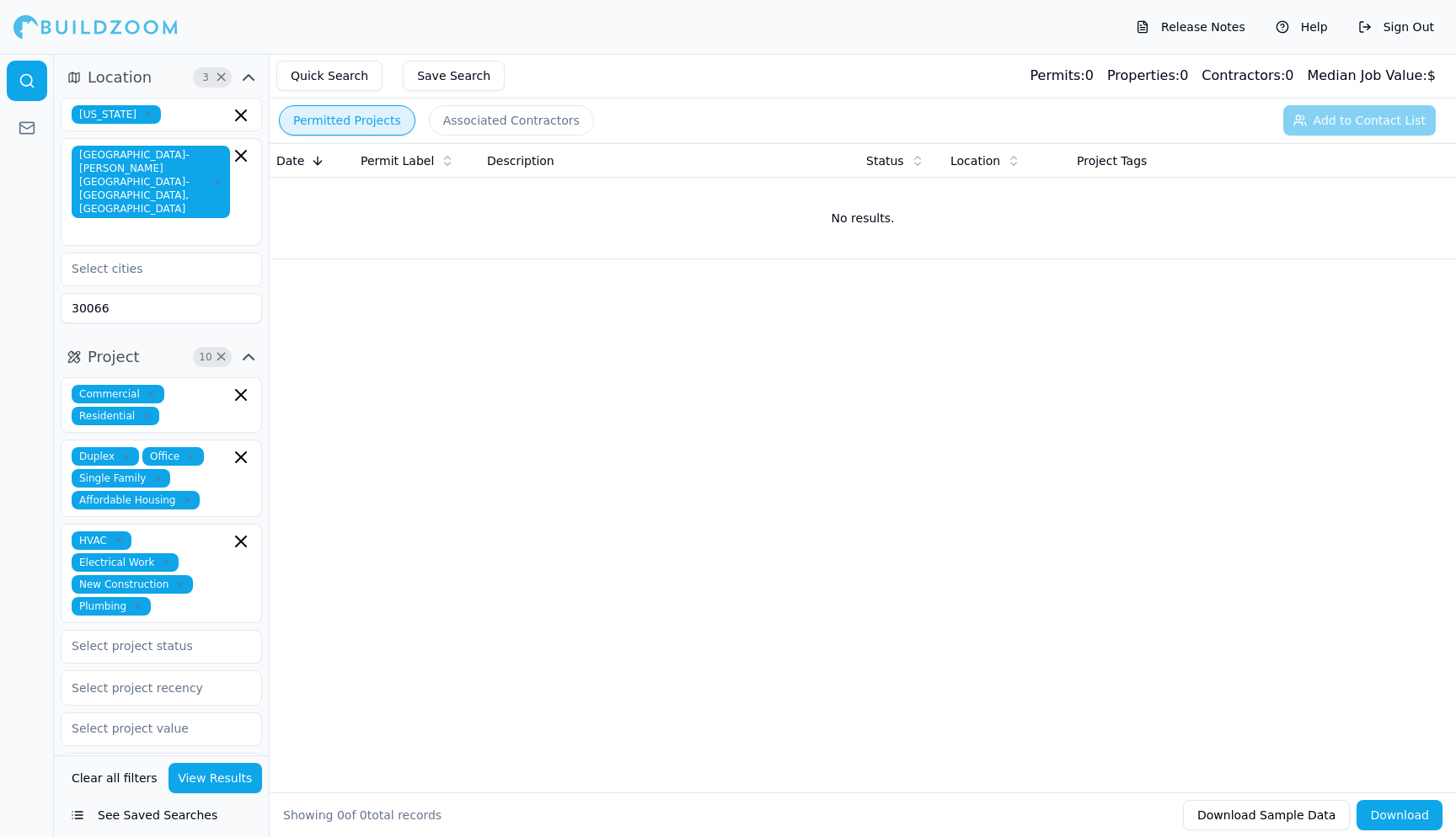
click at [239, 536] on icon "button" at bounding box center [241, 542] width 10 height 10
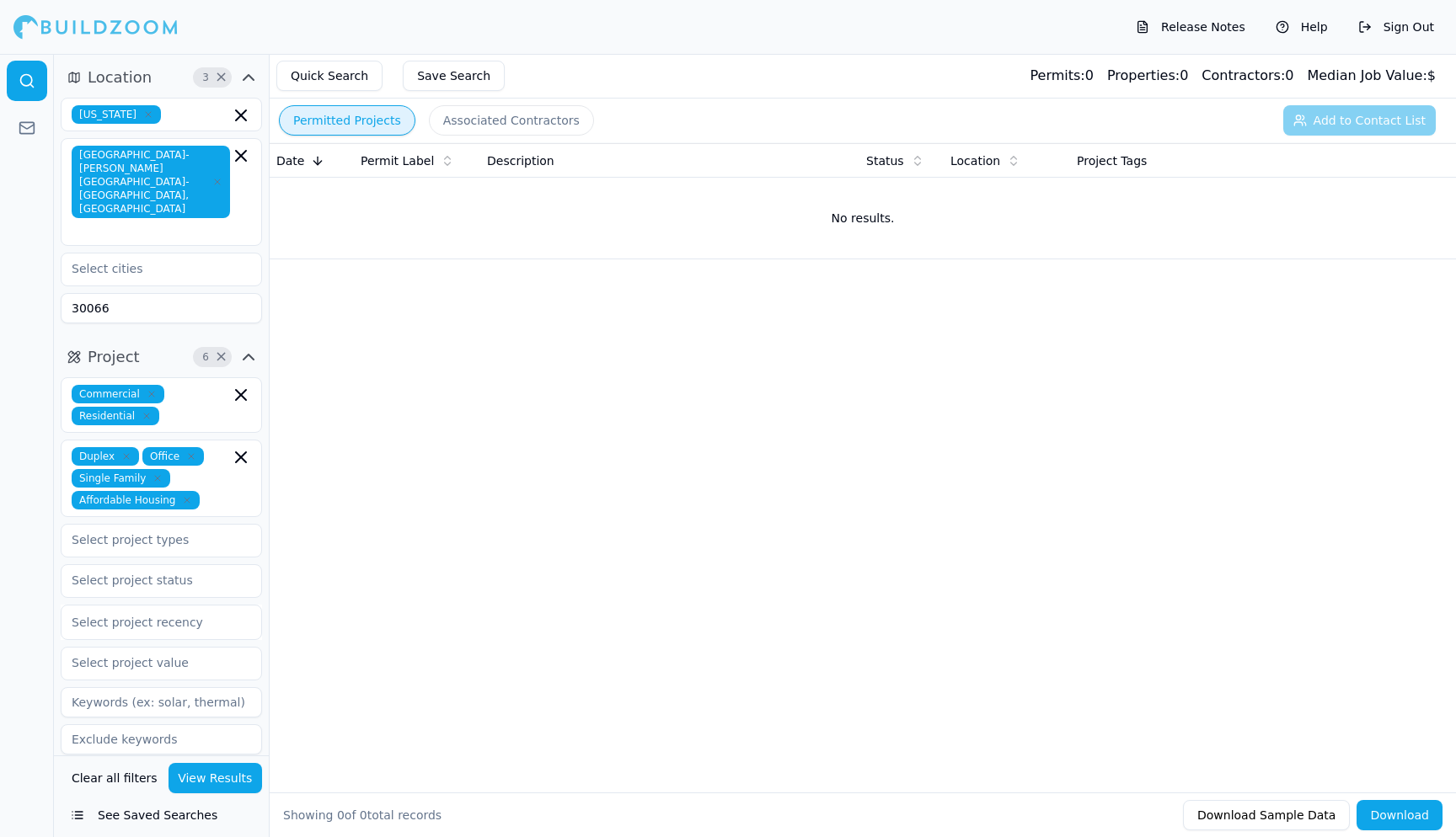
click at [243, 447] on icon "button" at bounding box center [241, 458] width 20 height 20
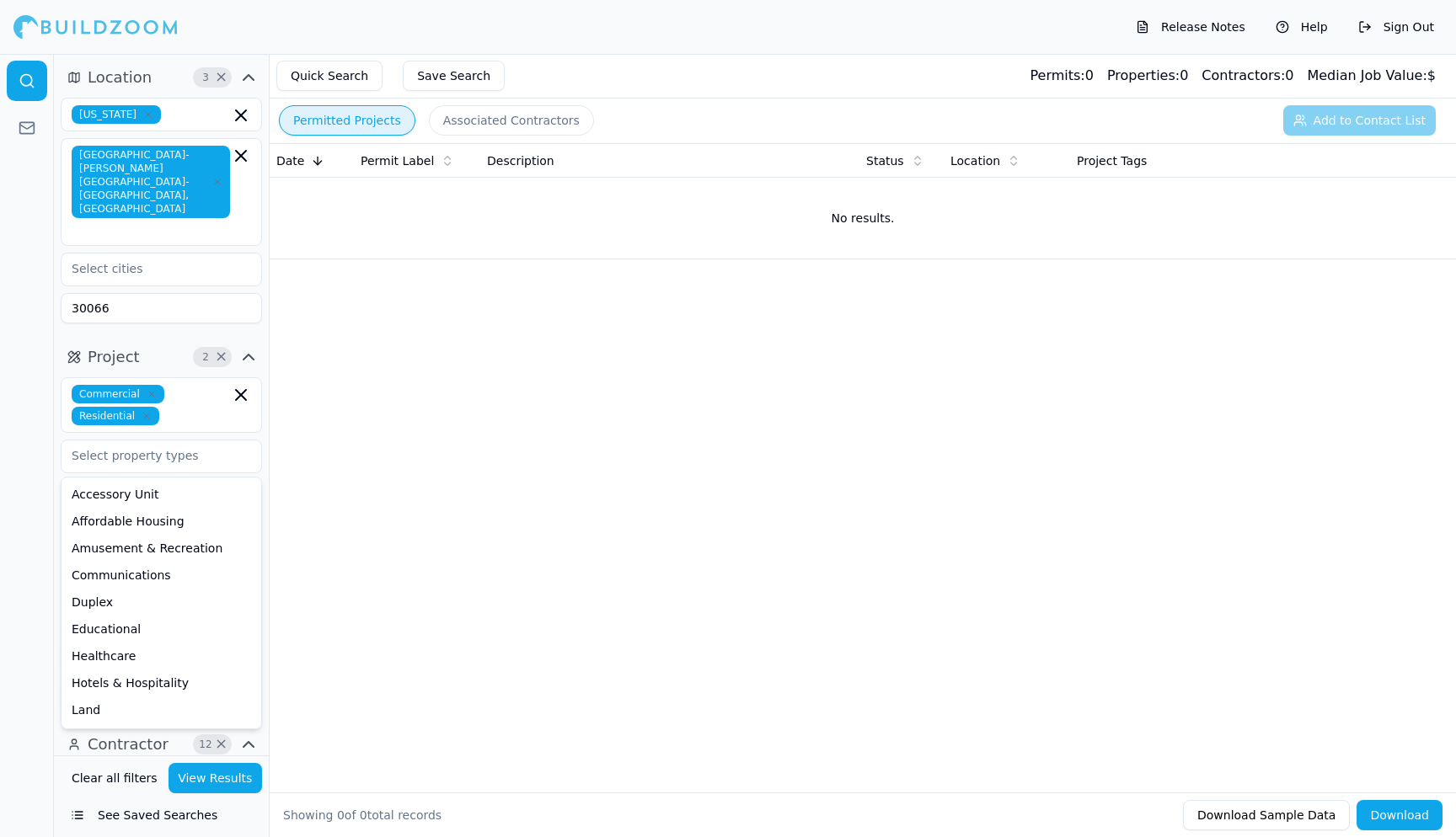
click at [238, 385] on icon "button" at bounding box center [241, 395] width 20 height 20
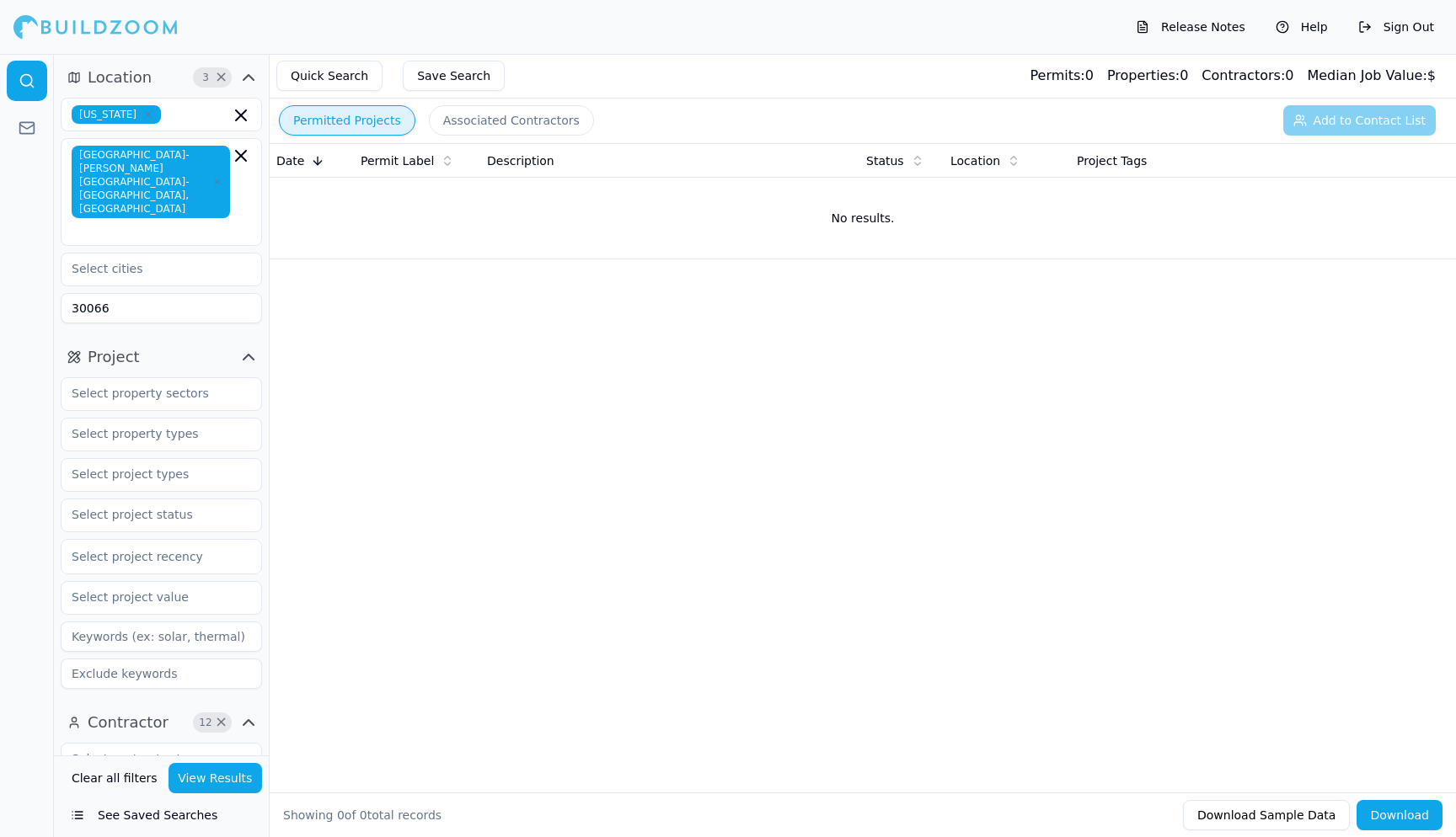
click at [240, 150] on icon "button" at bounding box center [241, 156] width 20 height 20
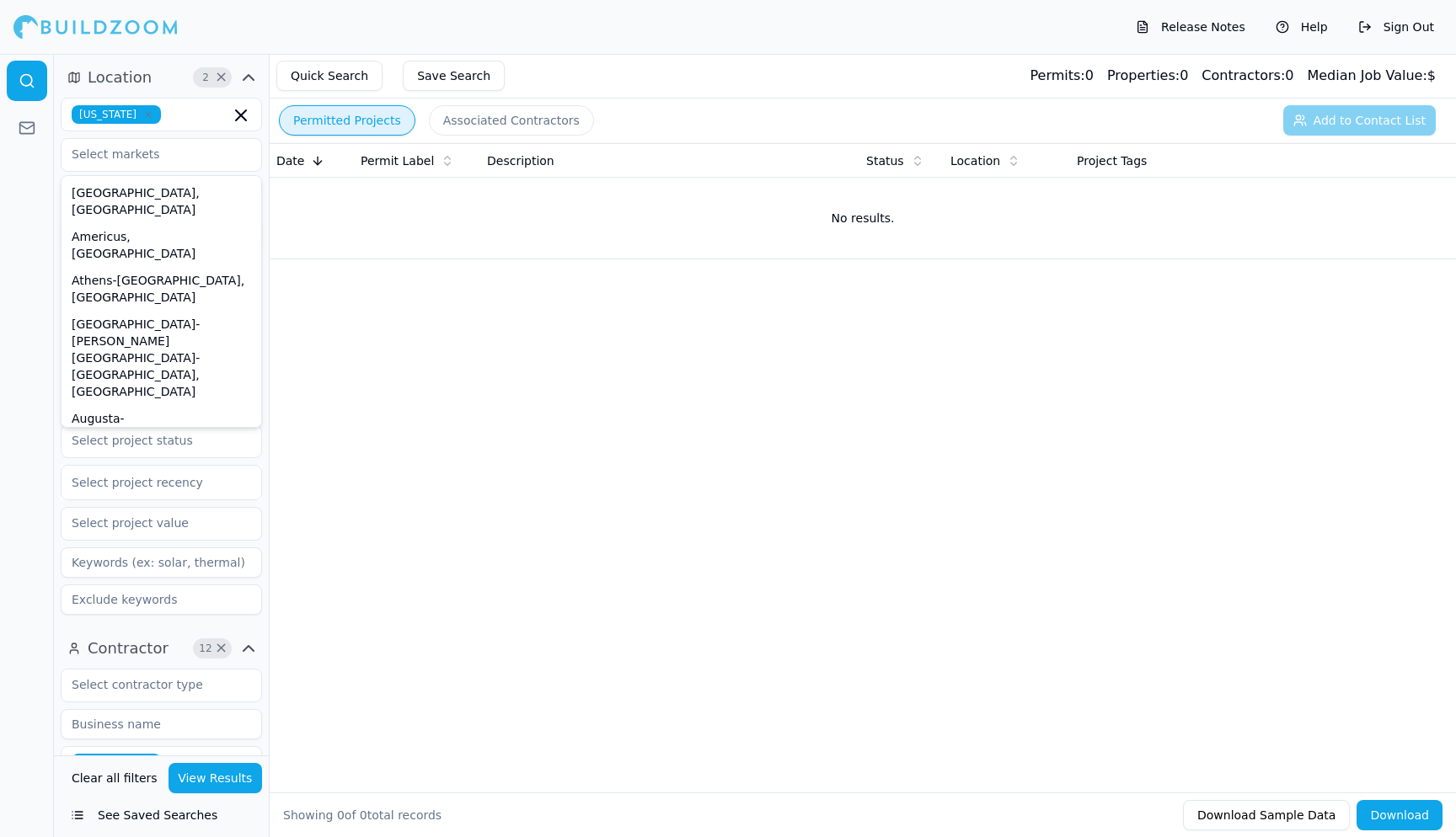
click at [241, 116] on icon "button" at bounding box center [241, 115] width 10 height 10
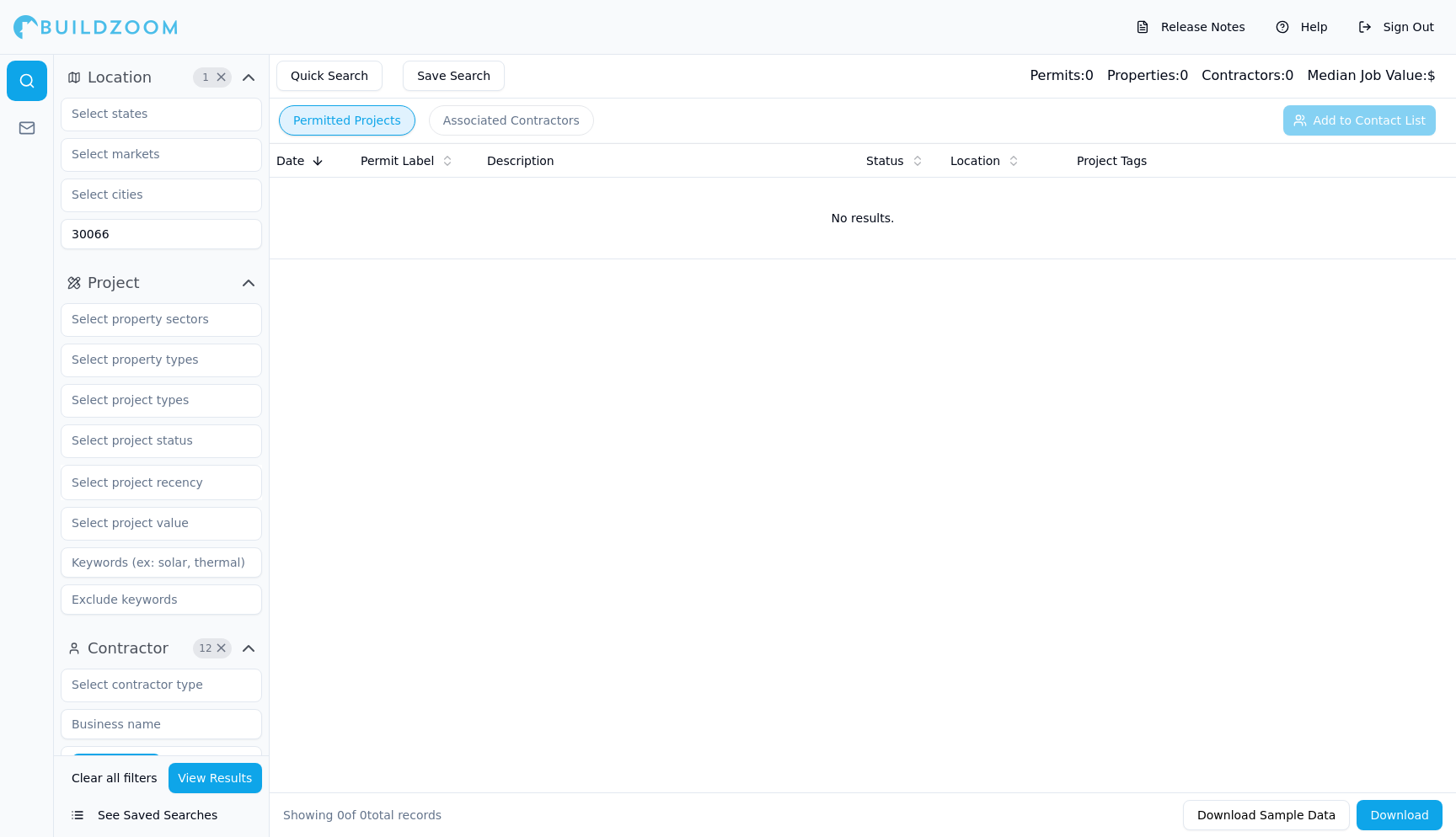
click at [409, 438] on div "Date Permit Label Description Status Location Project Tags No results." at bounding box center [863, 441] width 1186 height 596
click at [179, 126] on input "text" at bounding box center [150, 114] width 178 height 31
click at [146, 159] on div "[US_STATE]" at bounding box center [160, 153] width 193 height 27
click at [138, 162] on input "text" at bounding box center [150, 154] width 178 height 31
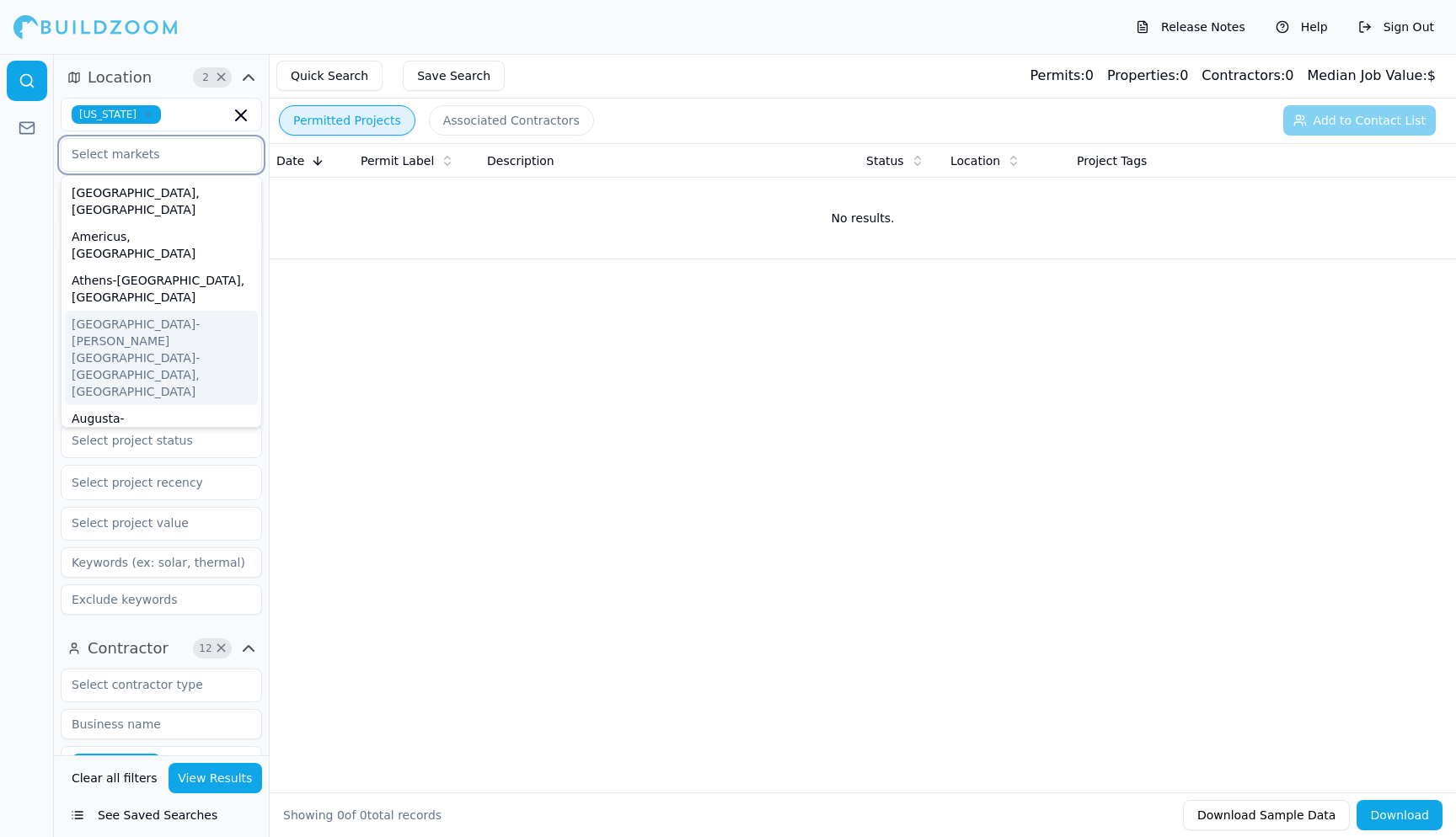
click at [149, 311] on div "[GEOGRAPHIC_DATA]-[PERSON_NAME][GEOGRAPHIC_DATA]-[GEOGRAPHIC_DATA], [GEOGRAPHIC…" at bounding box center [160, 357] width 193 height 94
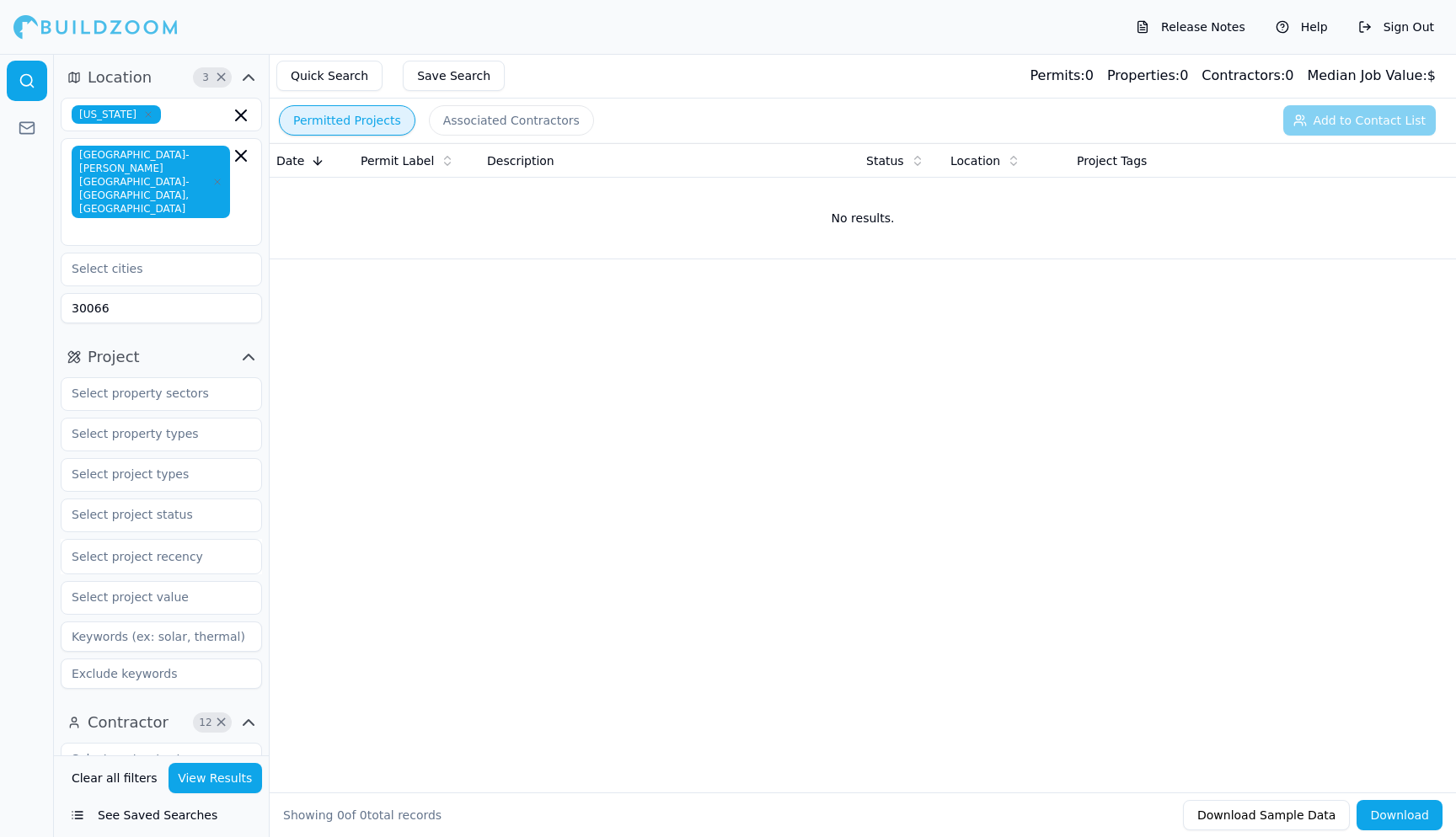
click at [362, 368] on div "Date Permit Label Description Status Location Project Tags No results." at bounding box center [863, 441] width 1186 height 596
click at [204, 790] on button "View Results" at bounding box center [215, 778] width 94 height 31
